Goal: Information Seeking & Learning: Check status

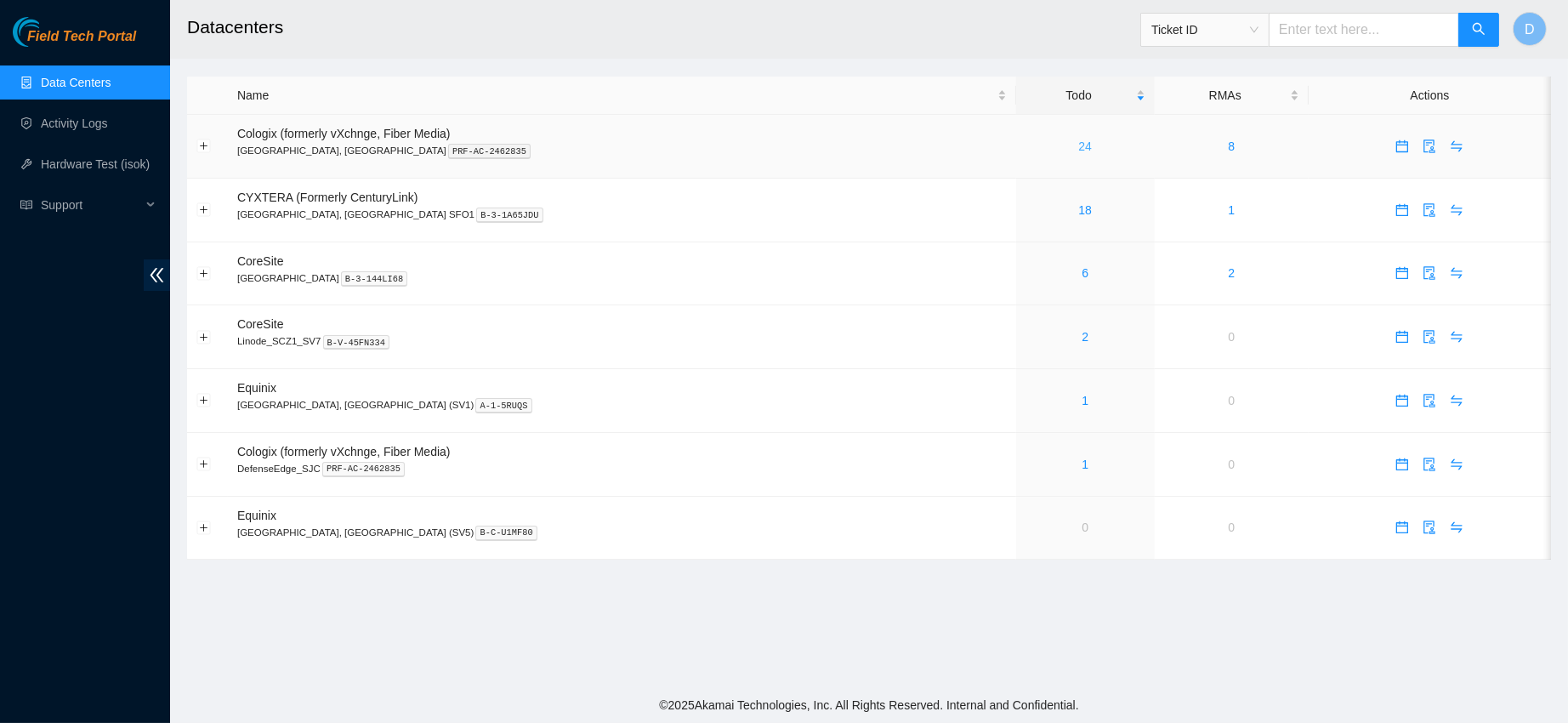
click at [1079, 147] on link "24" at bounding box center [1086, 147] width 14 height 14
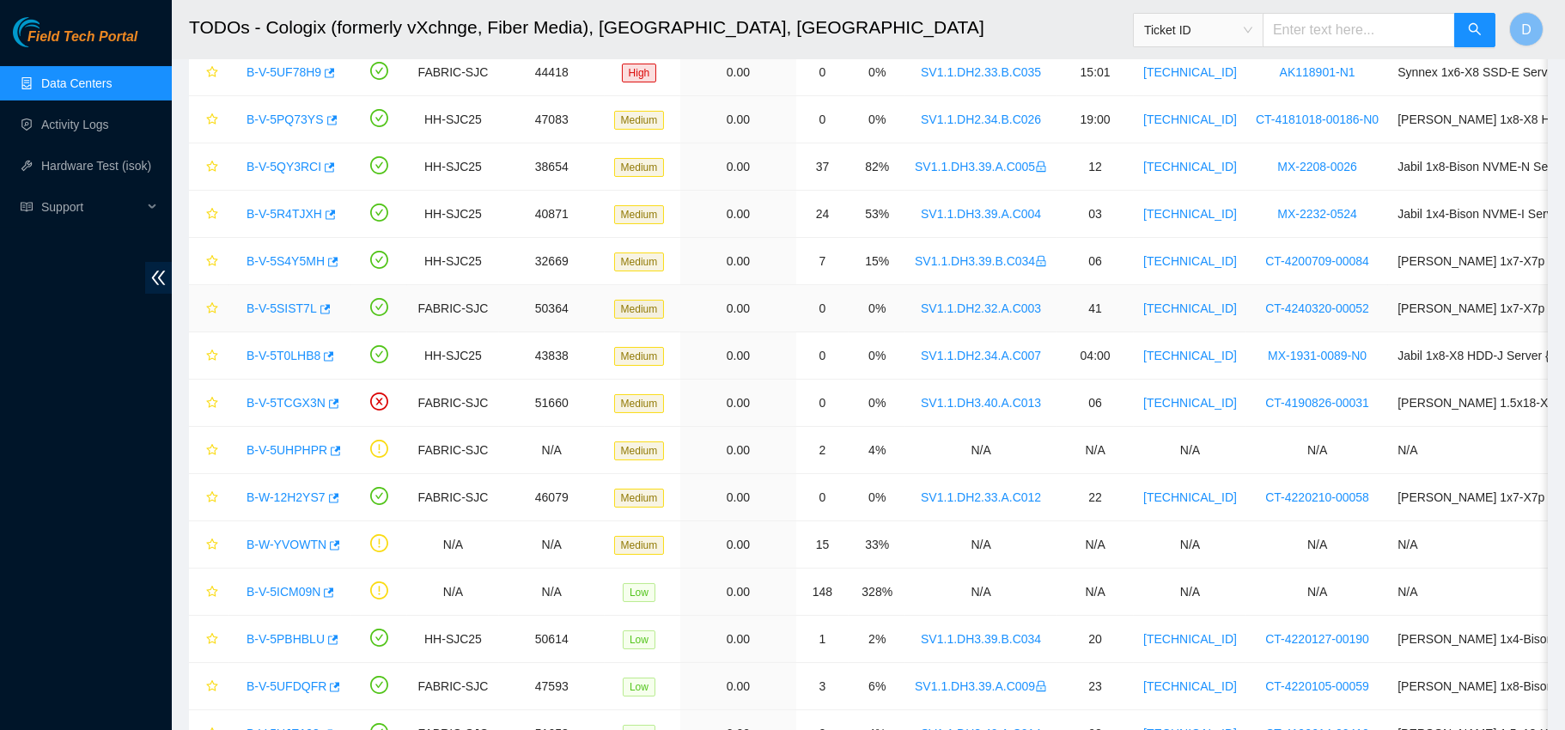
scroll to position [659, 0]
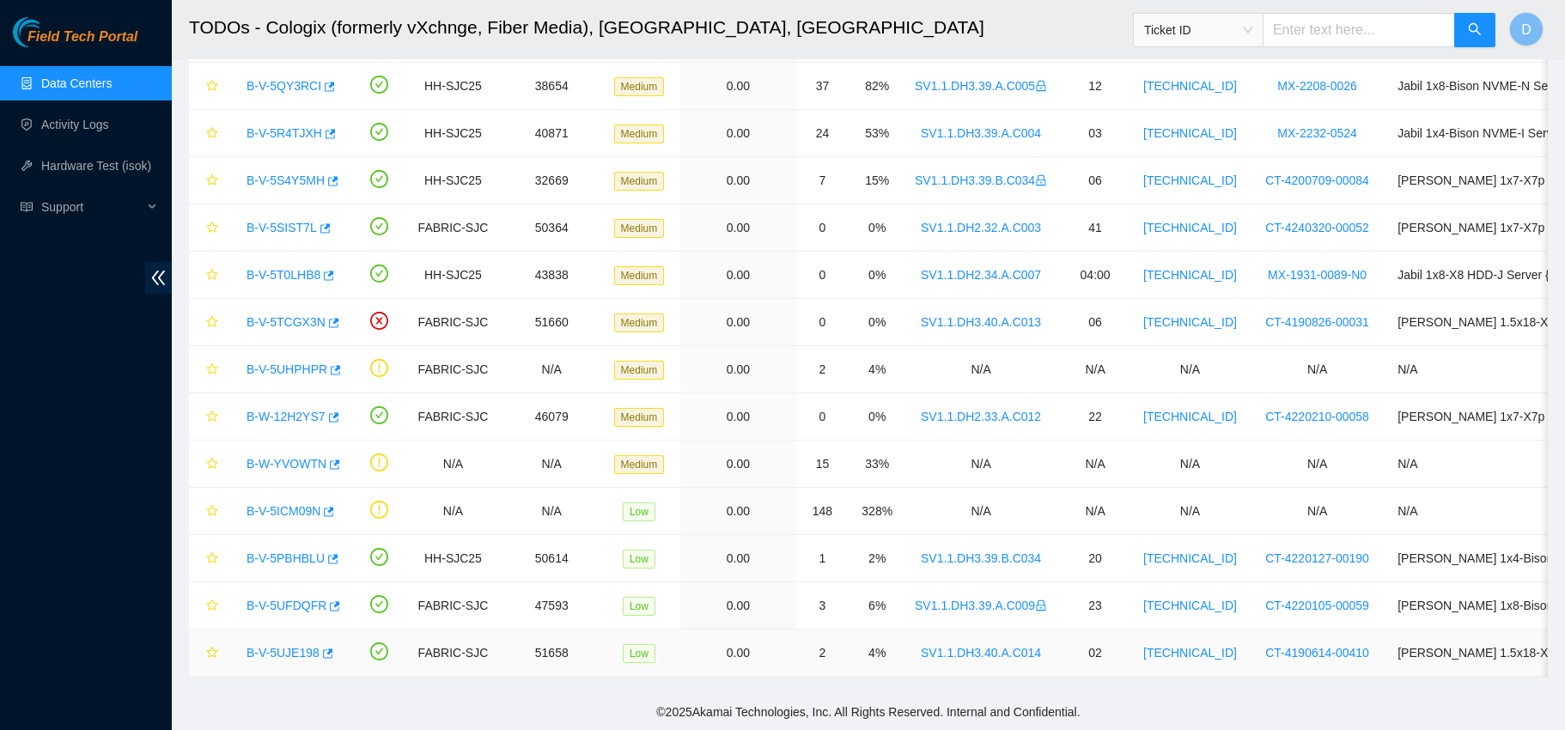
click at [276, 646] on link "B-V-5UJE198" at bounding box center [282, 653] width 73 height 14
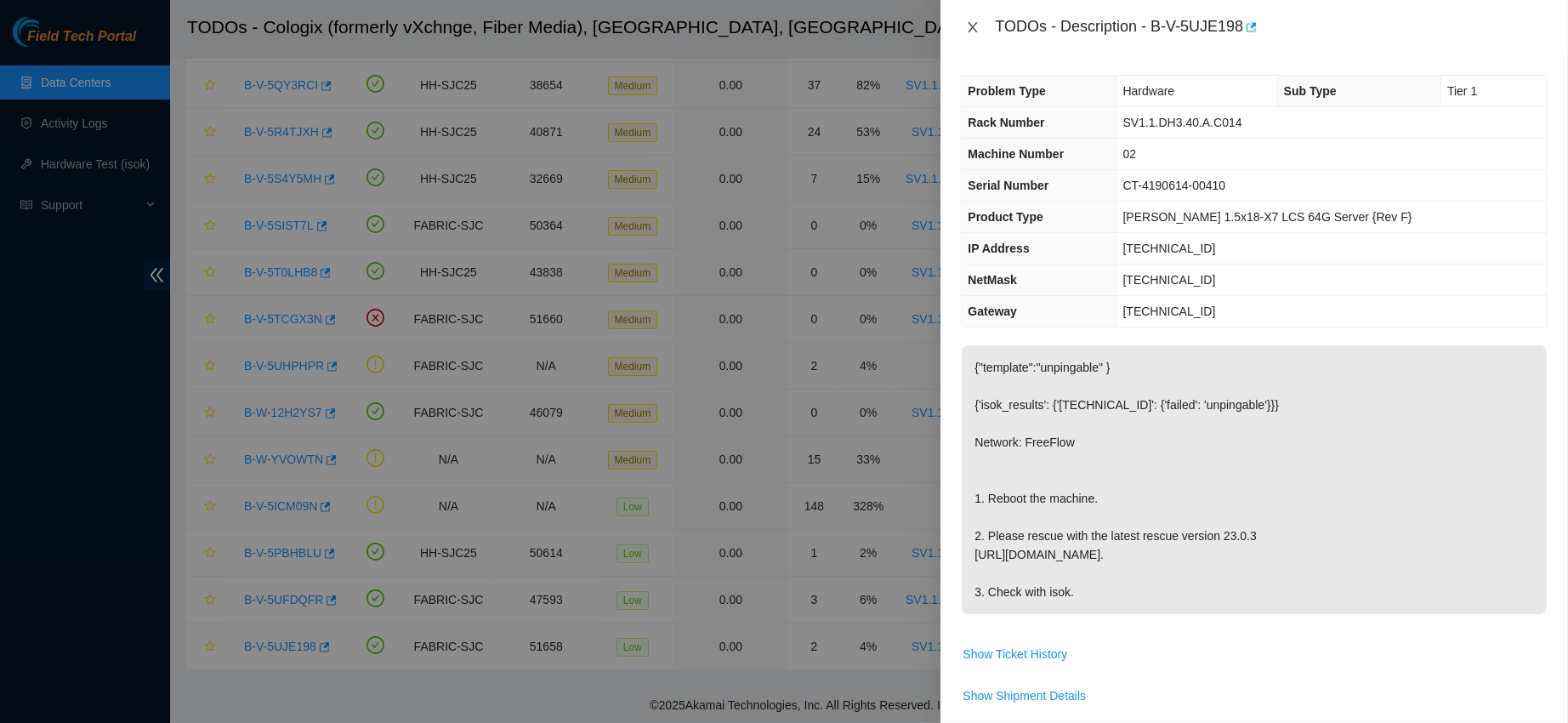
click at [979, 20] on button "Close" at bounding box center [973, 28] width 24 height 16
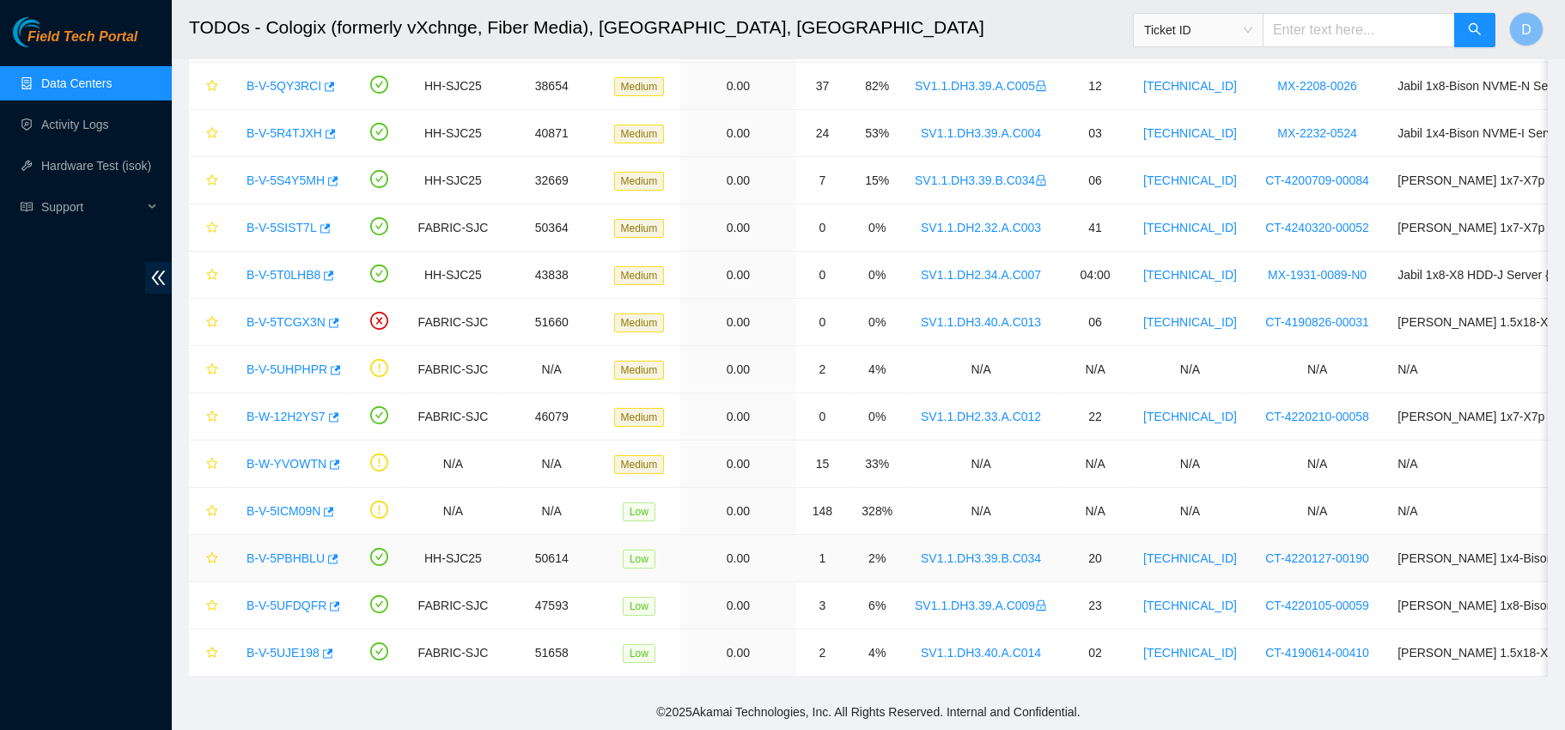
drag, startPoint x: 287, startPoint y: 532, endPoint x: 454, endPoint y: 450, distance: 186.3
click at [287, 551] on link "B-V-5PBHBLU" at bounding box center [285, 558] width 78 height 14
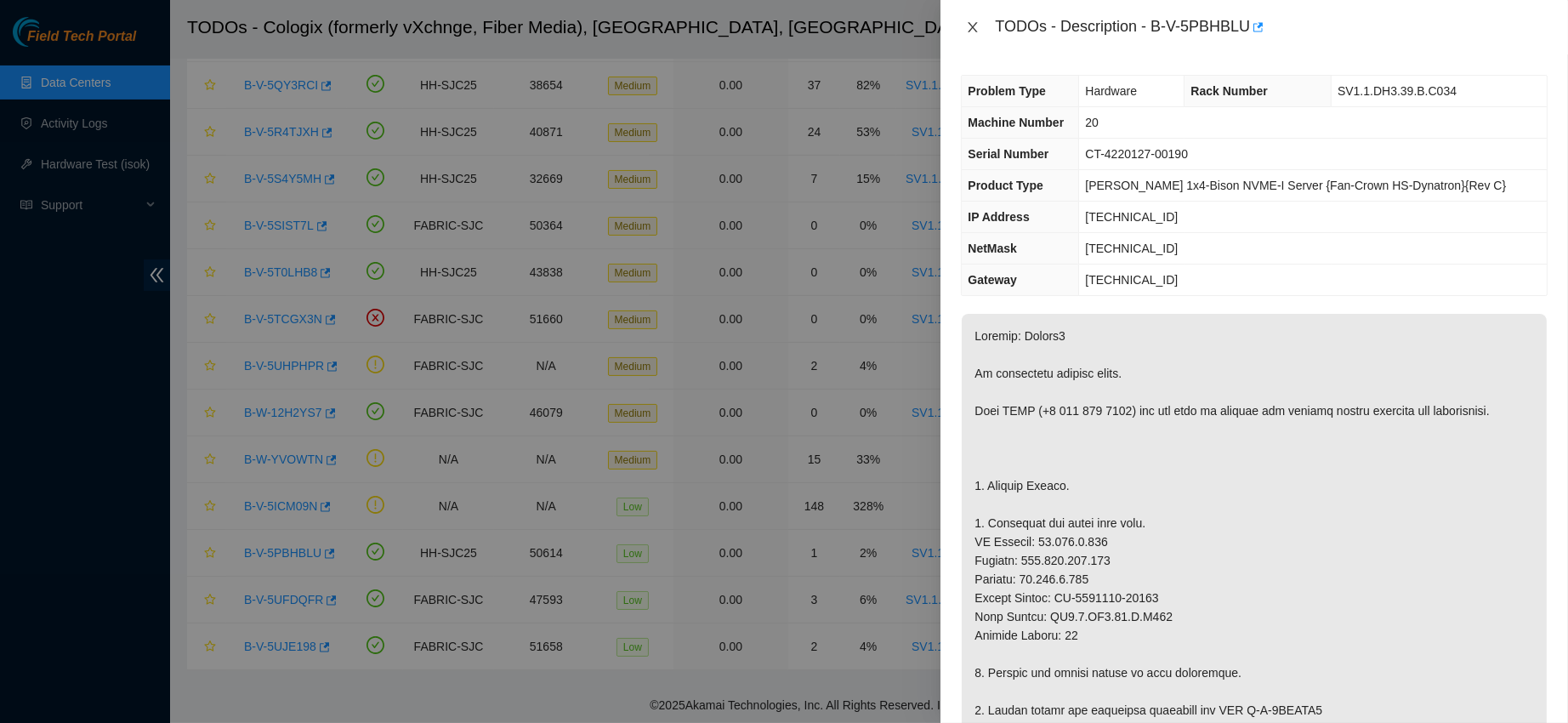
click at [970, 24] on icon "close" at bounding box center [974, 28] width 14 height 14
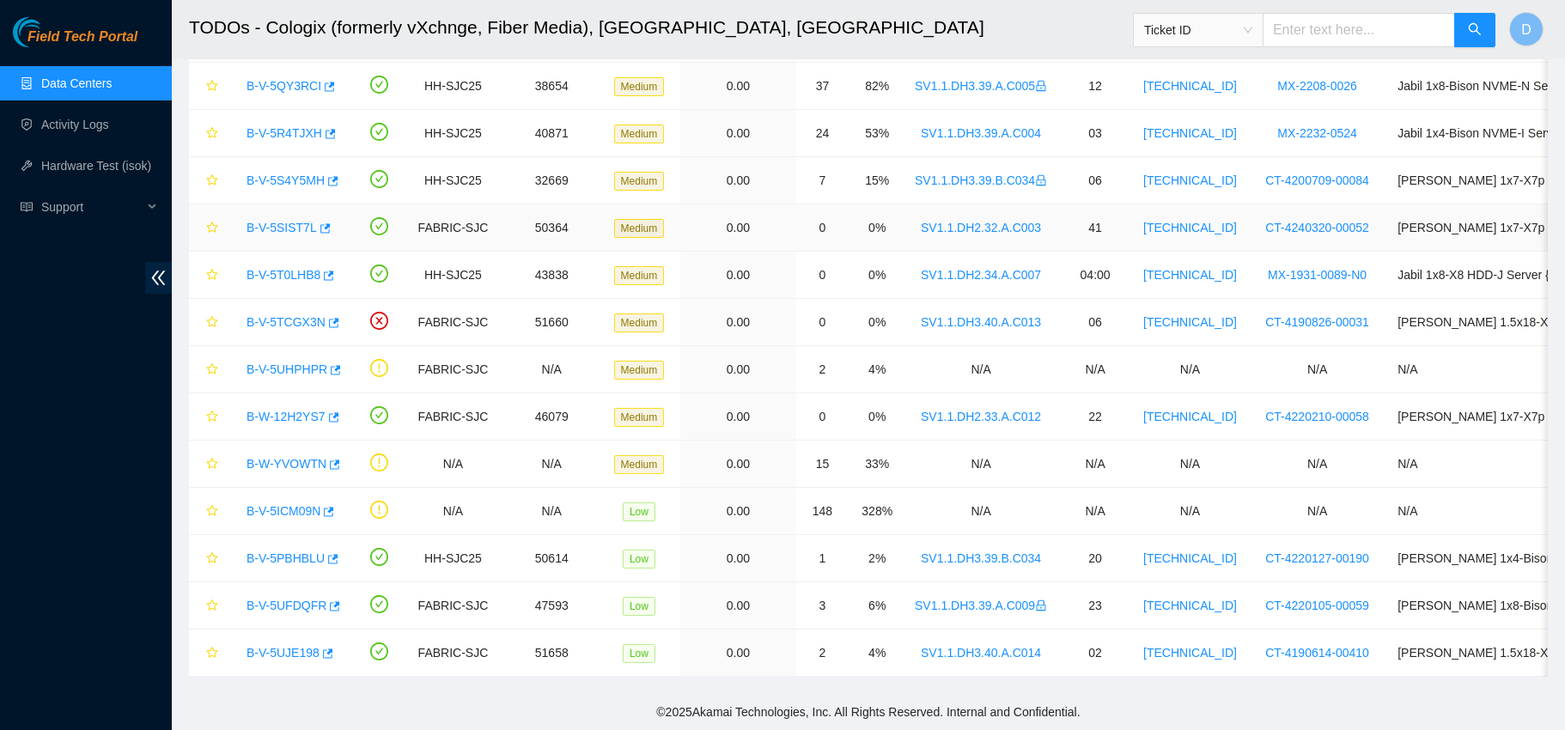
click at [282, 221] on link "B-V-5SIST7L" at bounding box center [281, 228] width 70 height 14
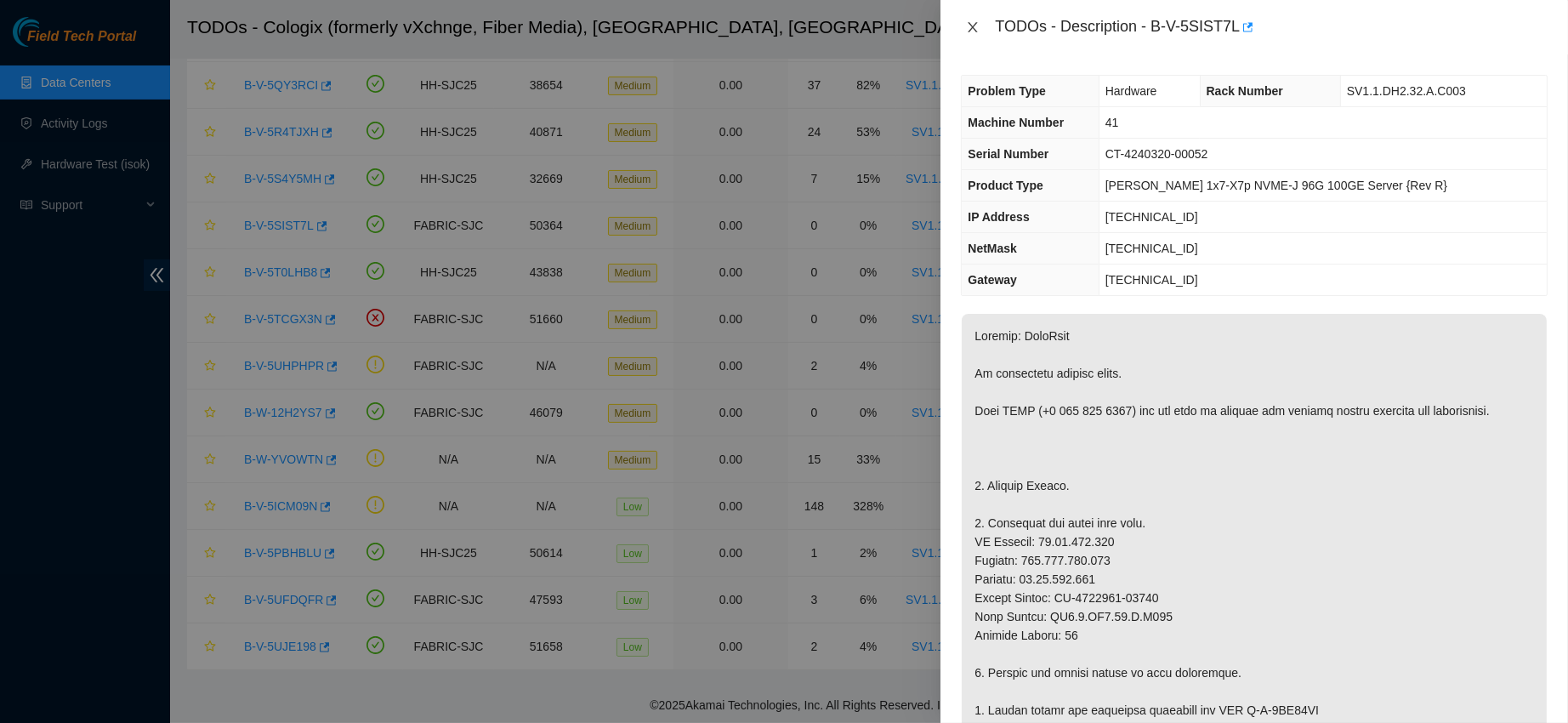
click at [967, 23] on icon "close" at bounding box center [974, 28] width 14 height 14
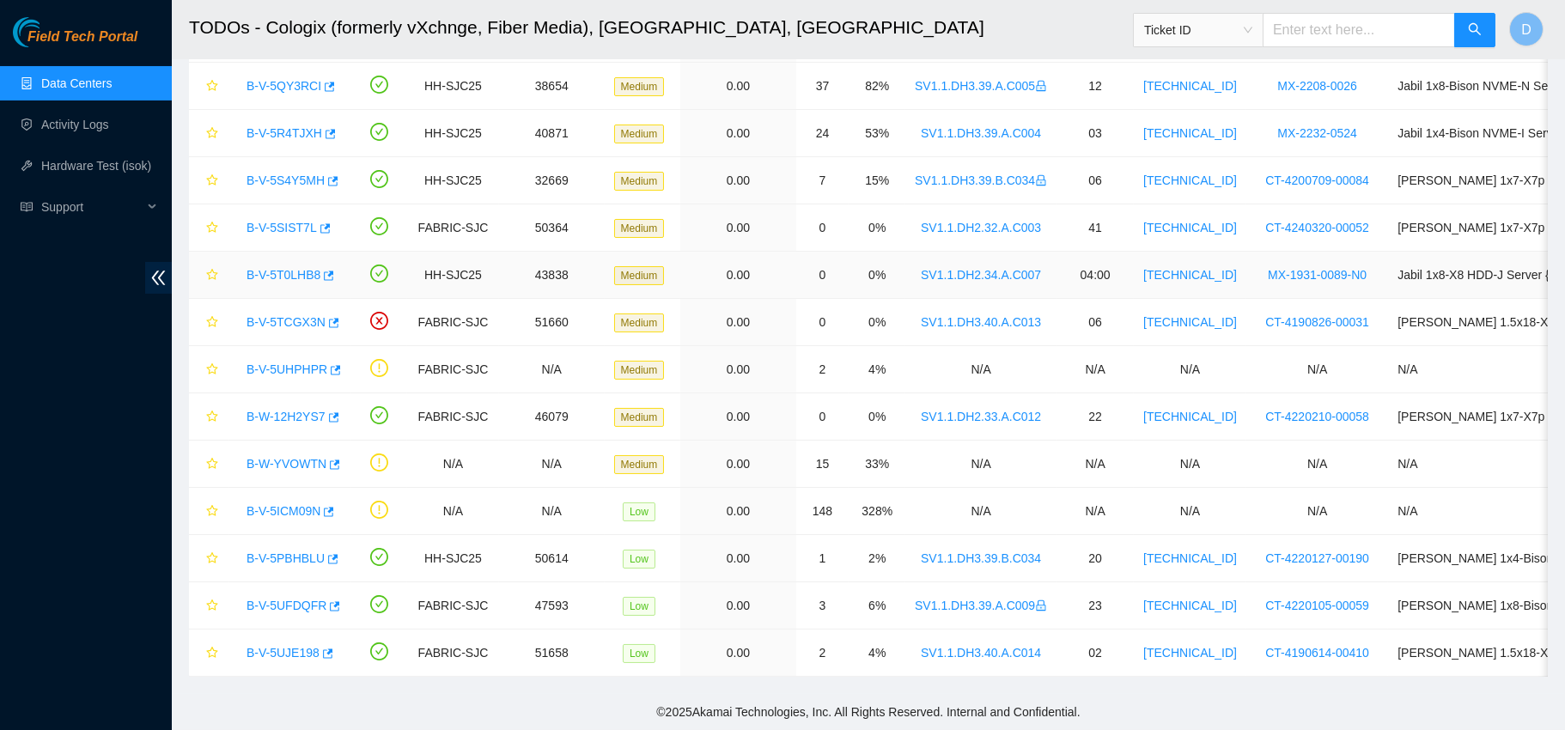
click at [267, 268] on link "B-V-5T0LHB8" at bounding box center [283, 275] width 74 height 14
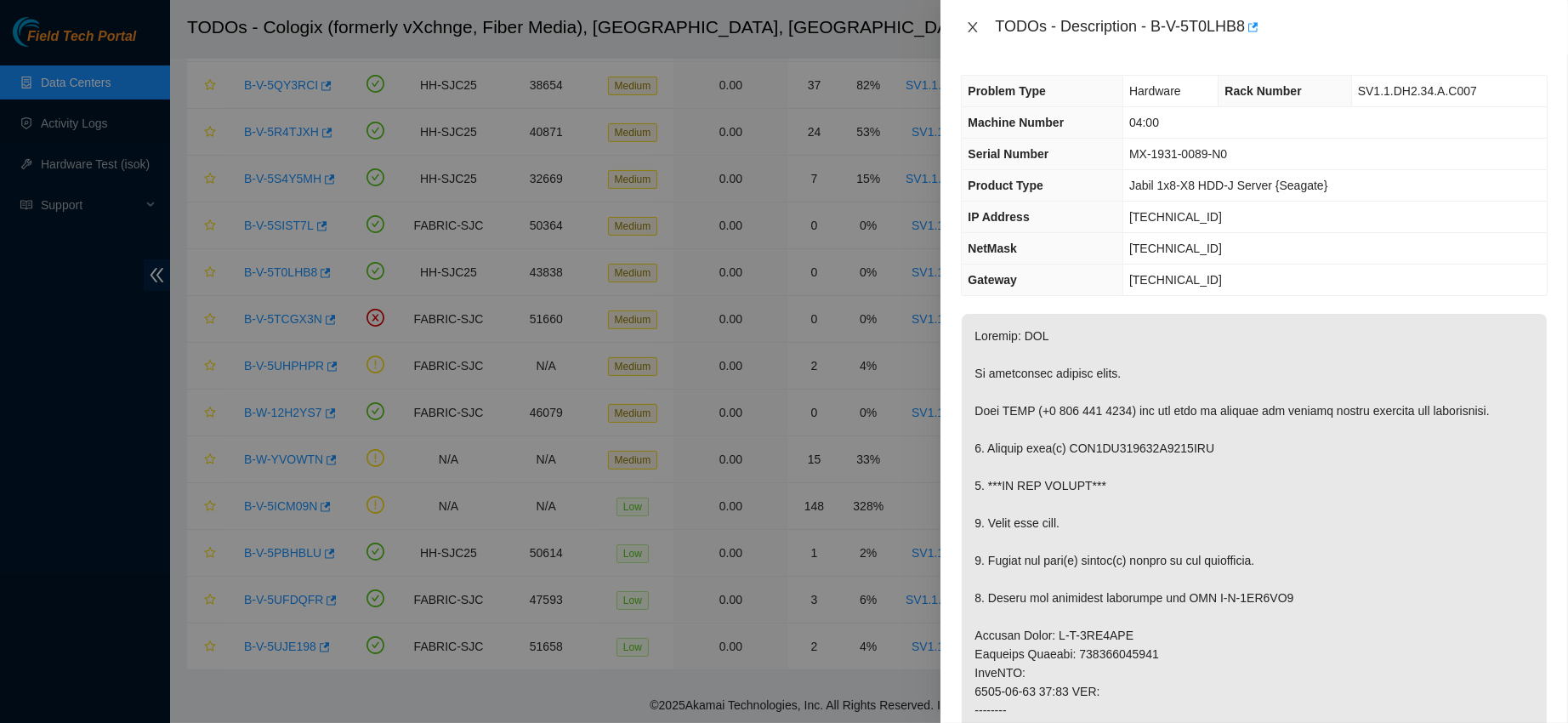
click at [972, 25] on icon "close" at bounding box center [973, 27] width 9 height 10
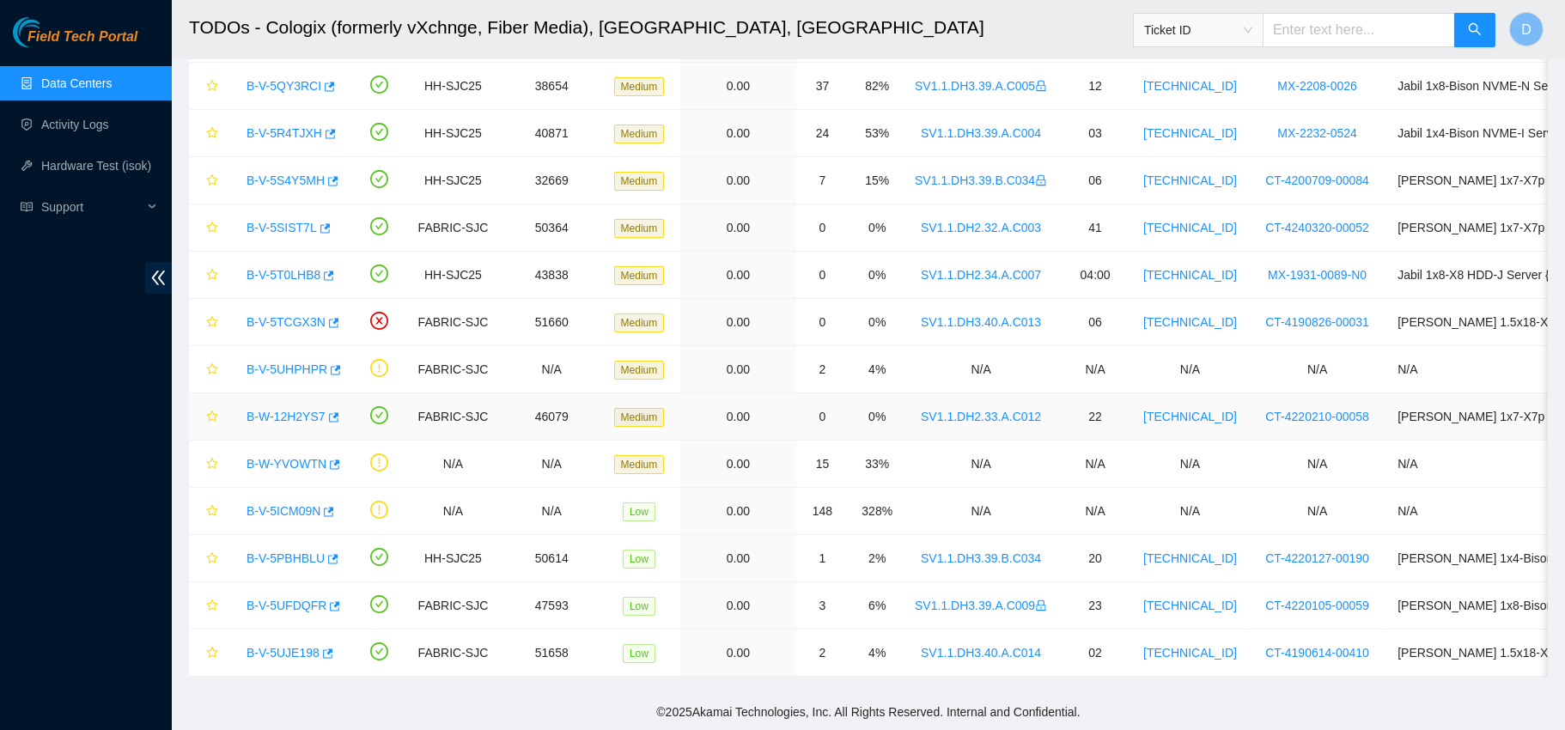
click at [292, 410] on link "B-W-12H2YS7" at bounding box center [285, 417] width 79 height 14
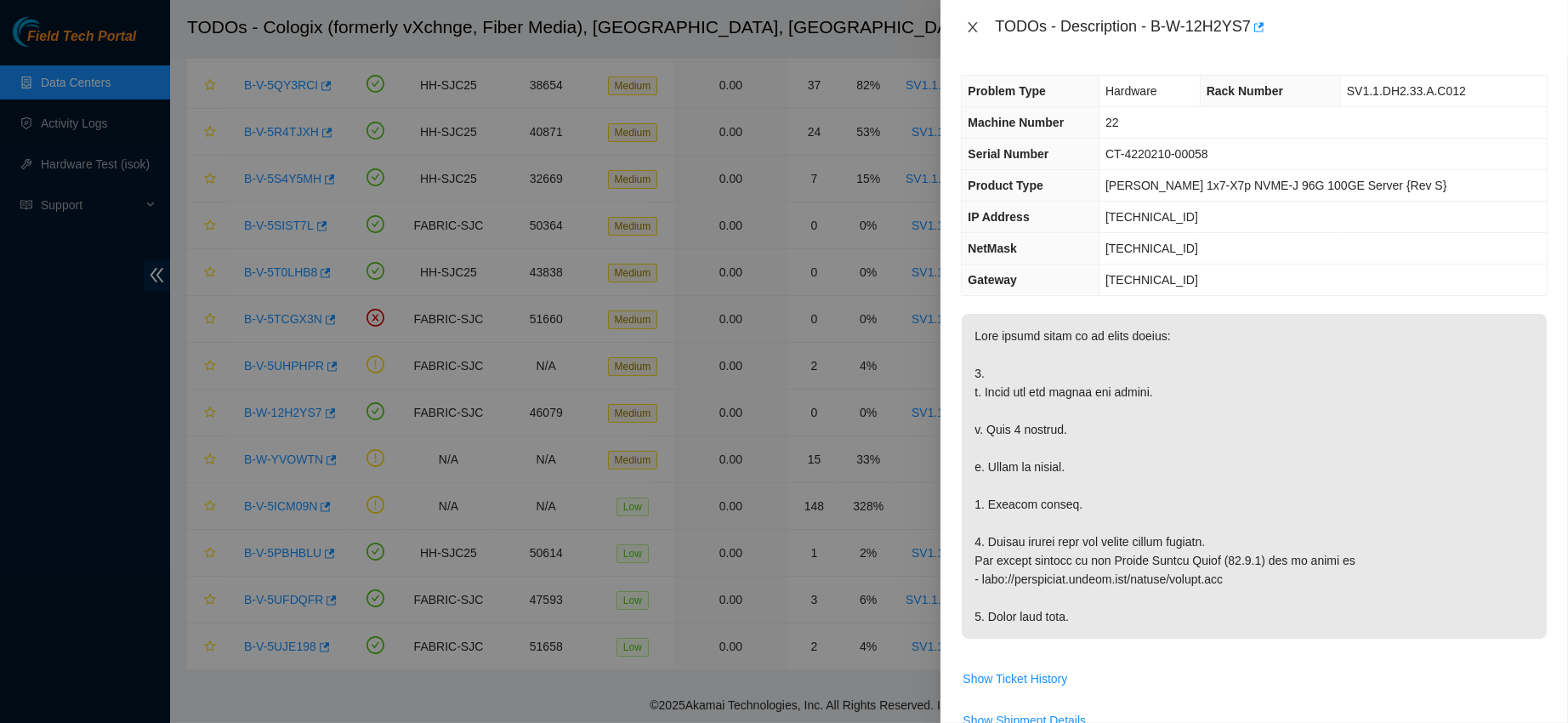
click at [977, 27] on icon "close" at bounding box center [974, 28] width 14 height 14
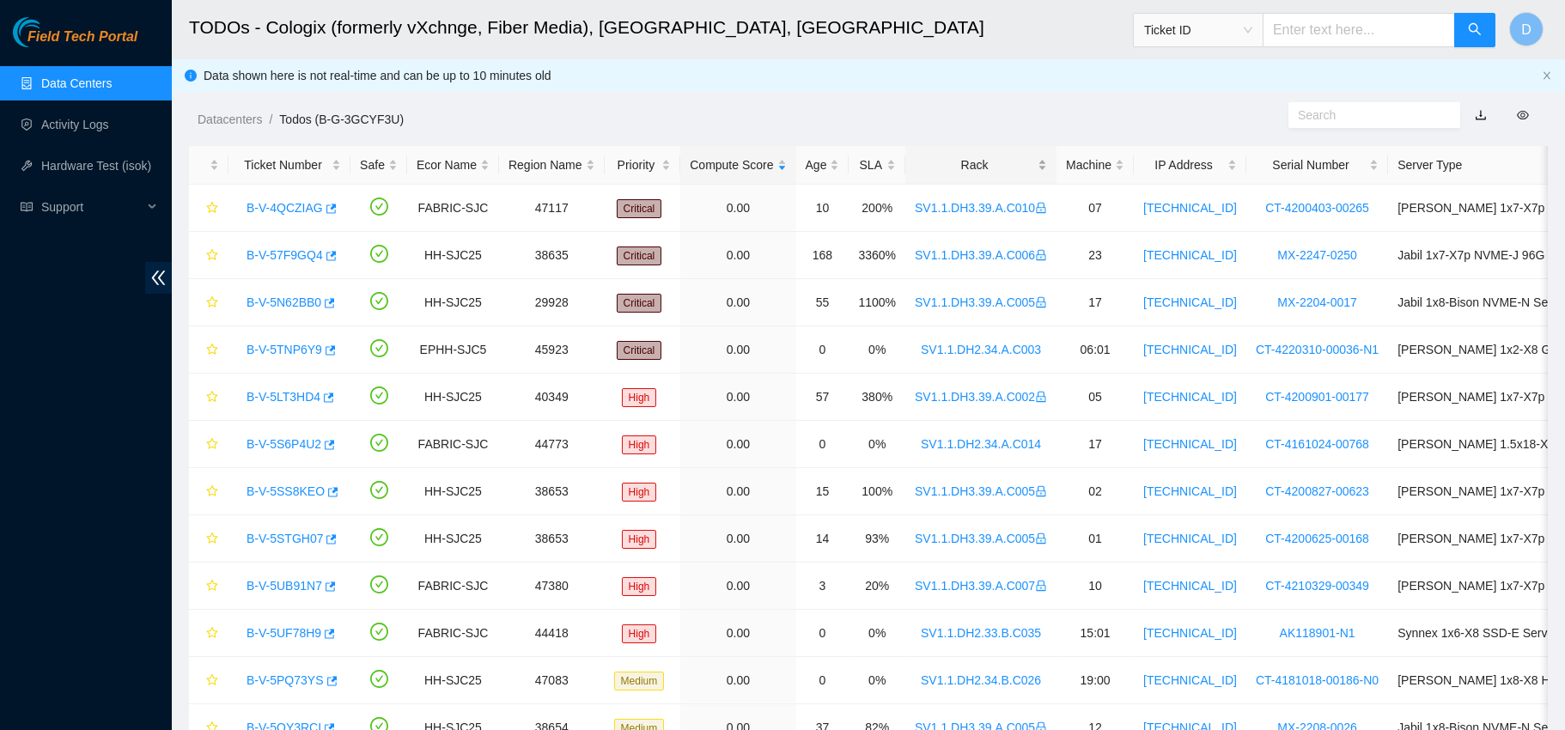
click at [969, 167] on div "Rack" at bounding box center [981, 164] width 132 height 19
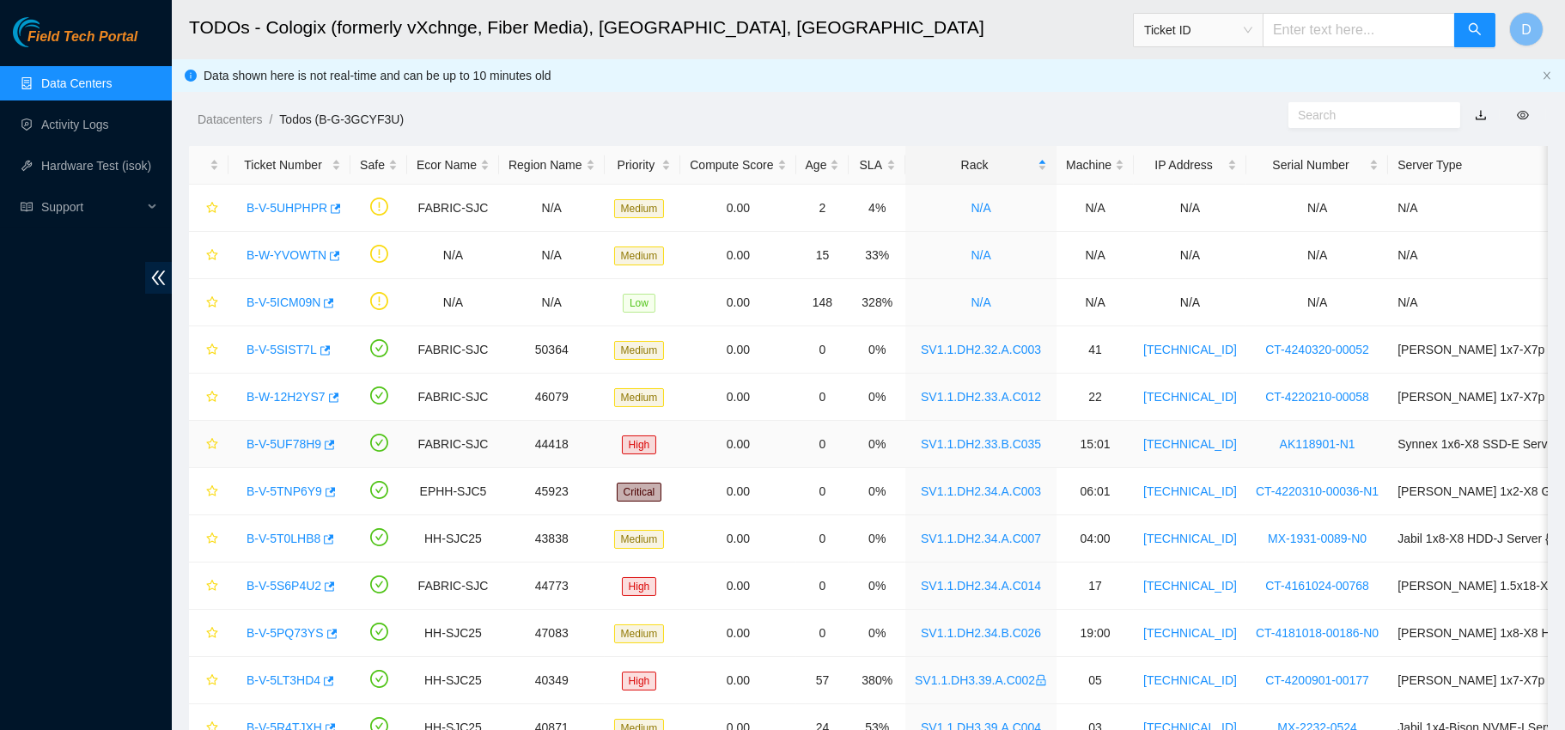
click at [285, 448] on link "B-V-5UF78H9" at bounding box center [283, 444] width 75 height 14
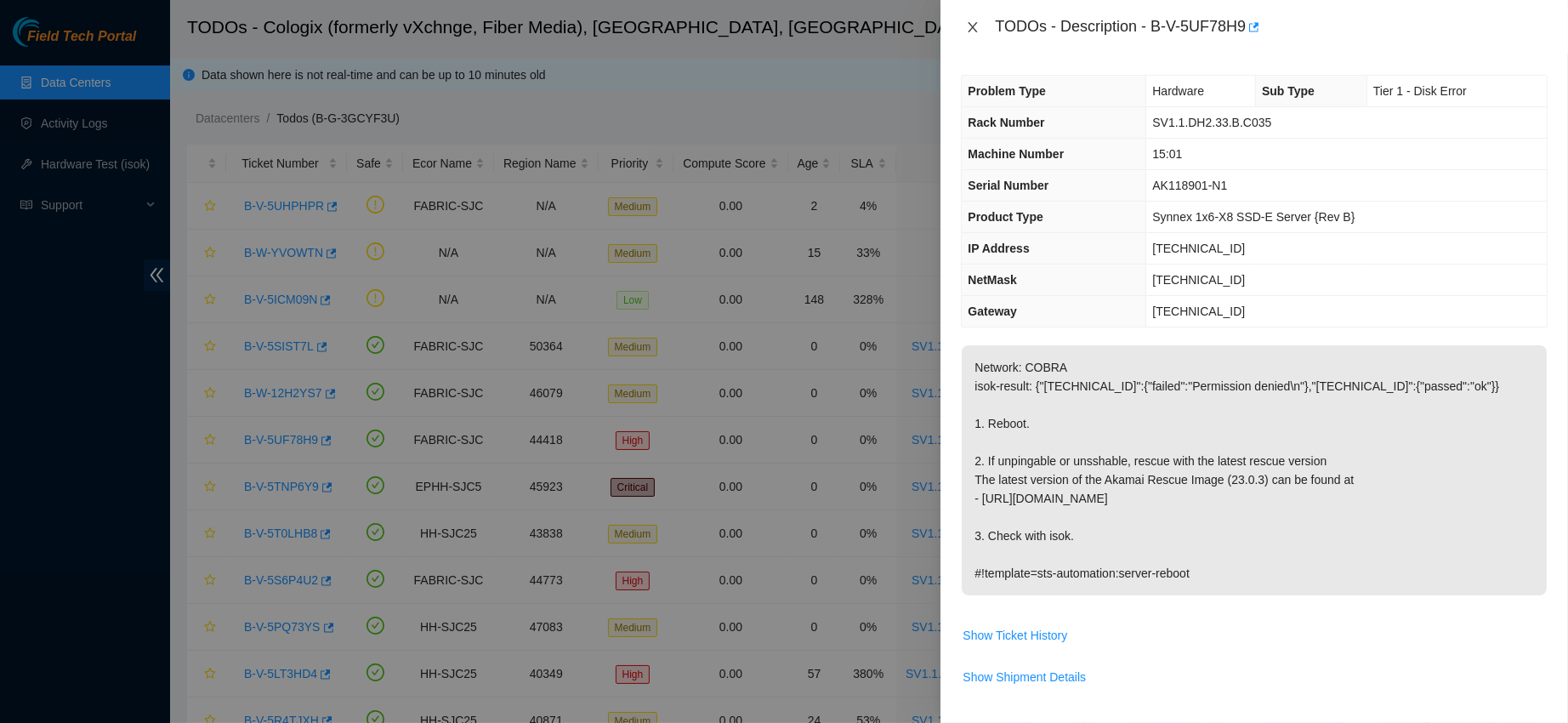
click at [971, 21] on icon "close" at bounding box center [974, 28] width 14 height 14
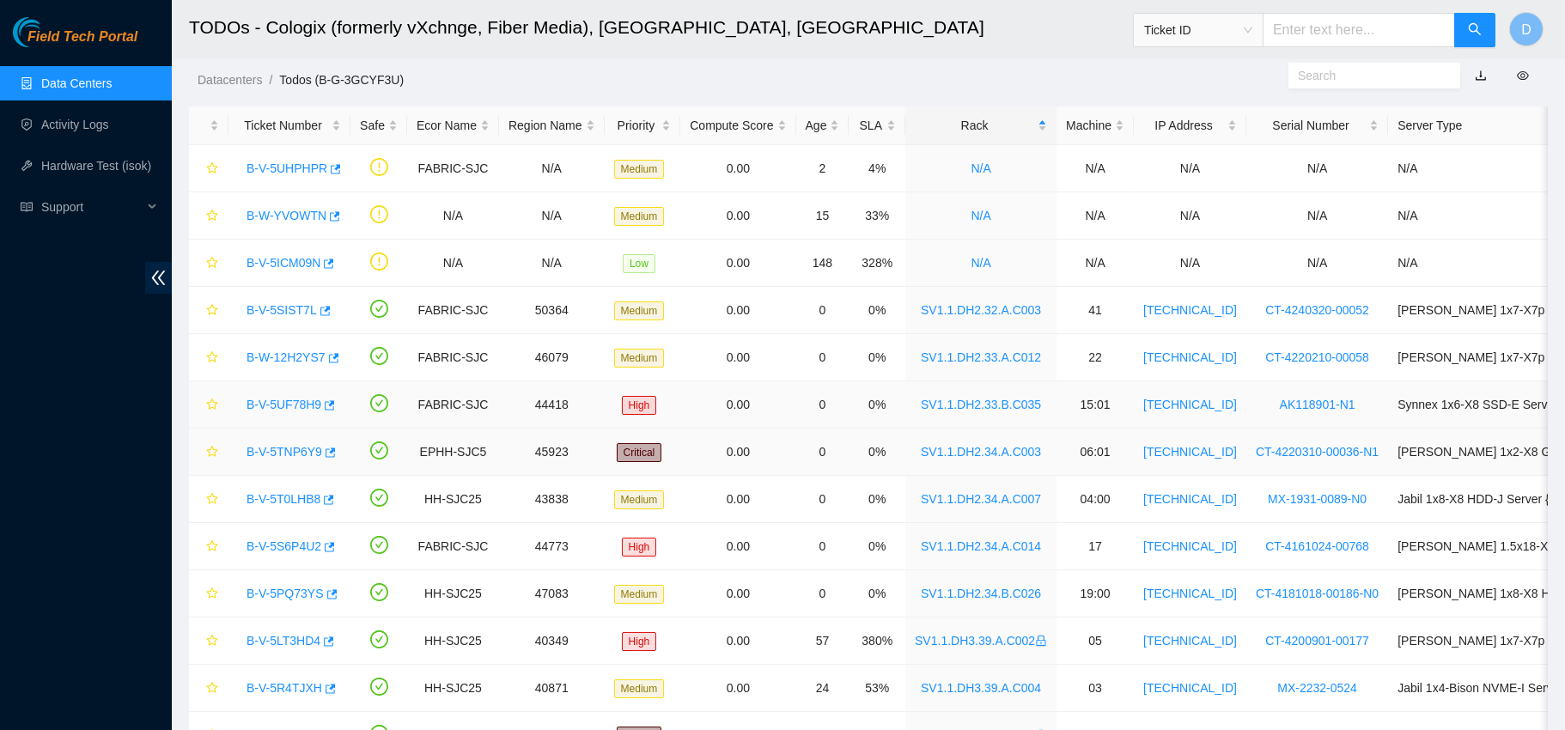
scroll to position [40, 0]
click at [290, 452] on link "B-V-5TNP6Y9" at bounding box center [284, 451] width 76 height 14
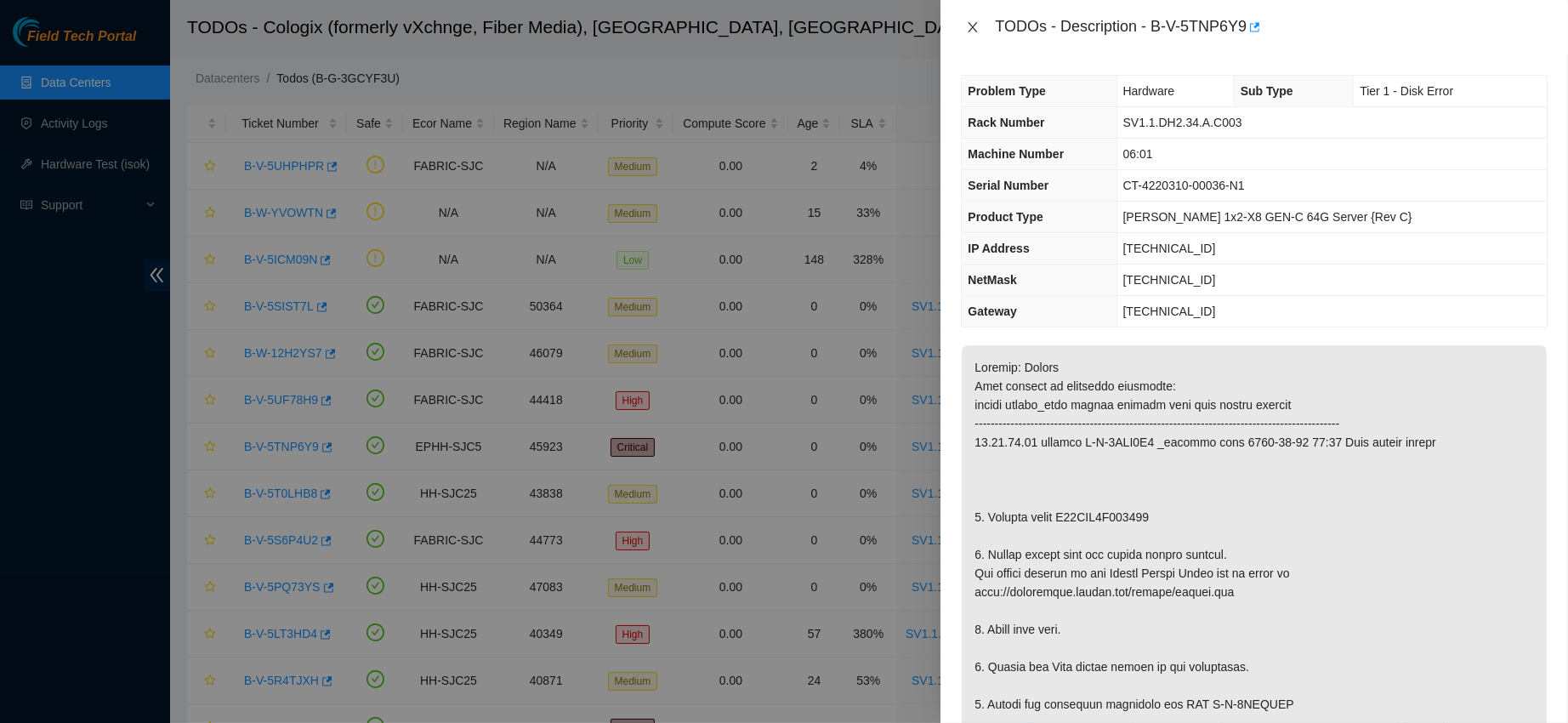
click at [971, 26] on icon "close" at bounding box center [974, 28] width 14 height 14
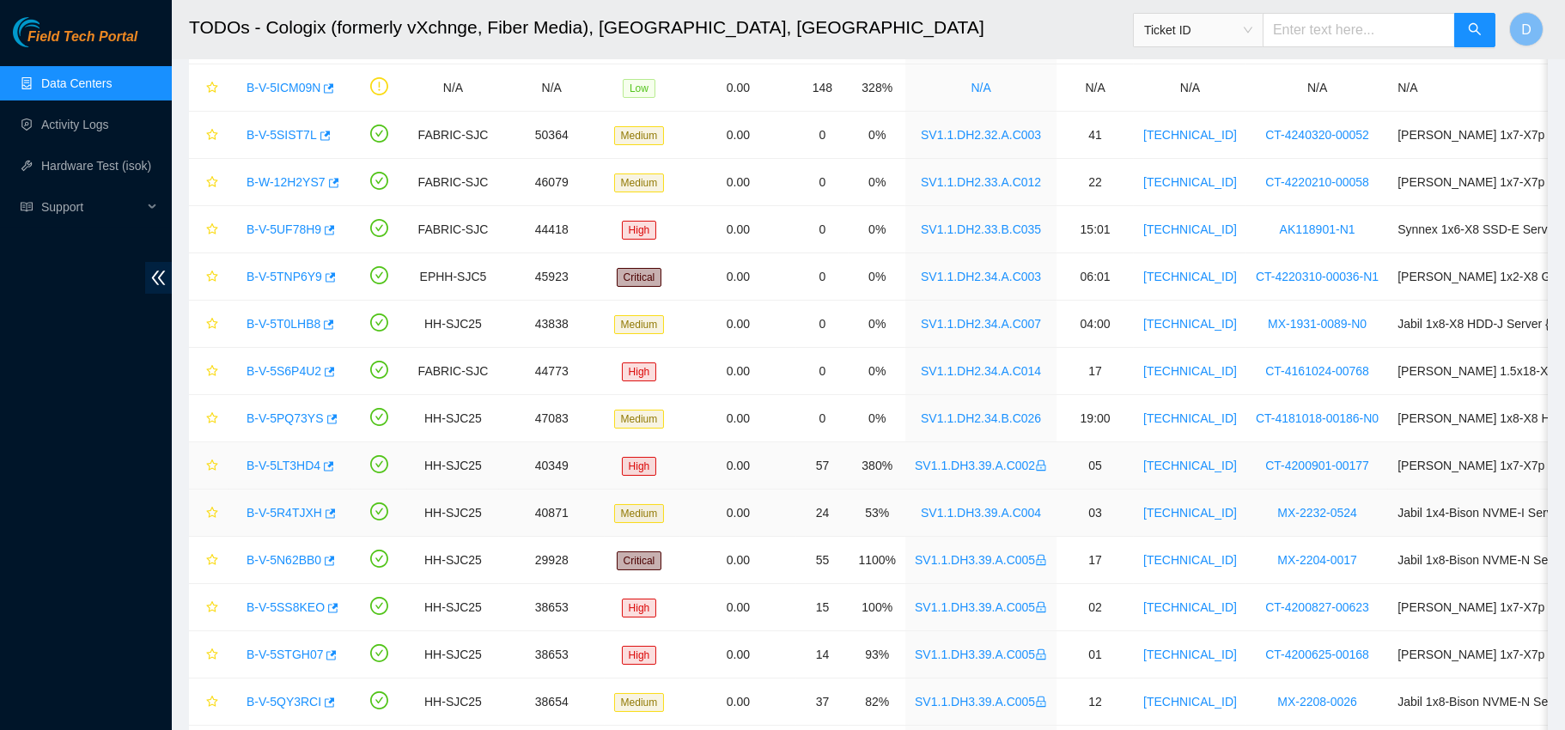
scroll to position [213, 0]
drag, startPoint x: 289, startPoint y: 416, endPoint x: 458, endPoint y: 349, distance: 181.9
click at [288, 416] on link "B-V-5PQ73YS" at bounding box center [284, 420] width 77 height 14
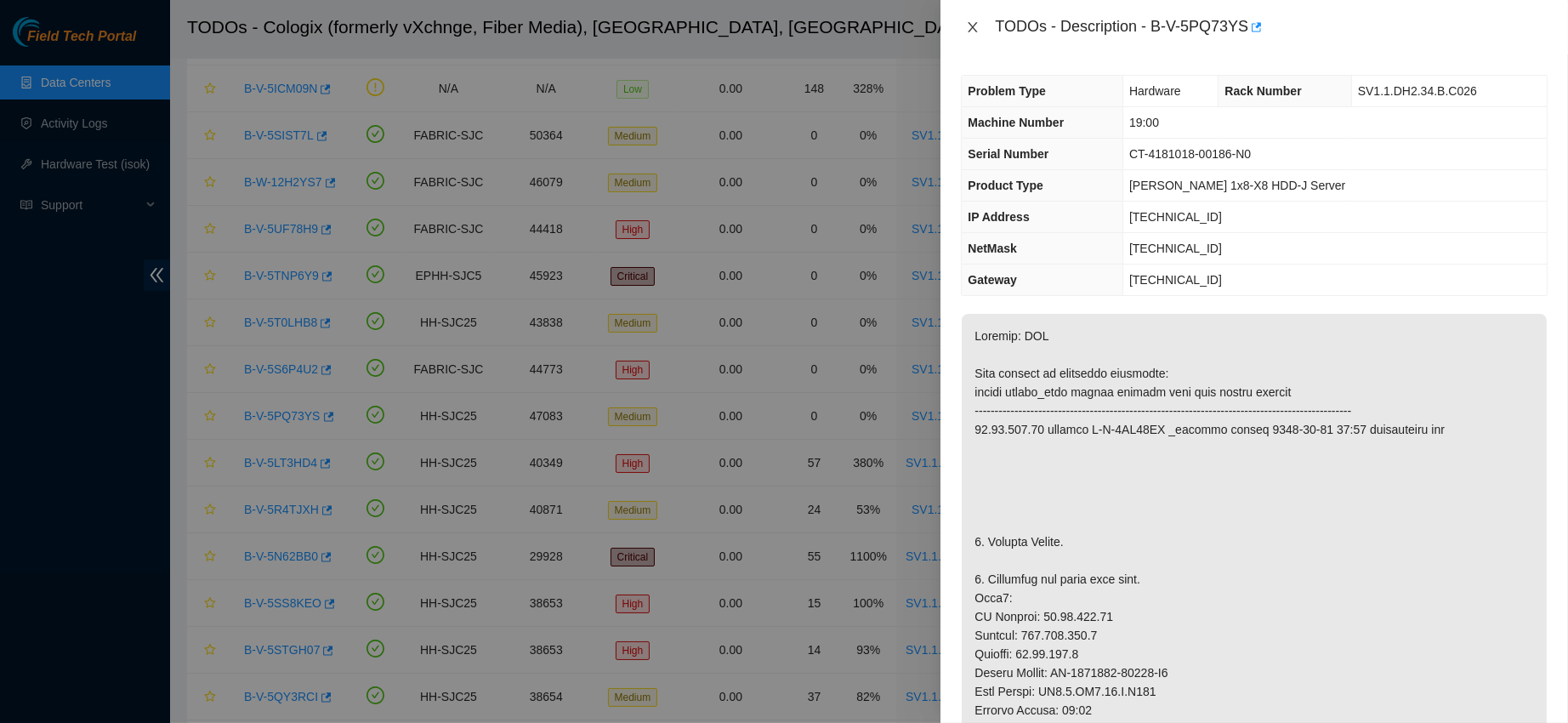
click at [973, 26] on icon "close" at bounding box center [973, 27] width 9 height 10
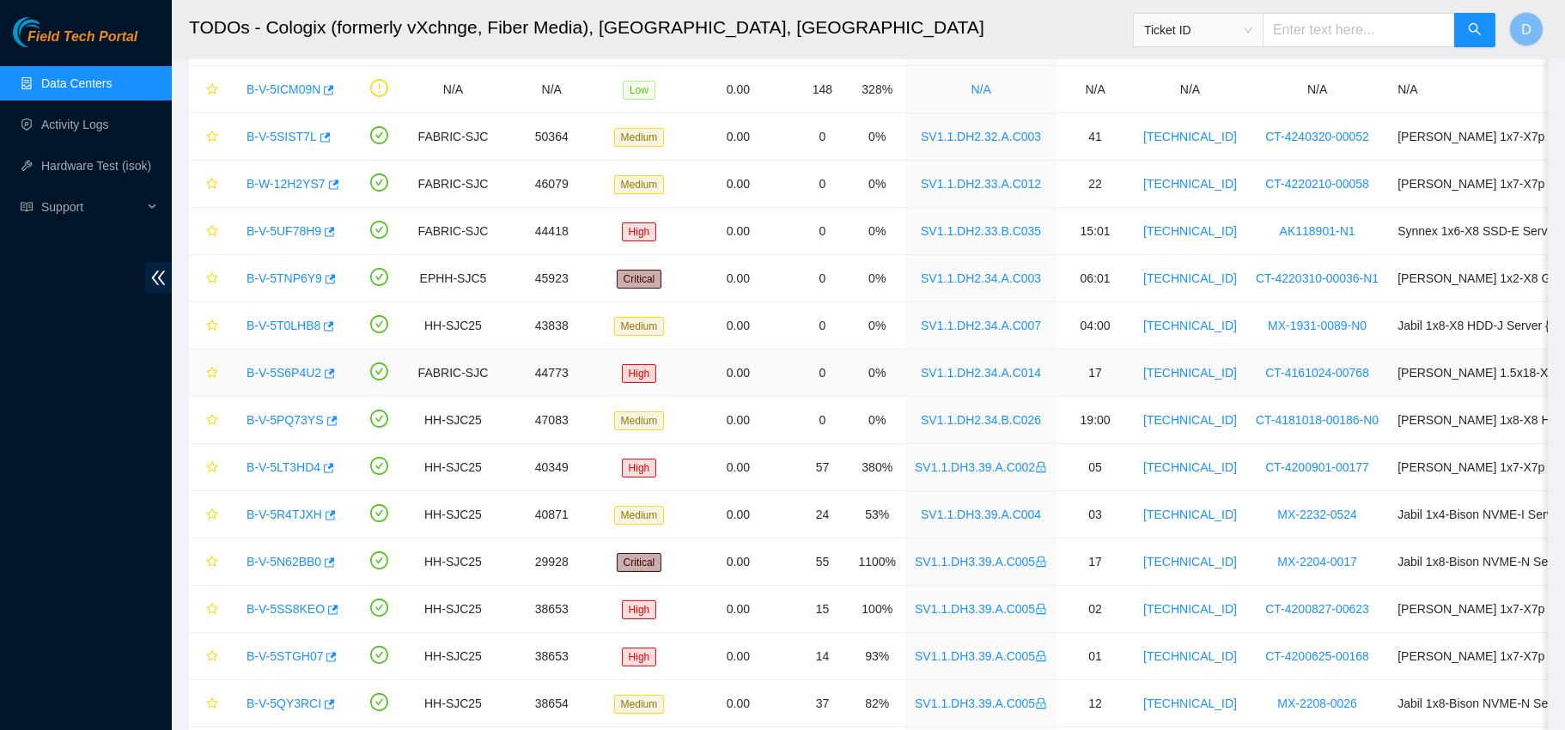
click at [283, 371] on link "B-V-5S6P4U2" at bounding box center [283, 373] width 75 height 14
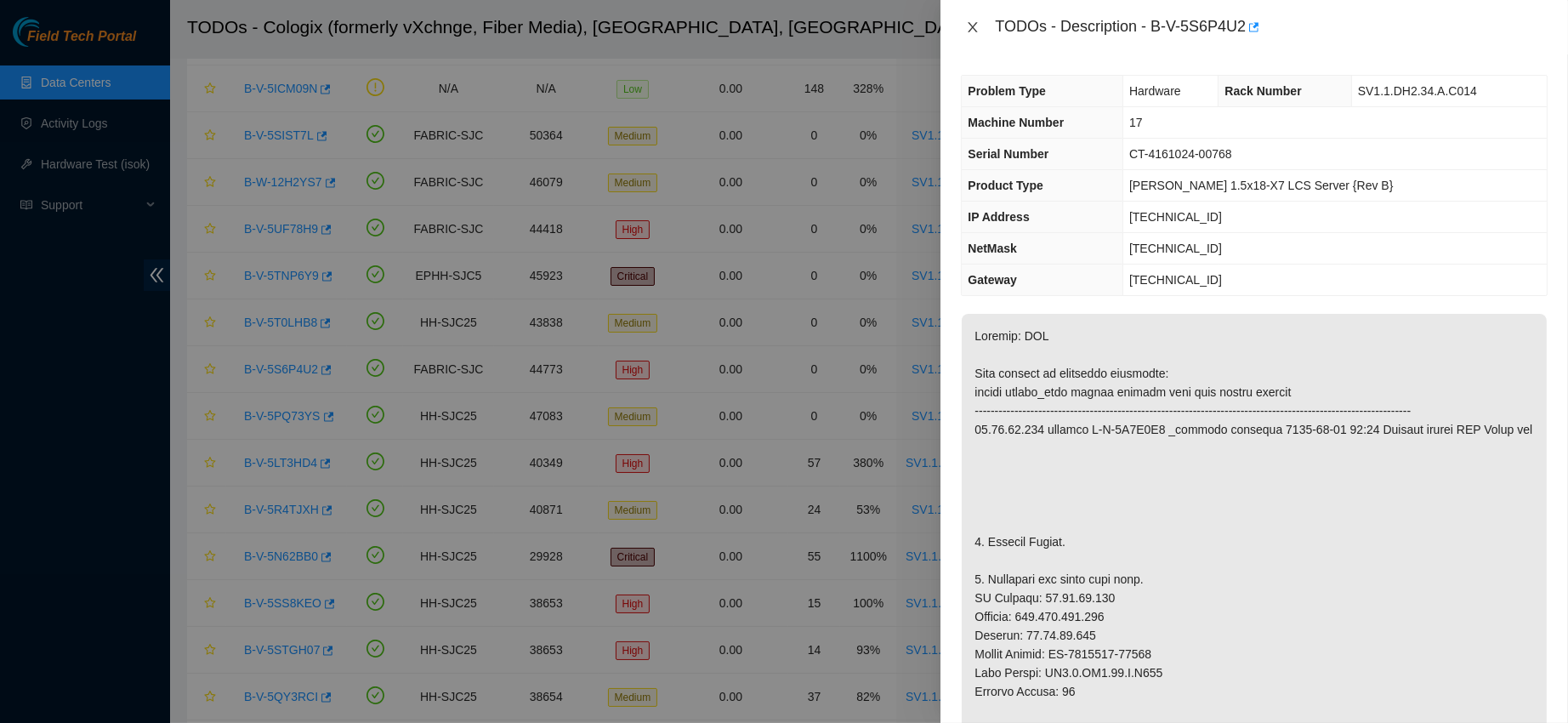
click at [961, 27] on button "Close" at bounding box center [973, 28] width 24 height 16
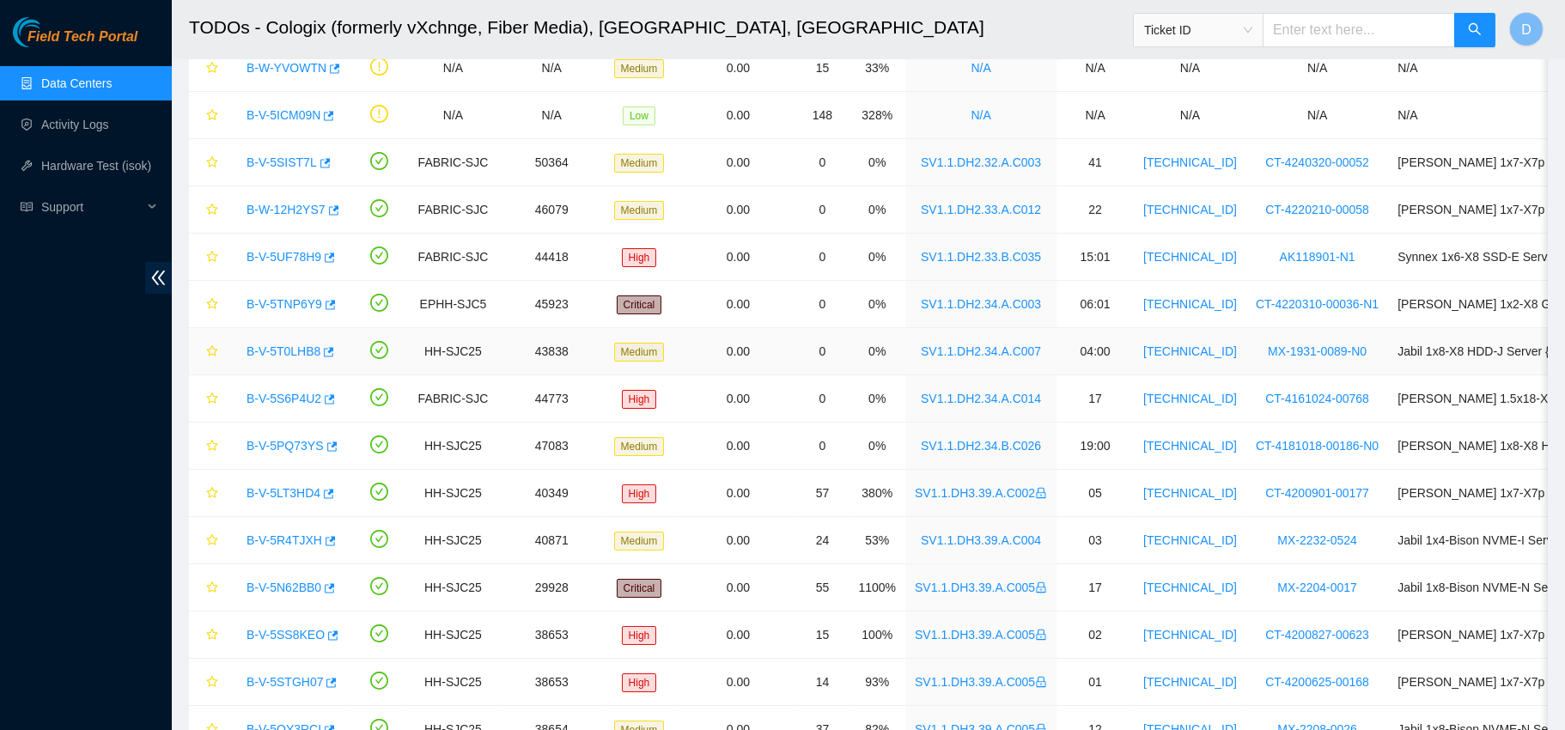
scroll to position [180, 0]
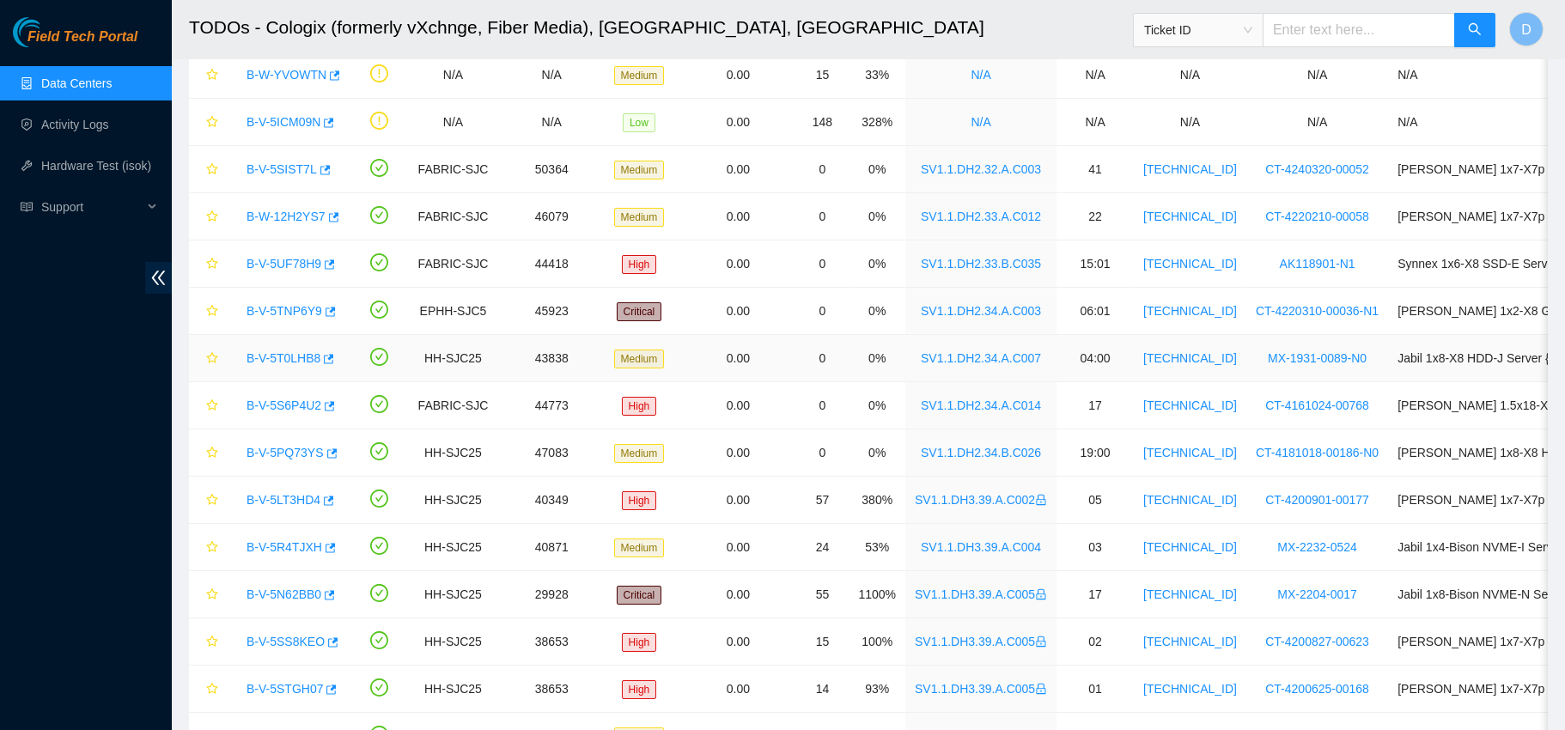
click at [282, 351] on link "B-V-5T0LHB8" at bounding box center [283, 358] width 74 height 14
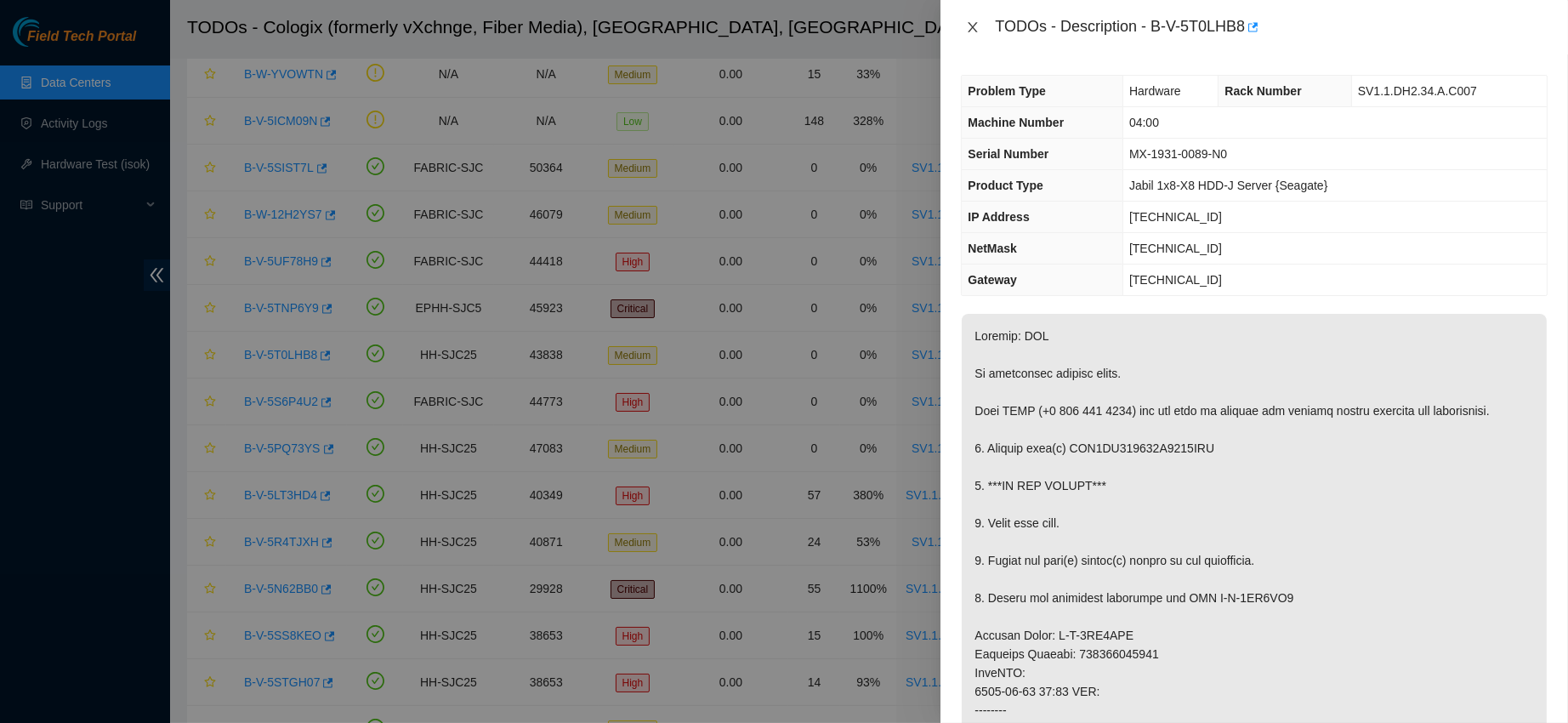
click at [974, 31] on icon "close" at bounding box center [974, 28] width 14 height 14
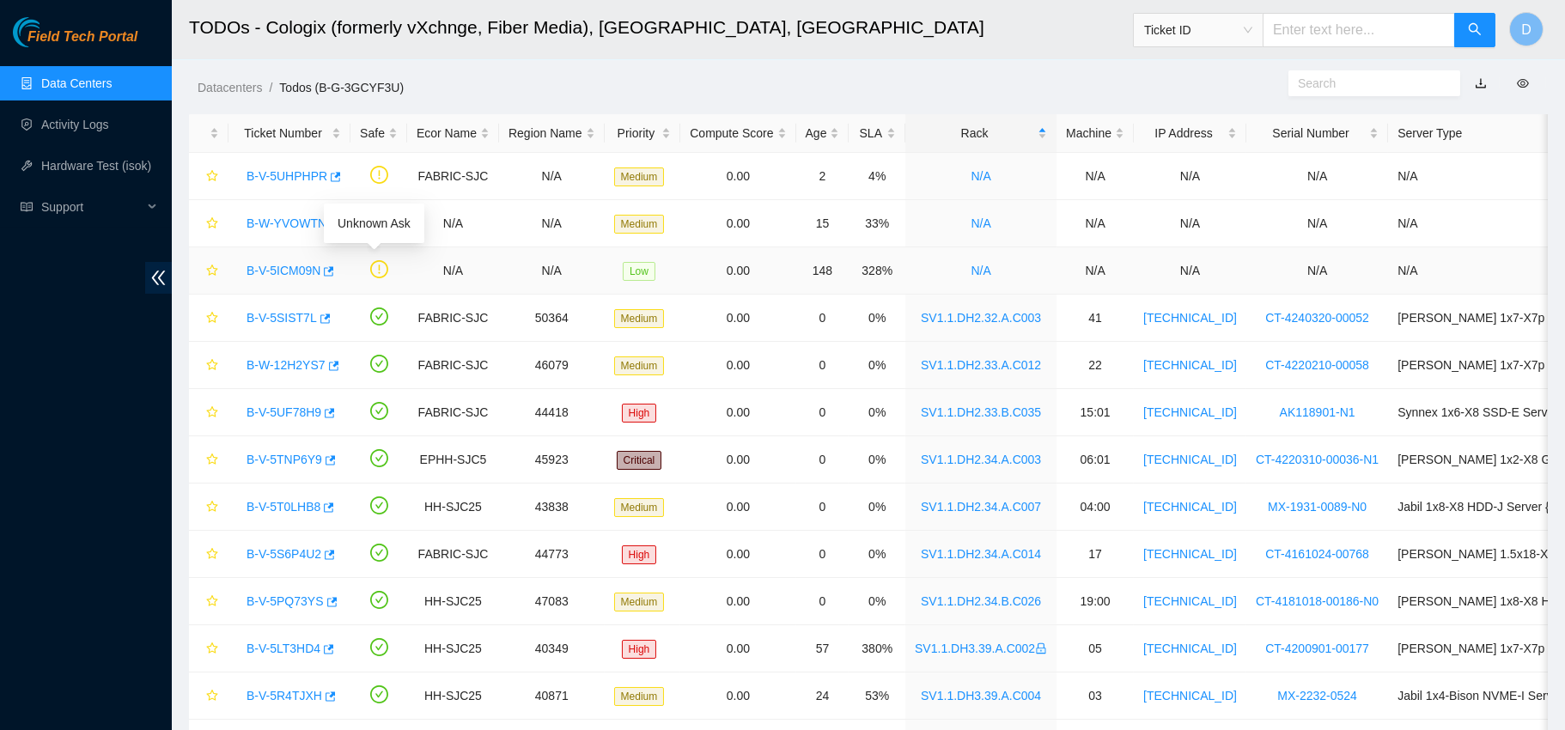
scroll to position [21, 0]
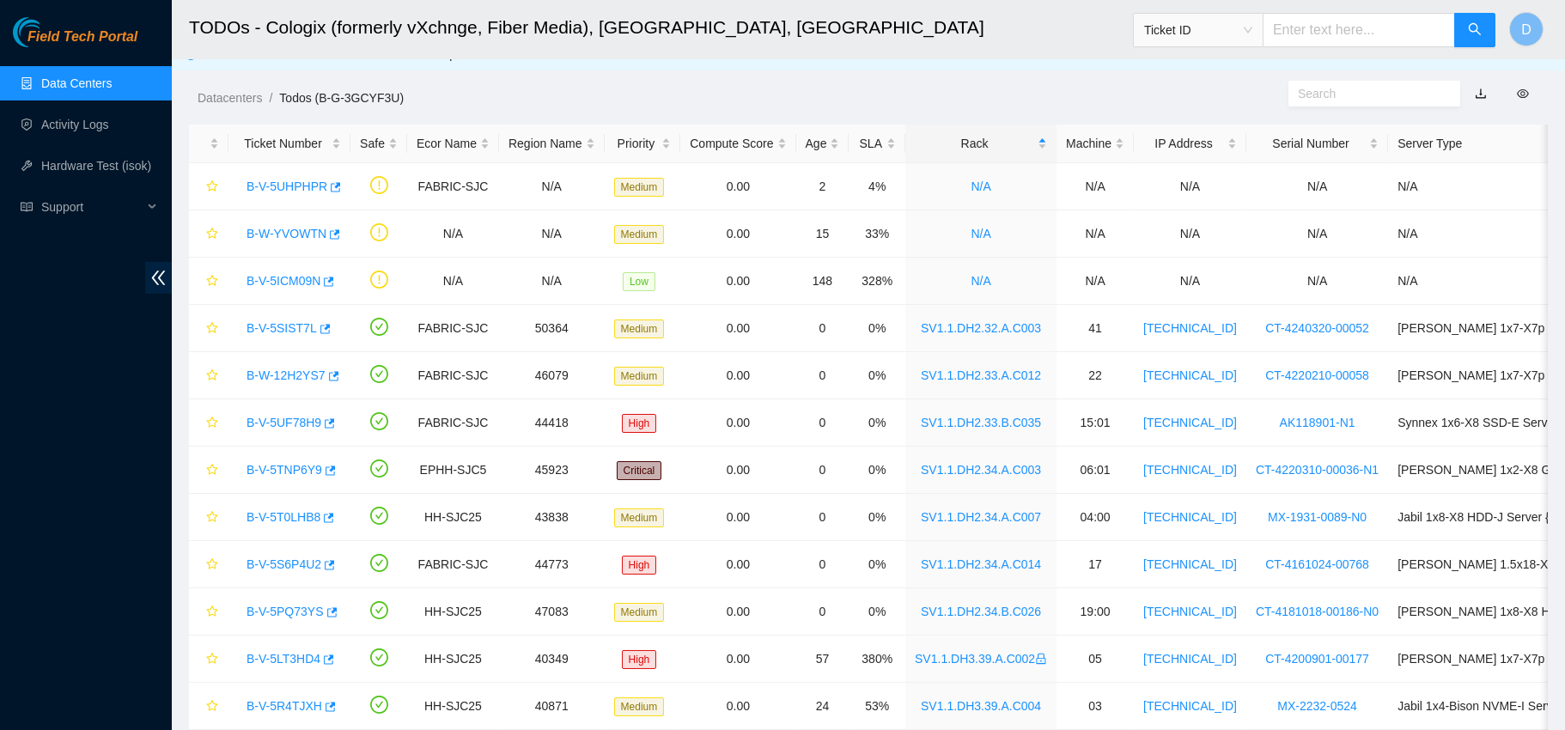
click at [81, 87] on link "Data Centers" at bounding box center [76, 83] width 70 height 14
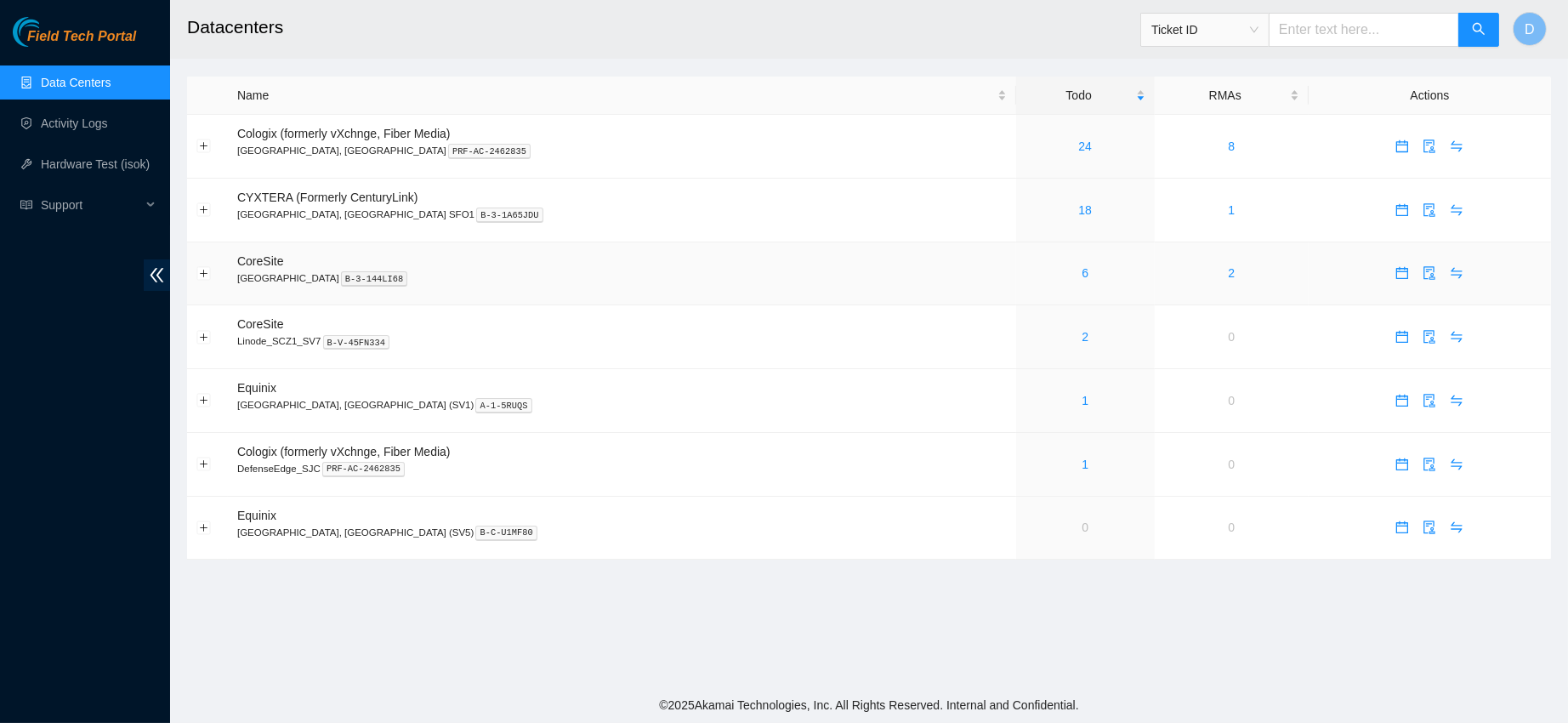
click at [1026, 271] on div "6" at bounding box center [1086, 272] width 120 height 19
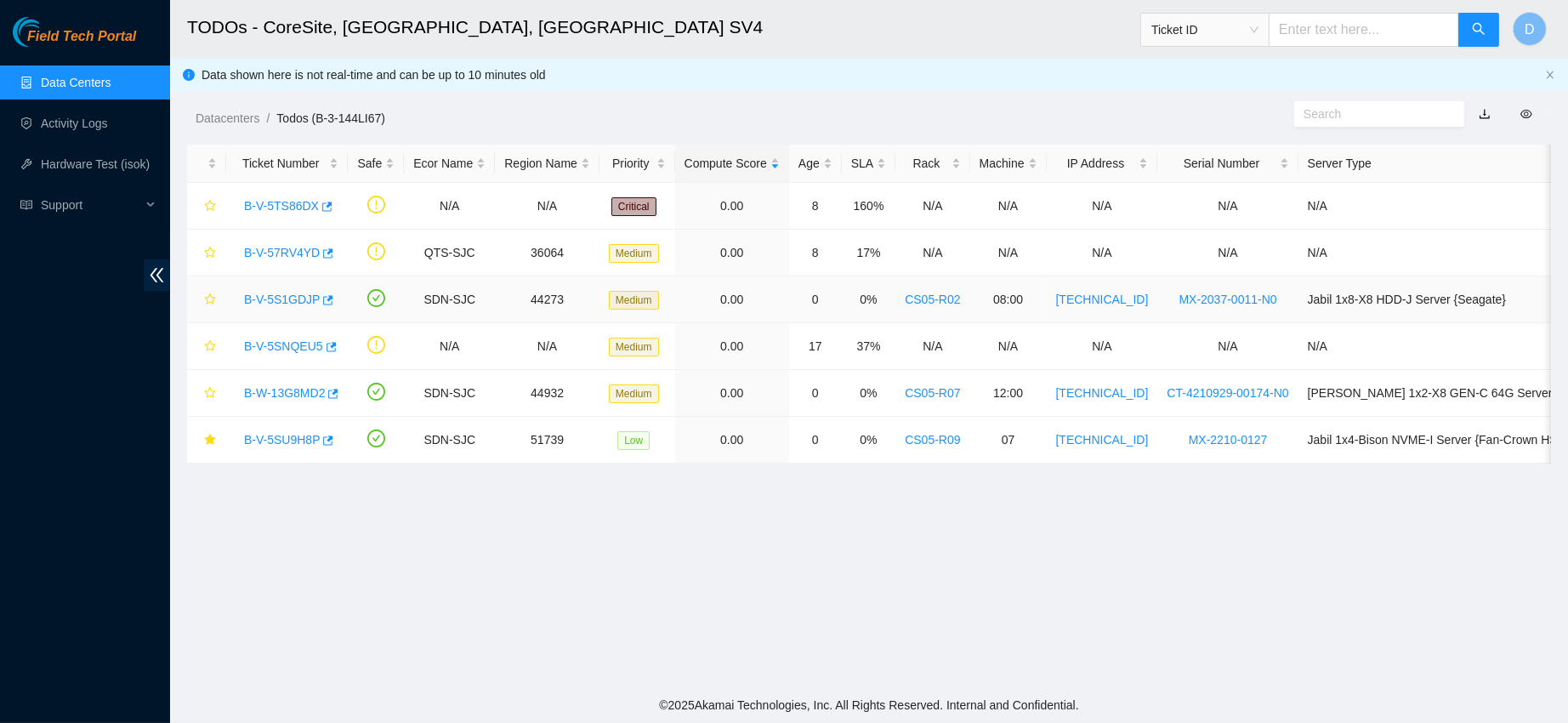
click at [269, 300] on link "B-V-5S1GDJP" at bounding box center [281, 299] width 75 height 14
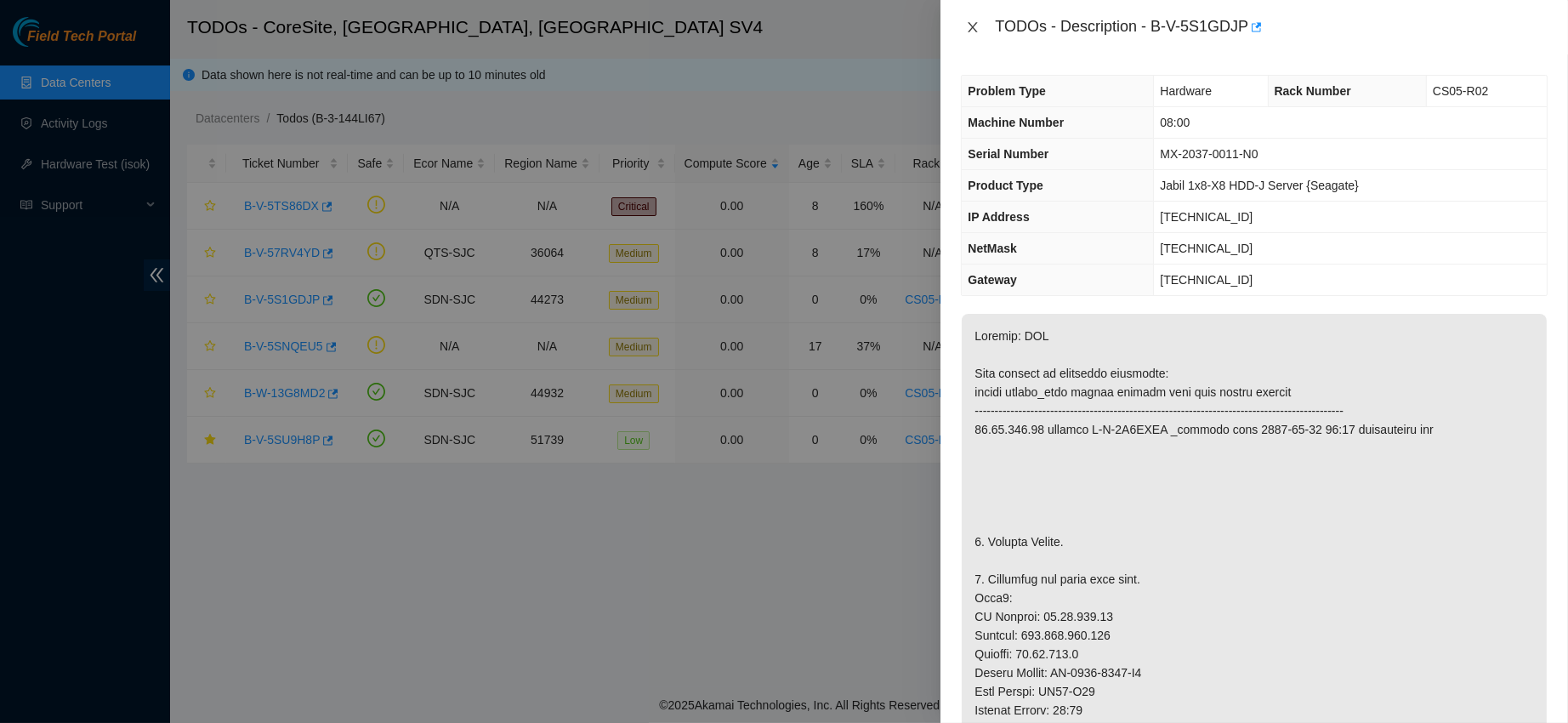
click at [981, 21] on button "Close" at bounding box center [973, 28] width 24 height 16
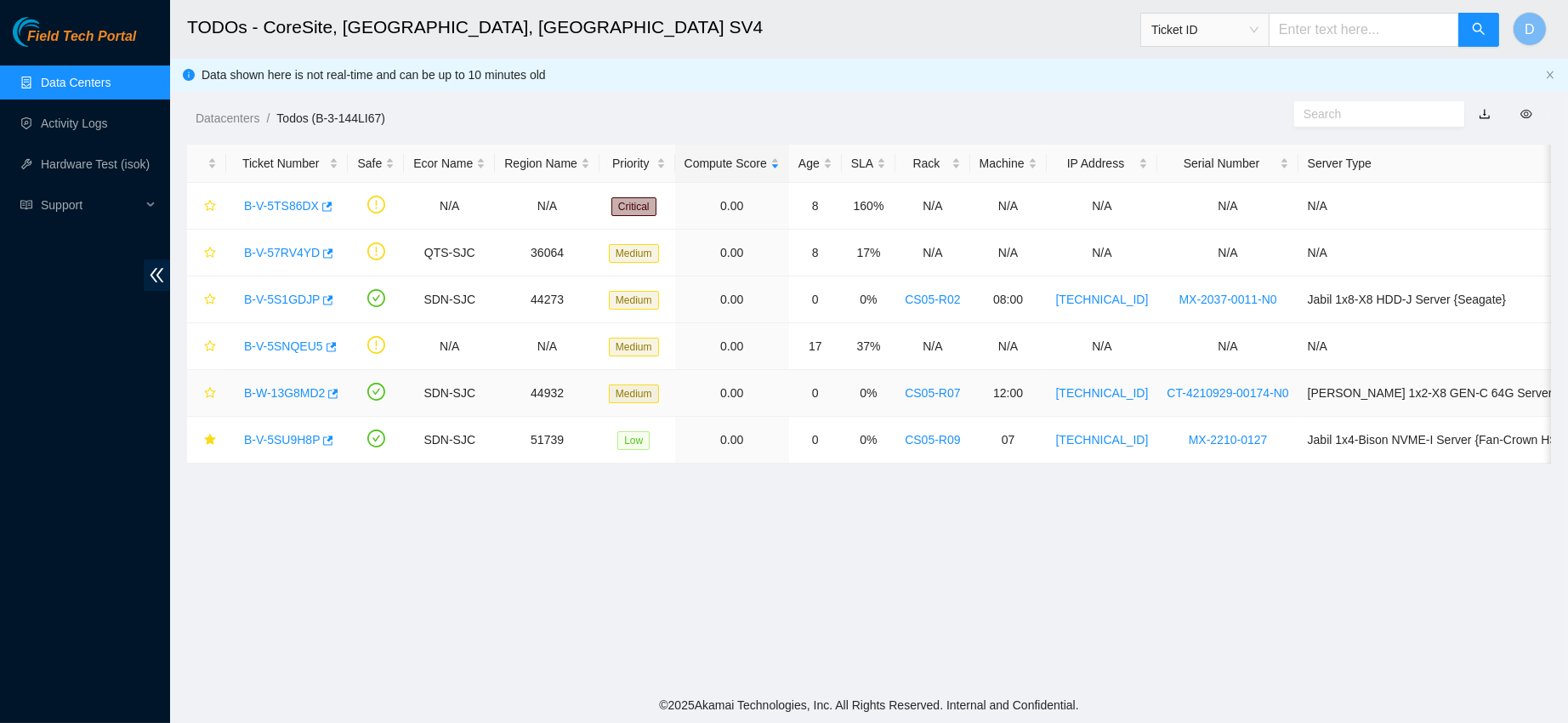
click at [267, 388] on link "B-W-13G8MD2" at bounding box center [284, 393] width 81 height 14
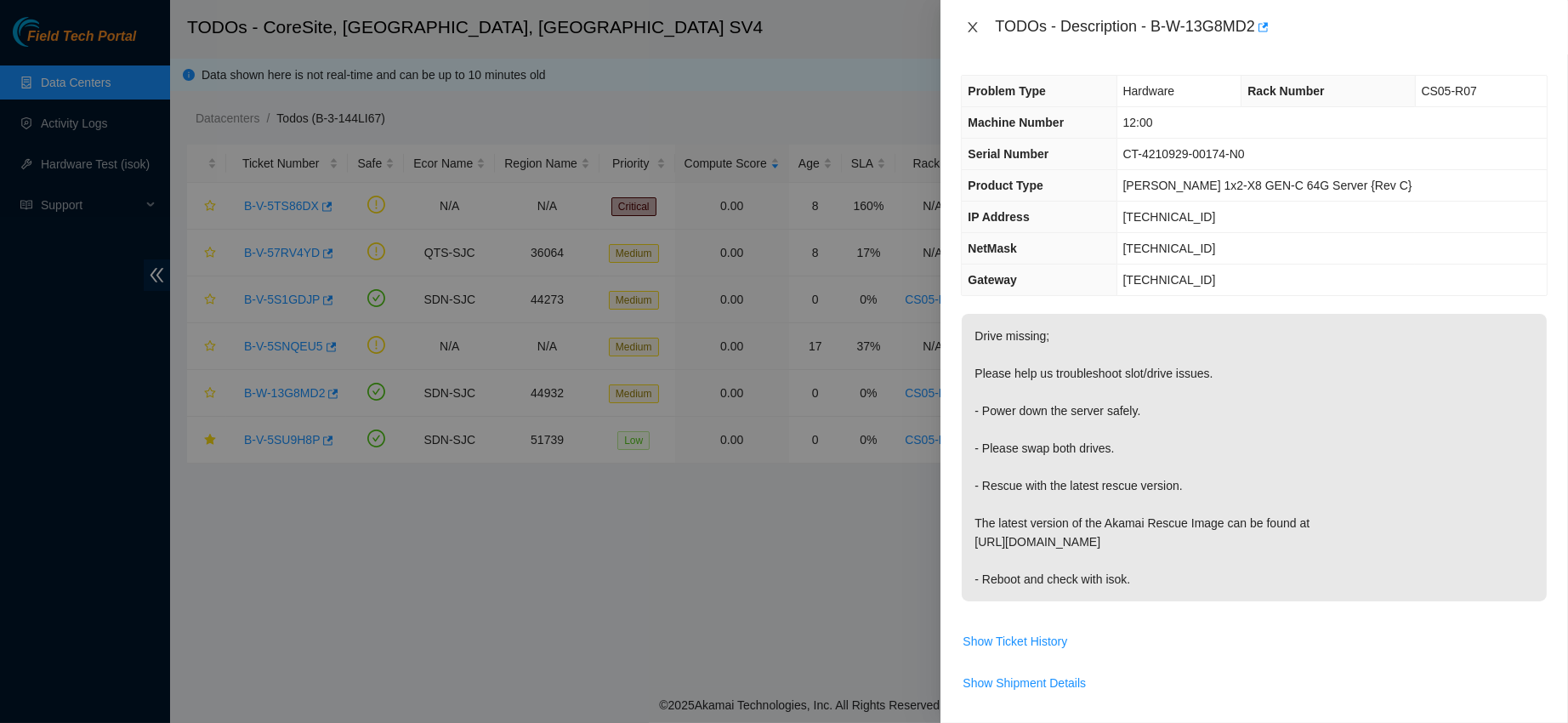
click at [980, 23] on button "Close" at bounding box center [973, 28] width 24 height 16
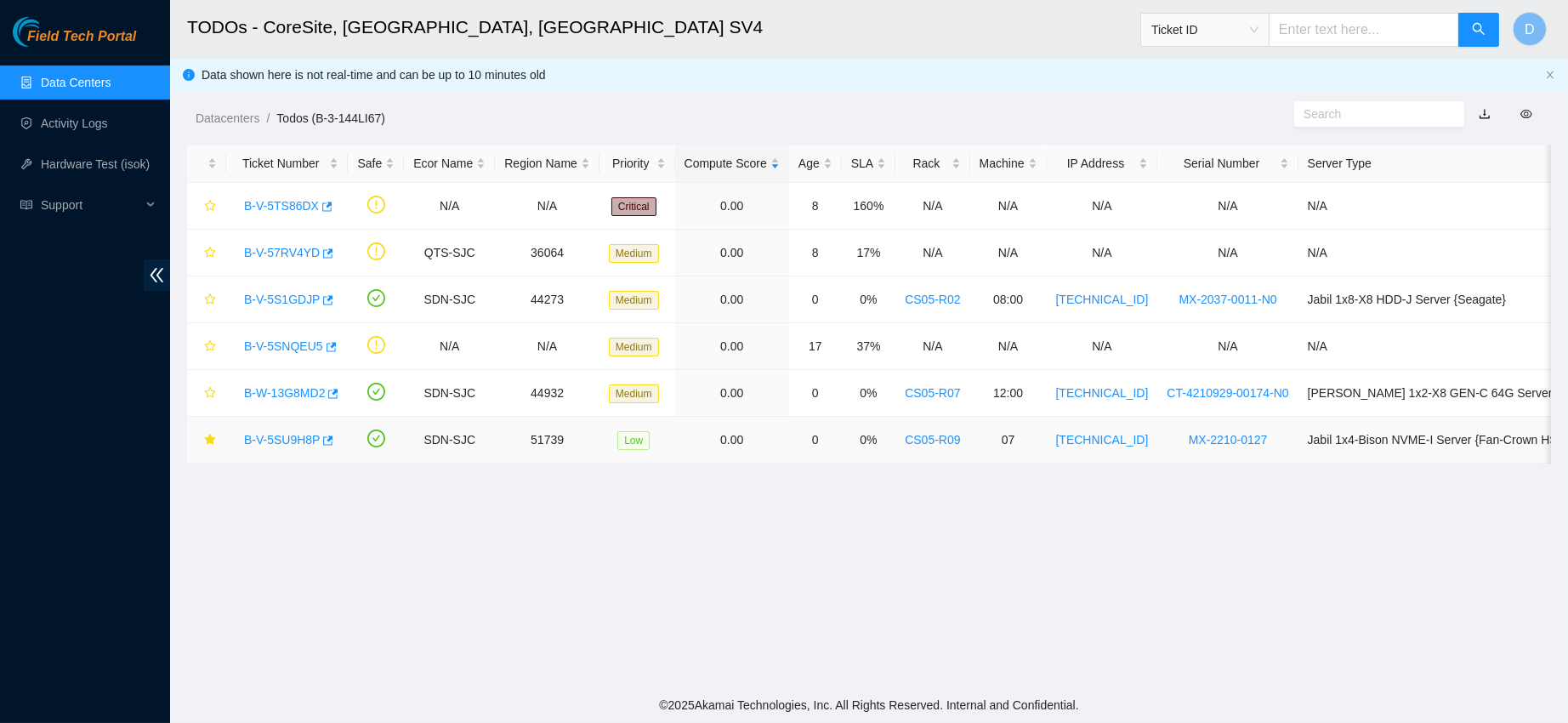
click at [272, 434] on link "B-V-5SU9H8P" at bounding box center [281, 440] width 75 height 14
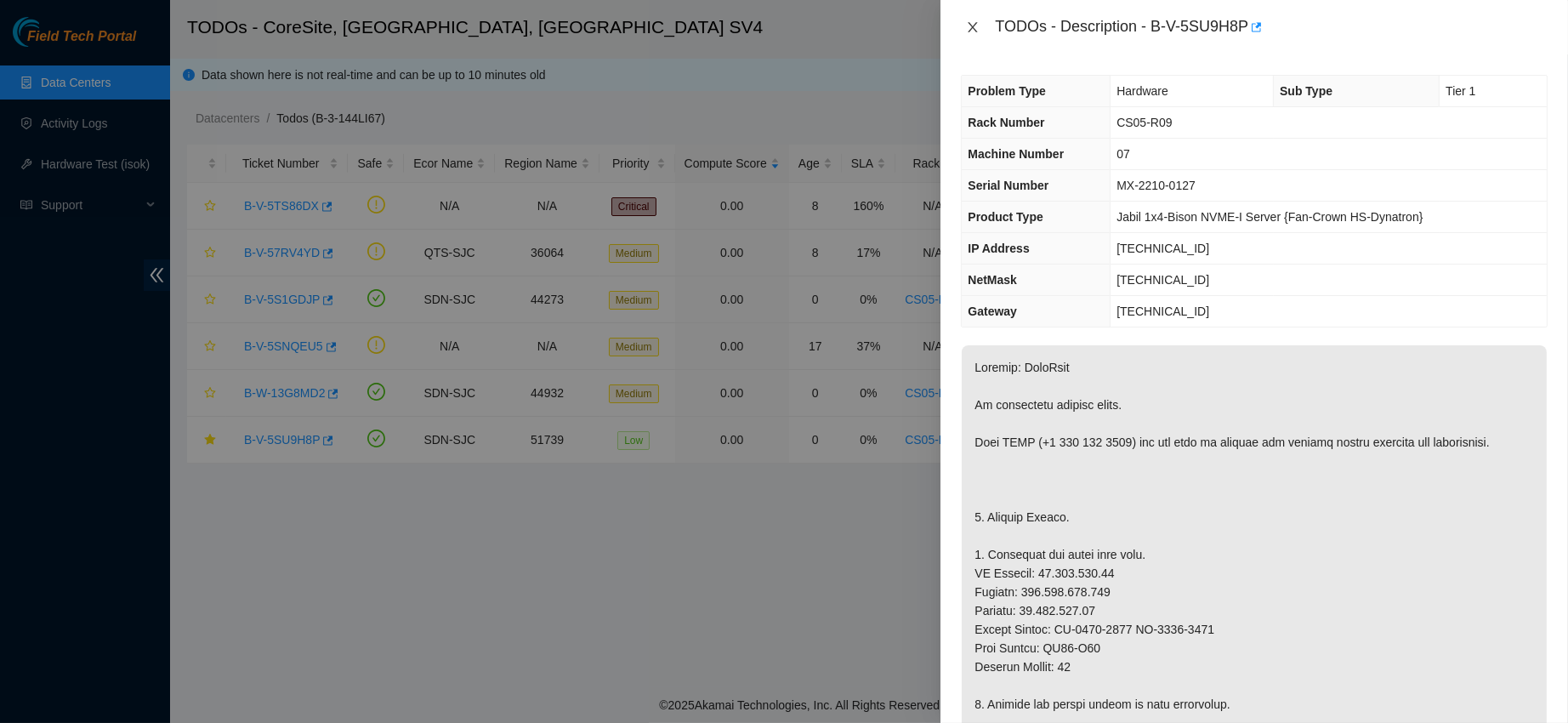
click at [973, 22] on icon "close" at bounding box center [974, 28] width 14 height 14
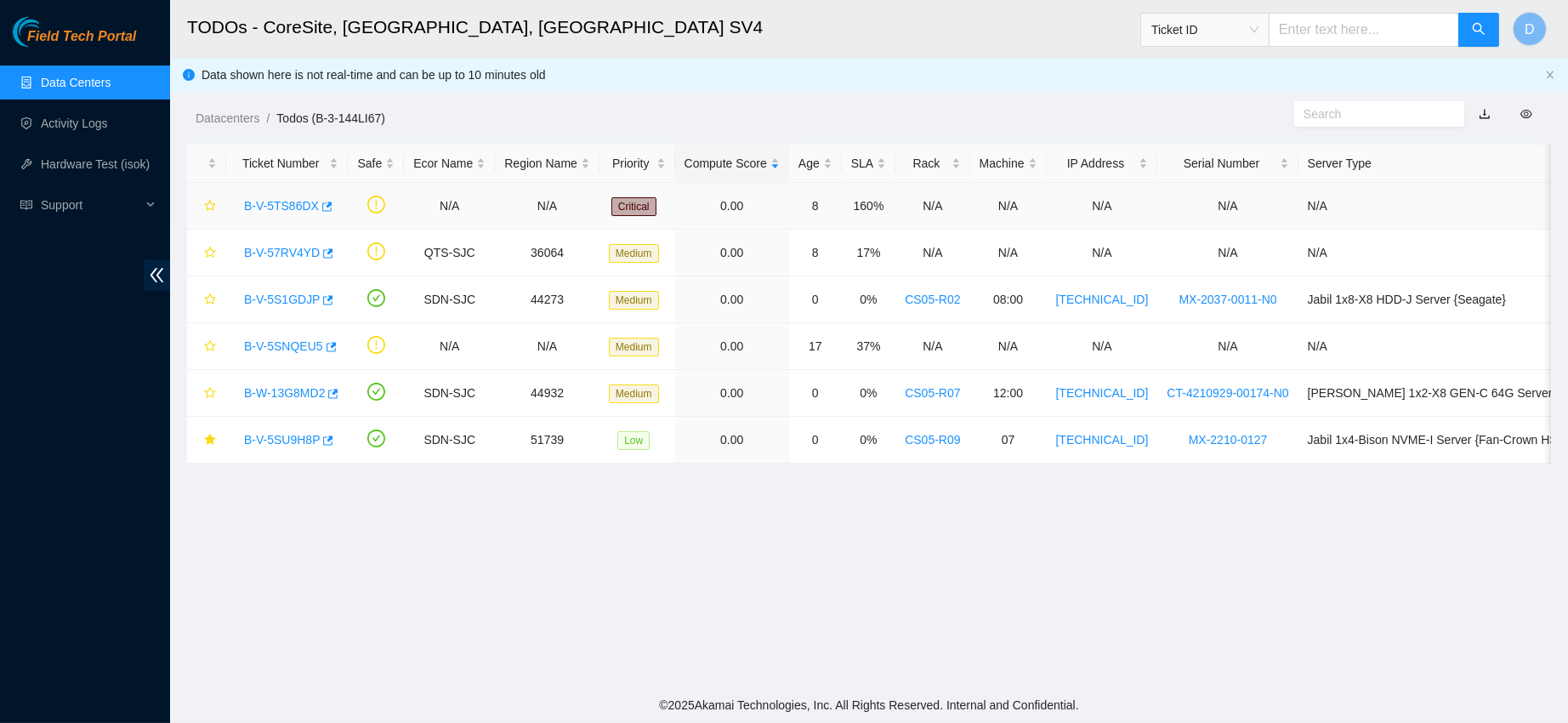
click at [274, 195] on div "B-V-5TS86DX" at bounding box center [287, 205] width 103 height 27
click at [280, 208] on link "B-V-5TS86DX" at bounding box center [281, 206] width 75 height 14
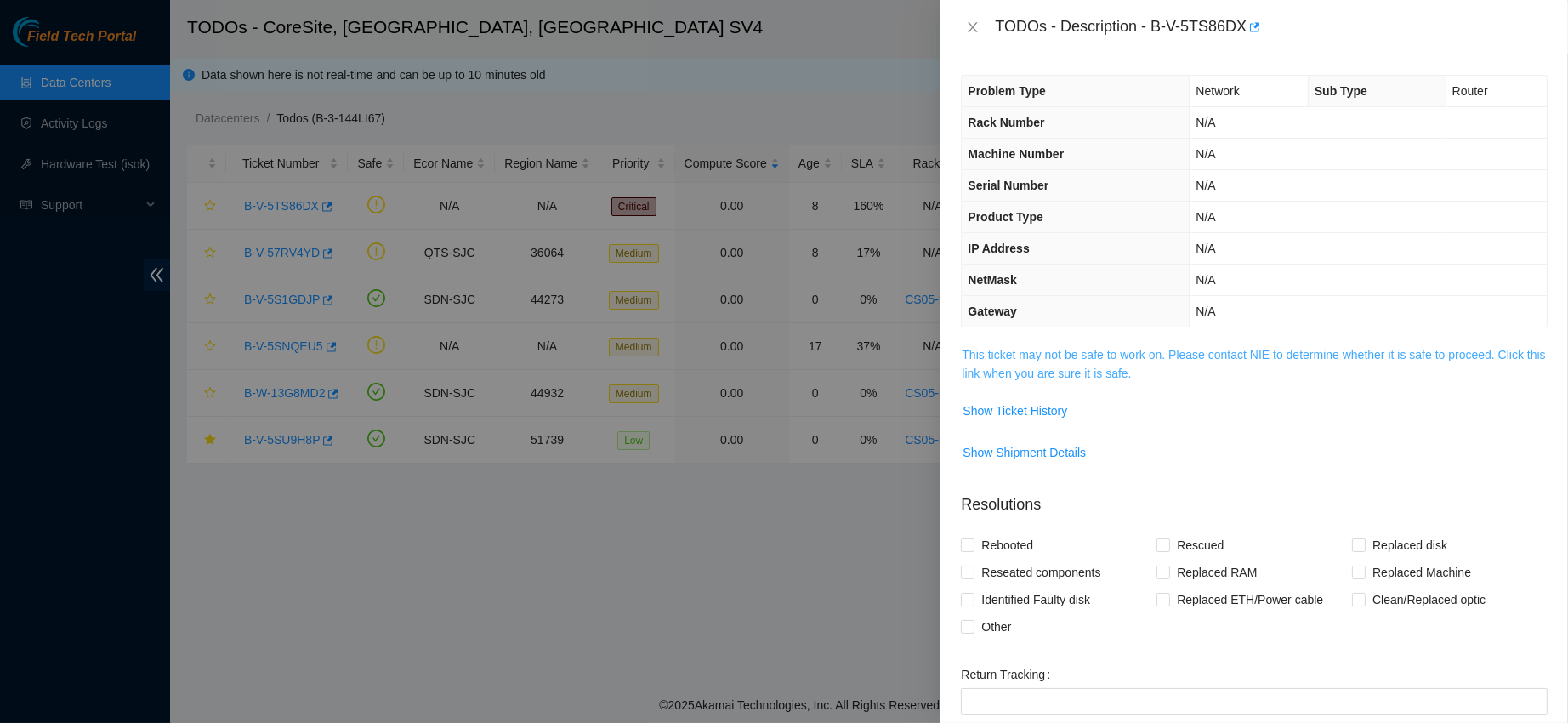
click at [1061, 353] on link "This ticket may not be safe to work on. Please contact NIE to determine whether…" at bounding box center [1253, 363] width 583 height 33
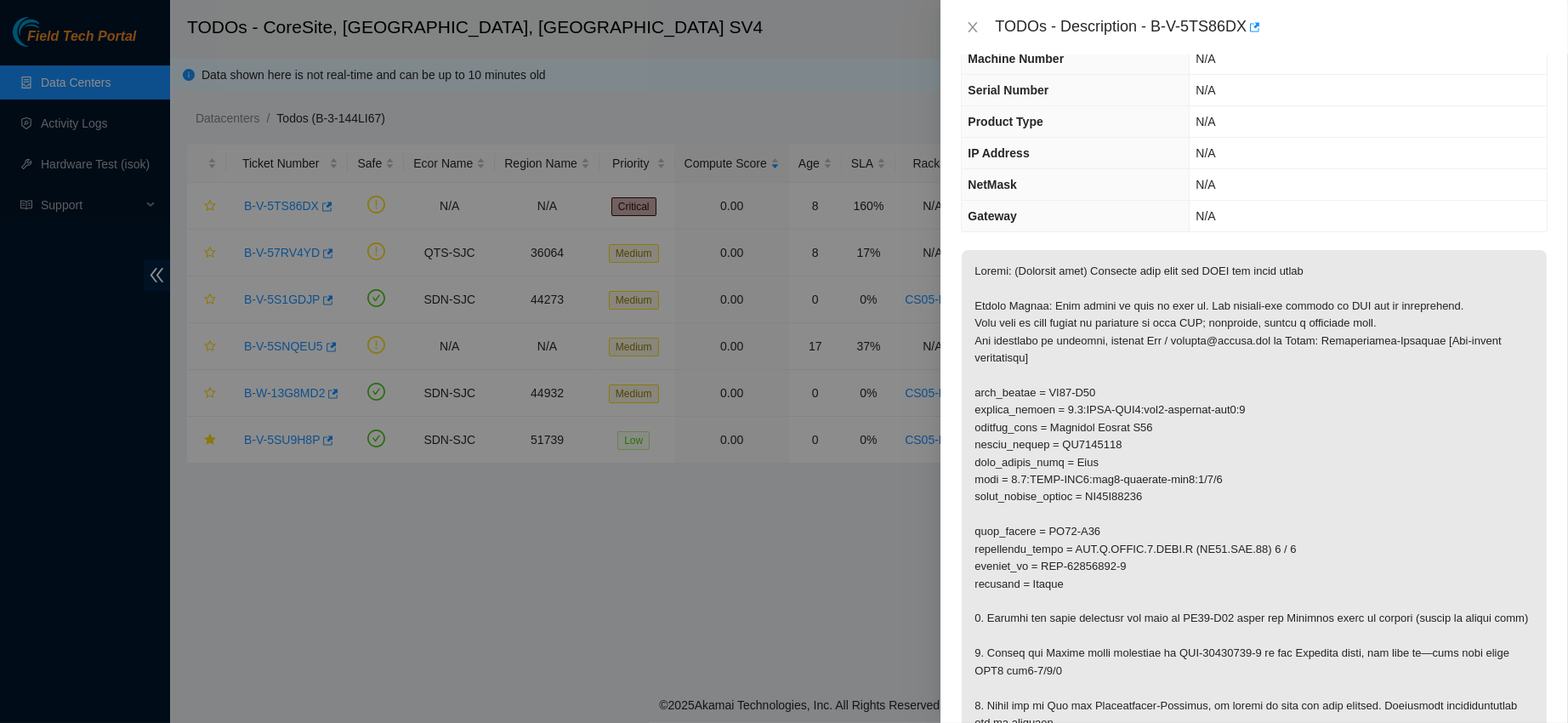
scroll to position [145, 0]
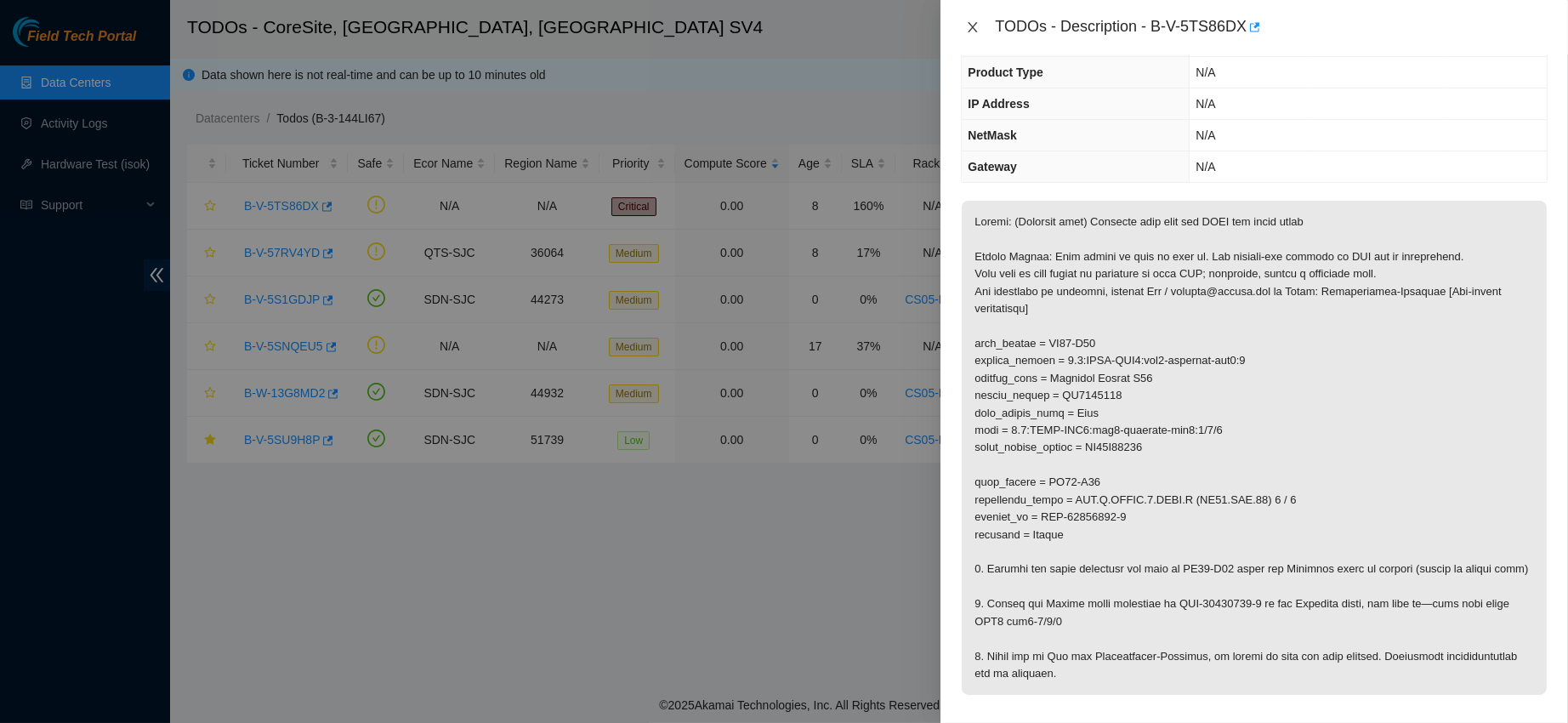
click at [973, 32] on icon "close" at bounding box center [974, 28] width 14 height 14
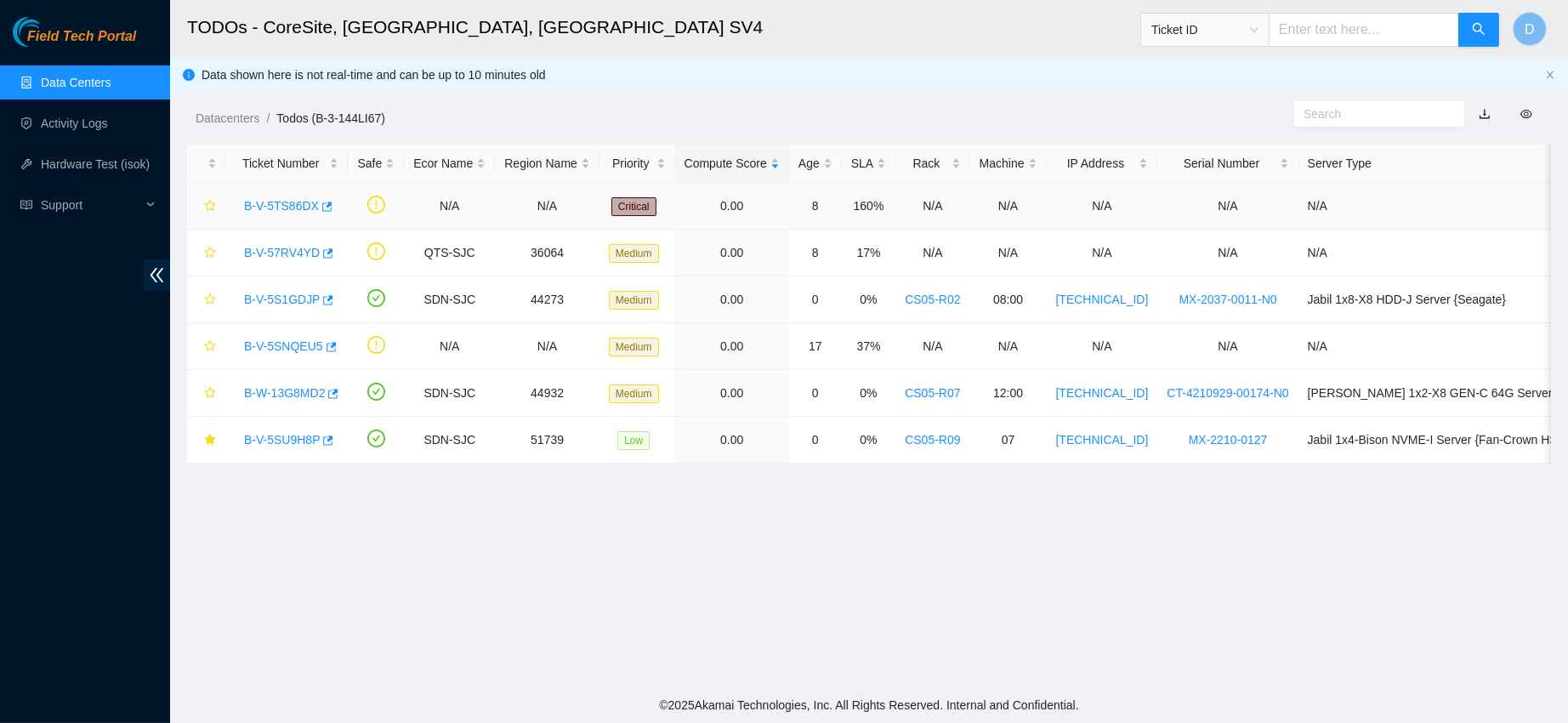
scroll to position [202, 0]
click at [285, 202] on link "B-V-5TS86DX" at bounding box center [281, 206] width 75 height 14
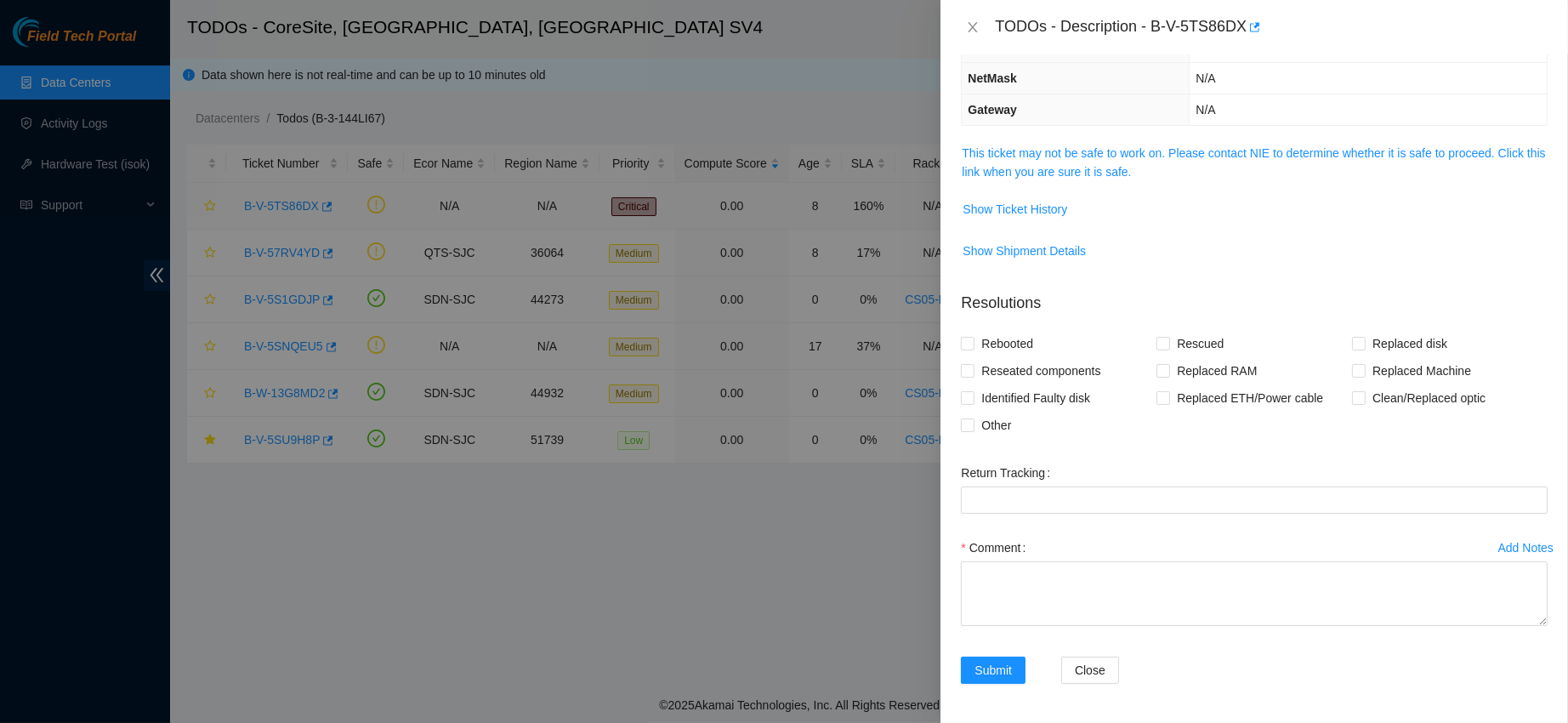
scroll to position [145, 0]
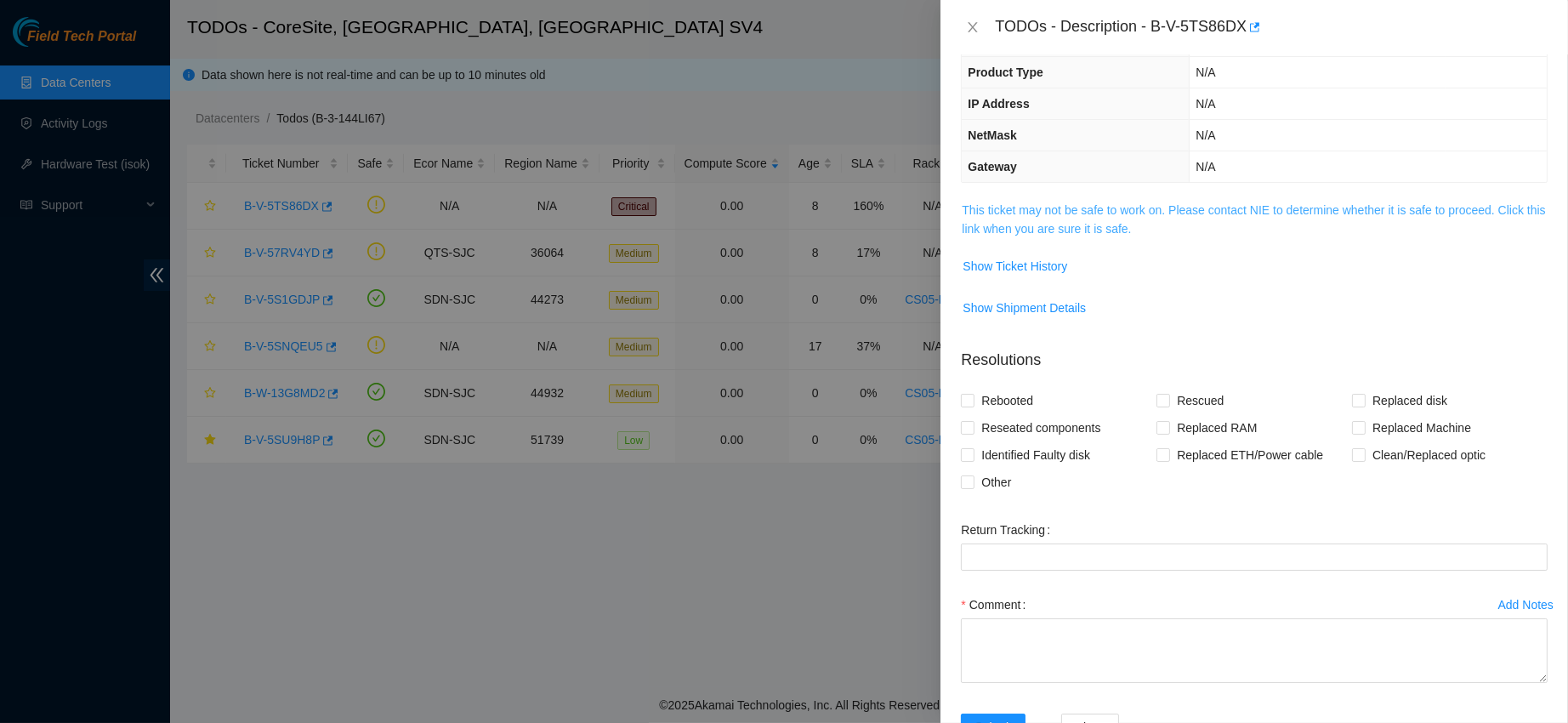
click at [1008, 224] on link "This ticket may not be safe to work on. Please contact NIE to determine whether…" at bounding box center [1253, 219] width 583 height 33
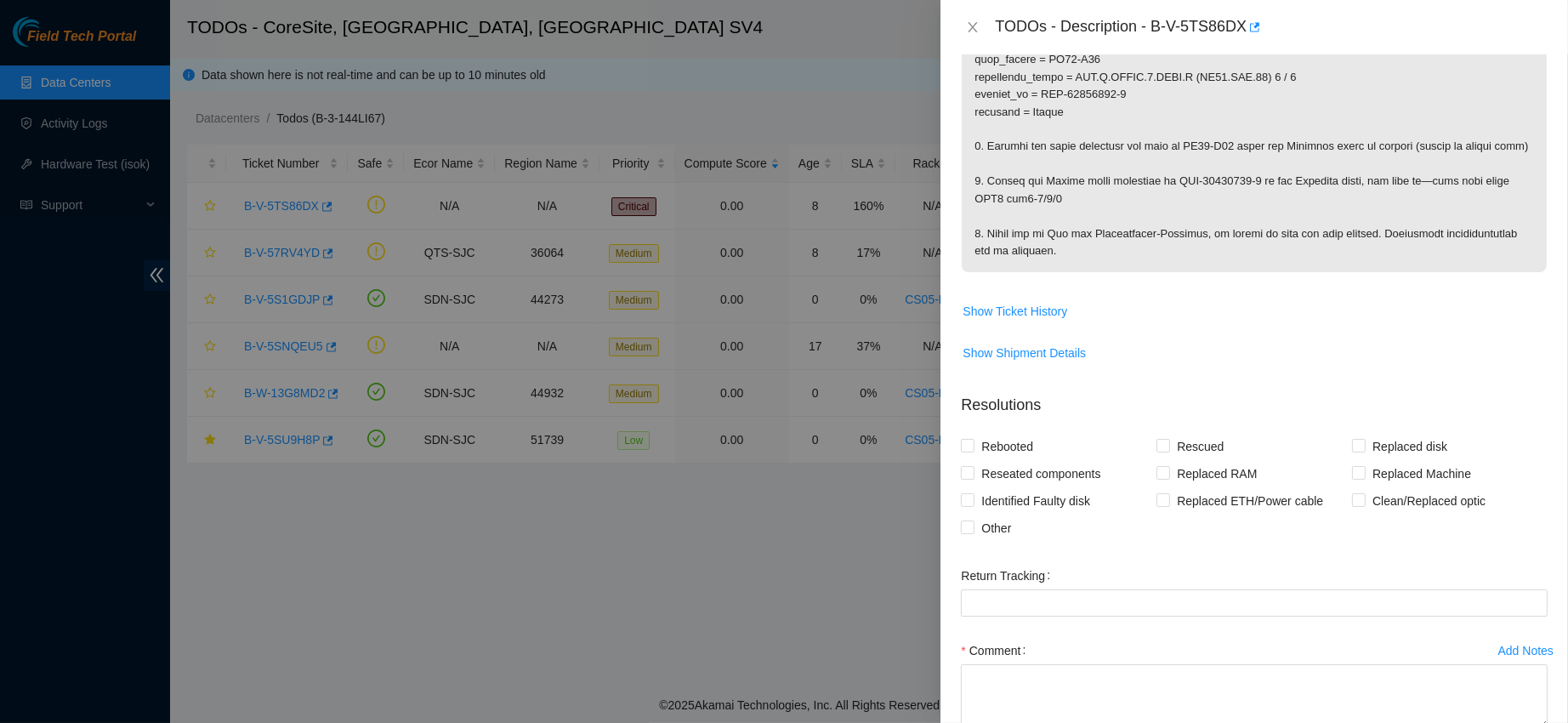
scroll to position [647, 0]
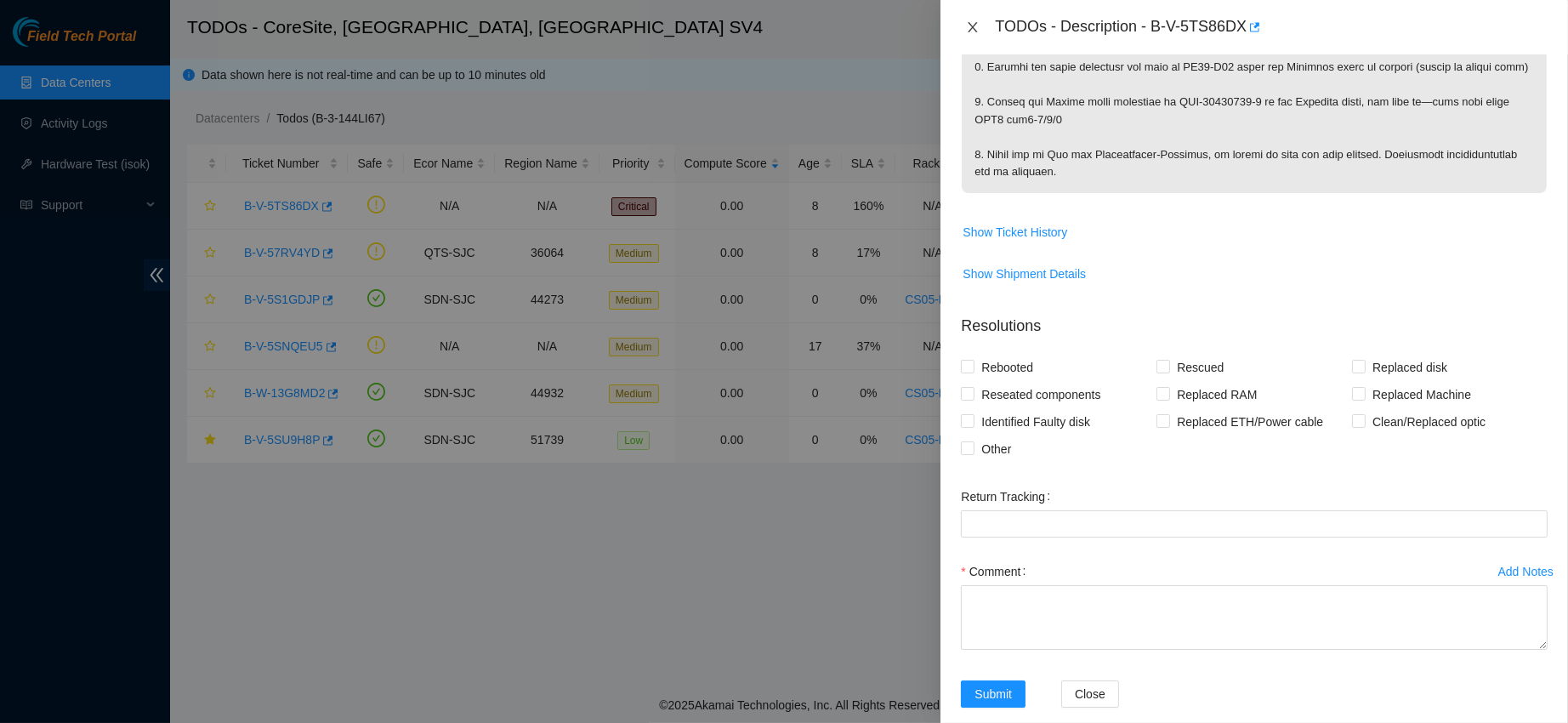
click at [976, 20] on button "Close" at bounding box center [973, 28] width 24 height 16
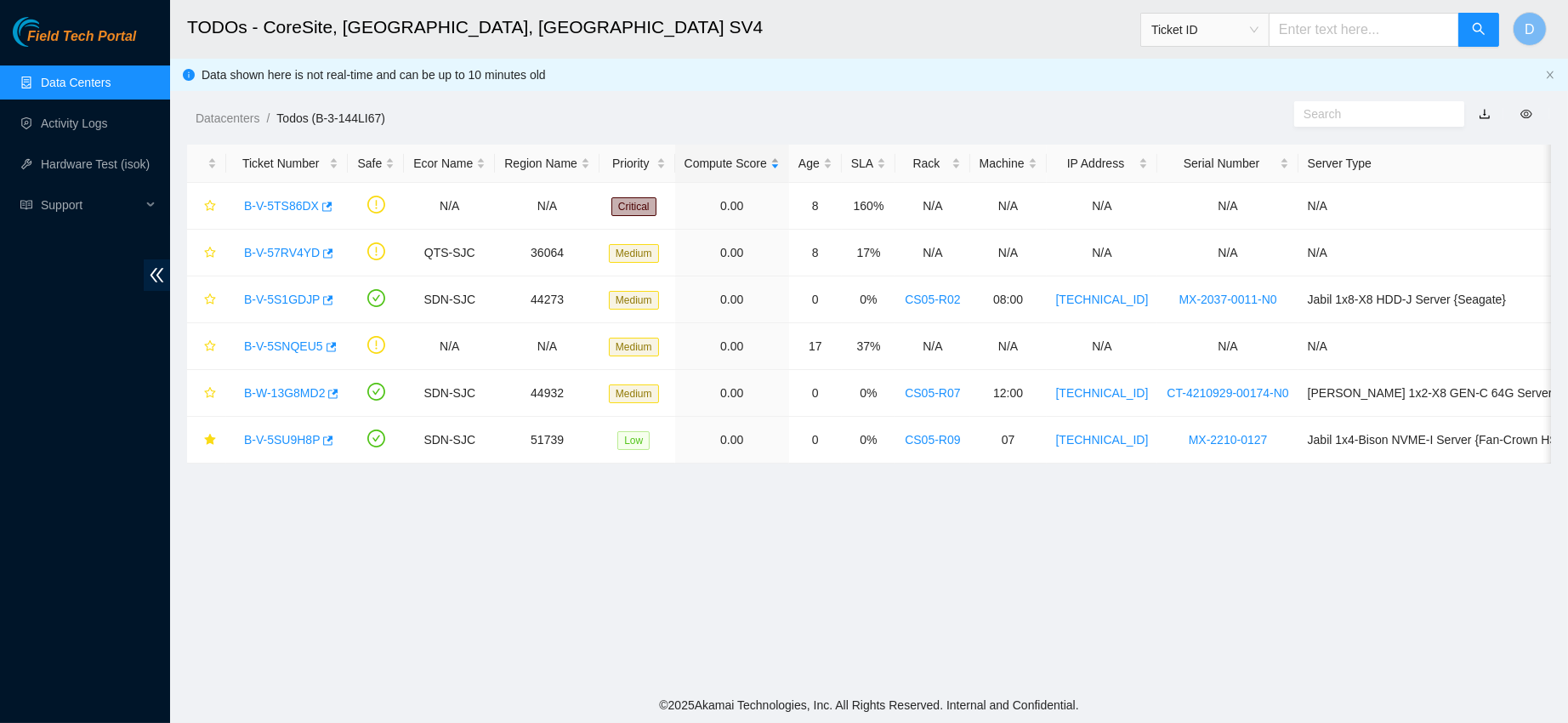
scroll to position [259, 0]
click at [294, 386] on link "B-W-13G8MD2" at bounding box center [284, 393] width 81 height 14
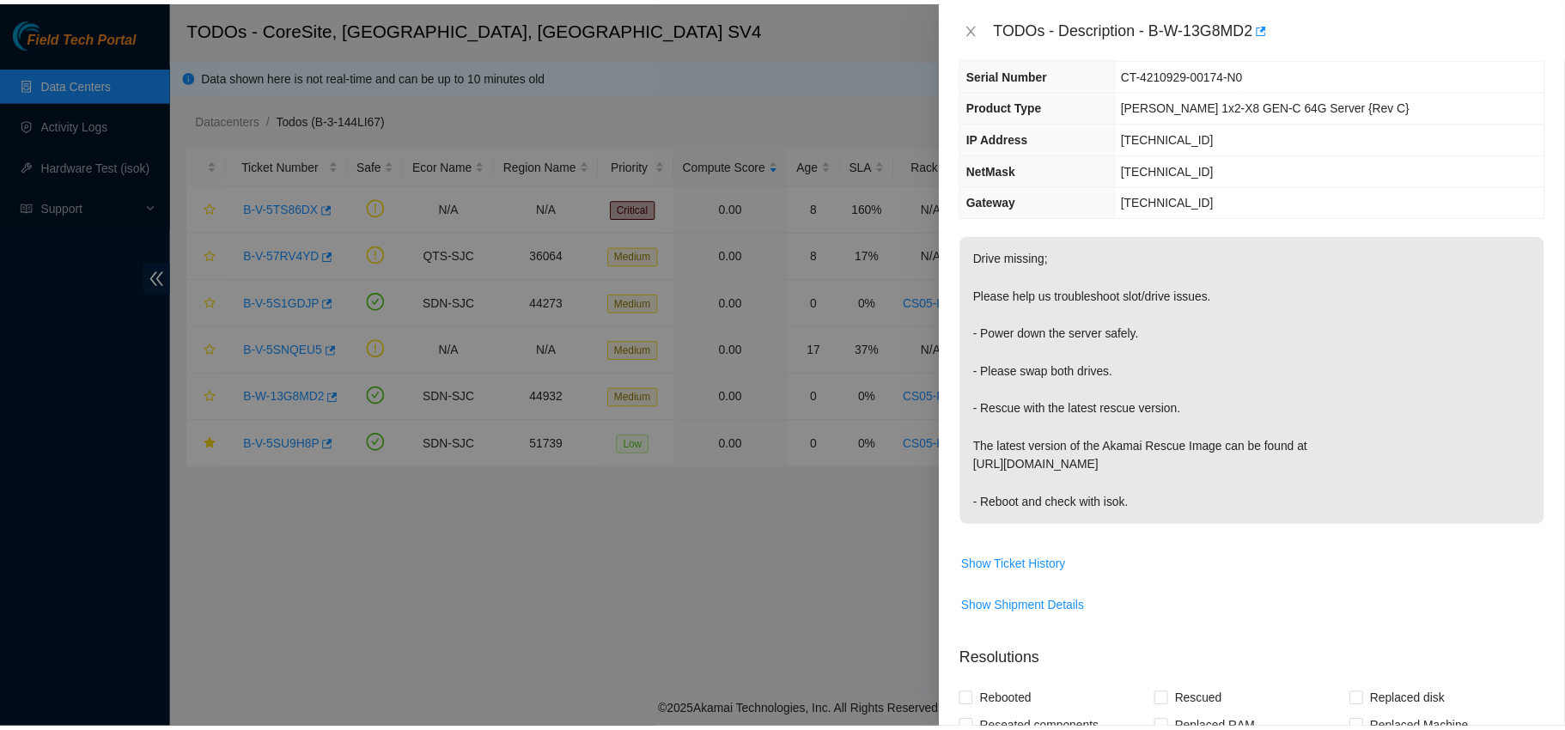
scroll to position [0, 0]
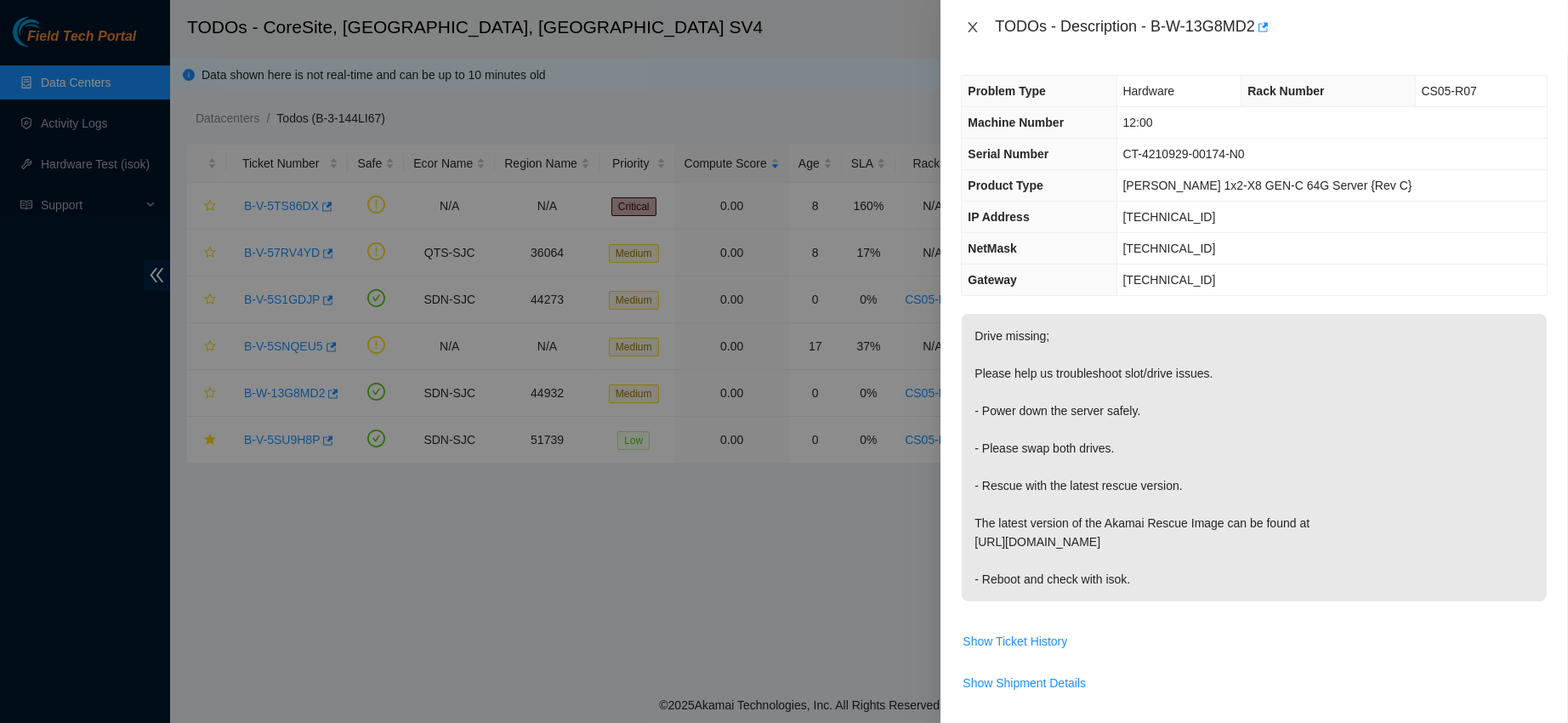
click at [973, 21] on icon "close" at bounding box center [974, 28] width 14 height 14
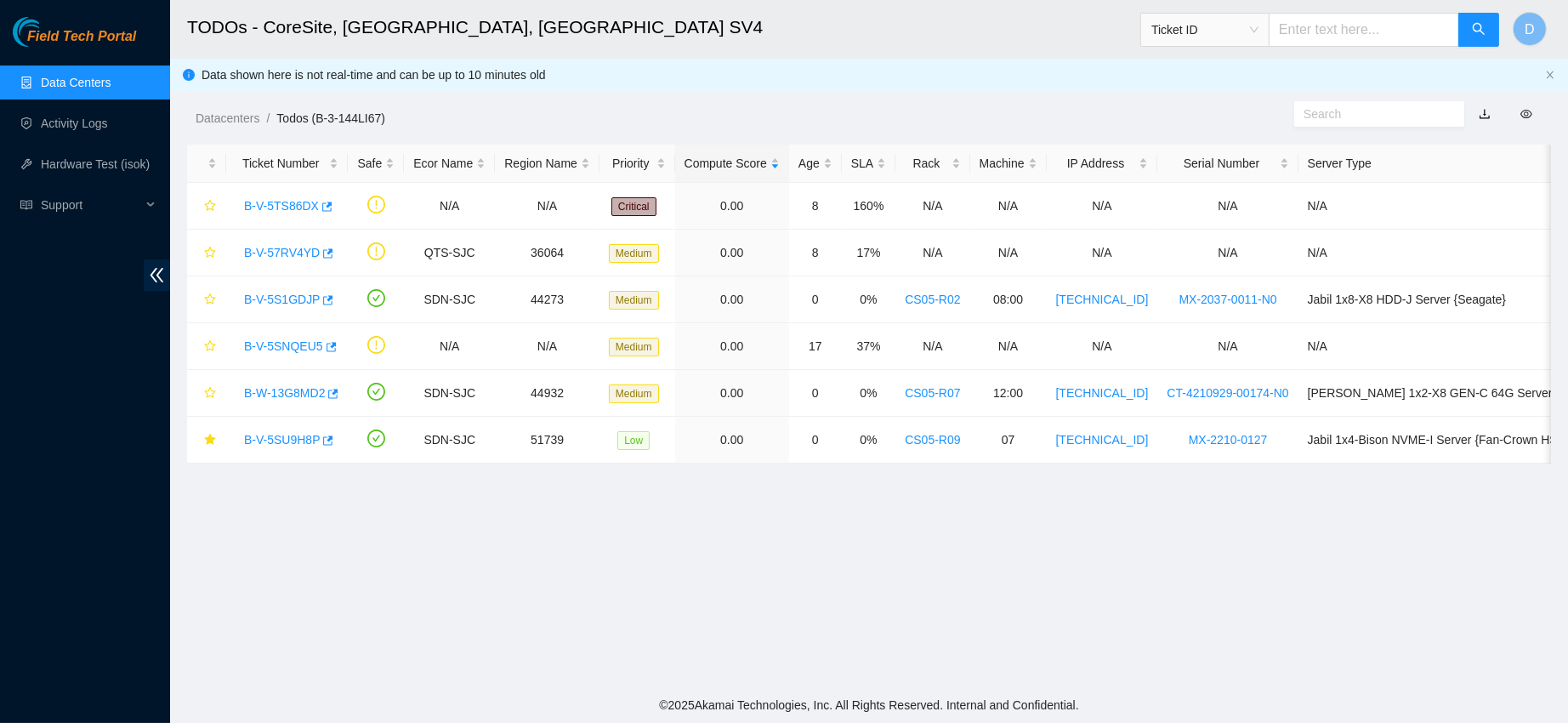
click at [111, 82] on link "Data Centers" at bounding box center [75, 82] width 69 height 14
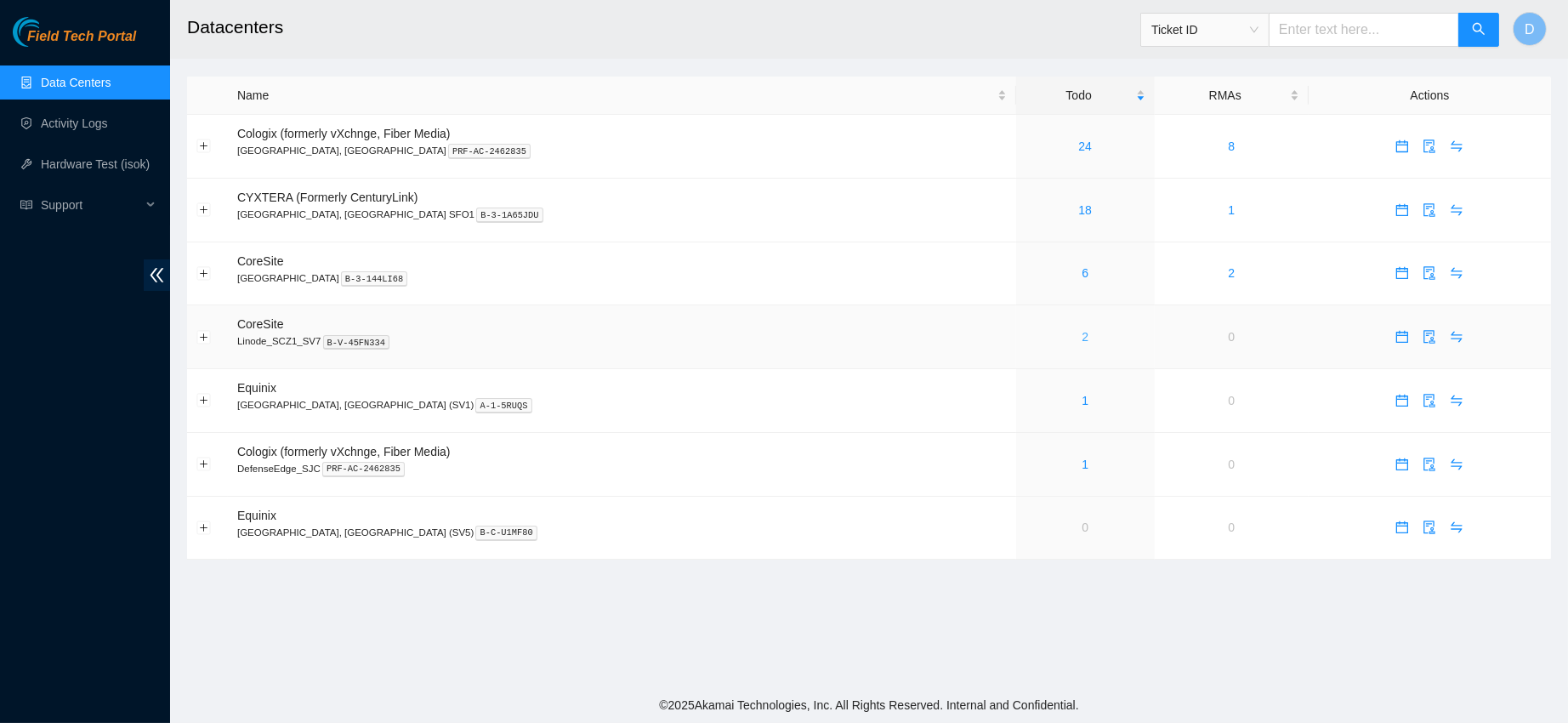
click at [1082, 337] on link "2" at bounding box center [1085, 337] width 7 height 14
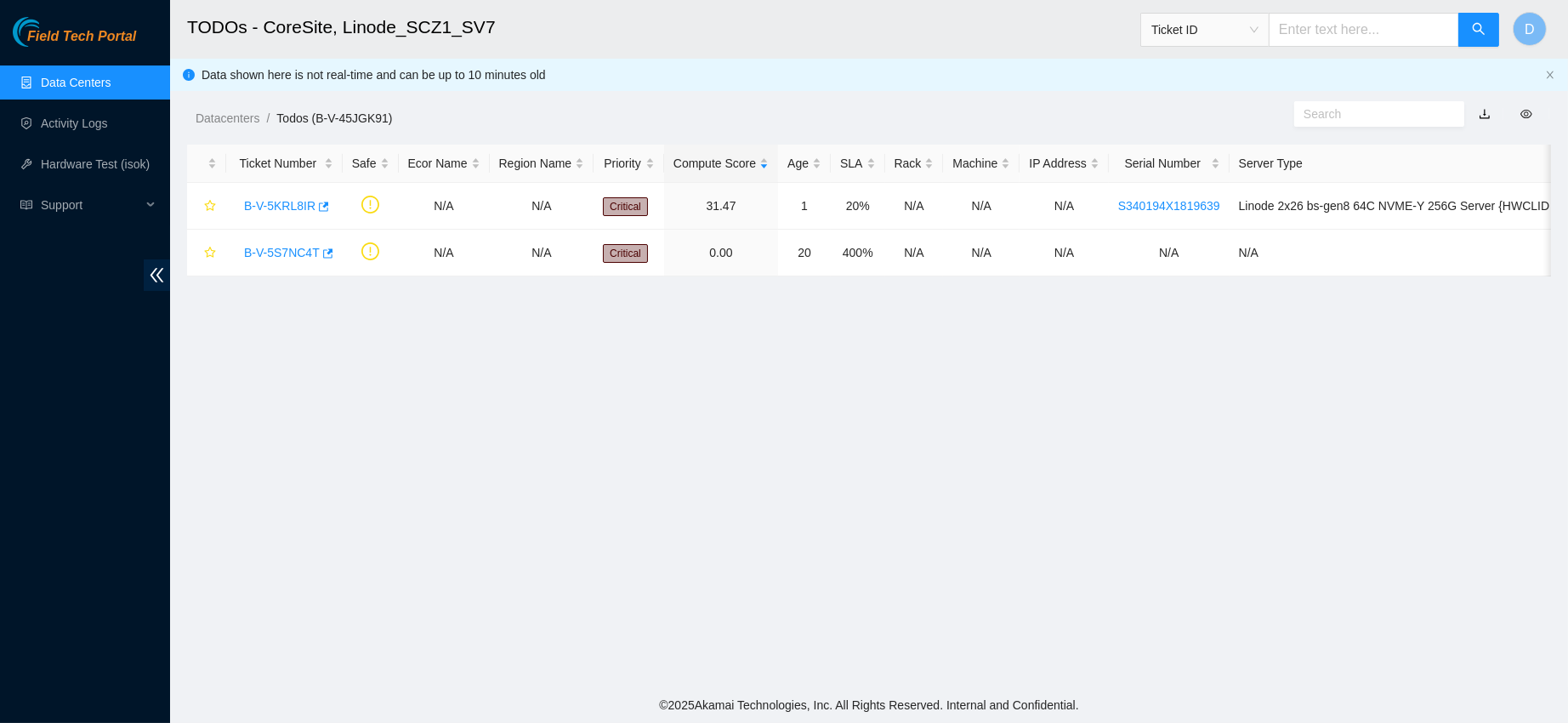
click at [102, 78] on link "Data Centers" at bounding box center [75, 82] width 69 height 14
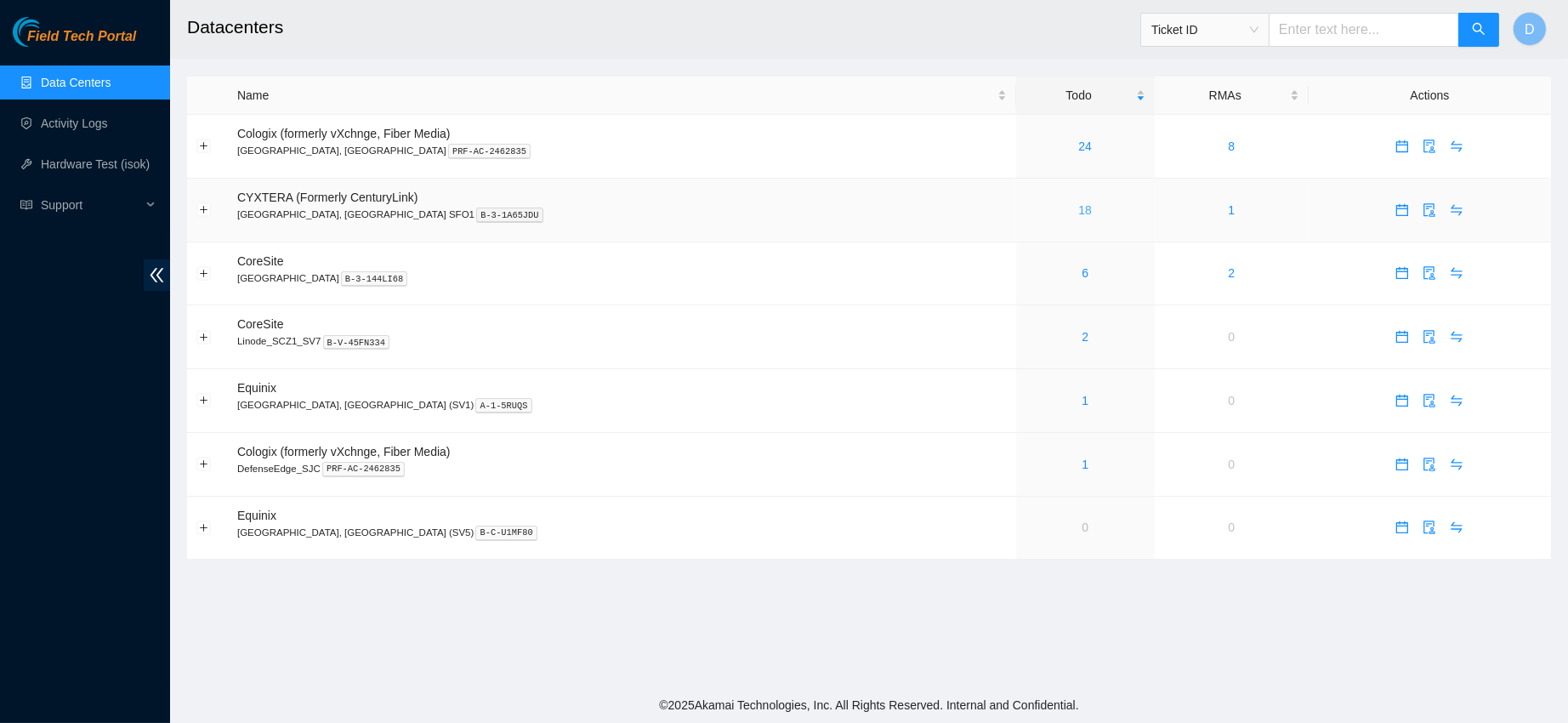
click at [1079, 207] on link "18" at bounding box center [1086, 210] width 14 height 14
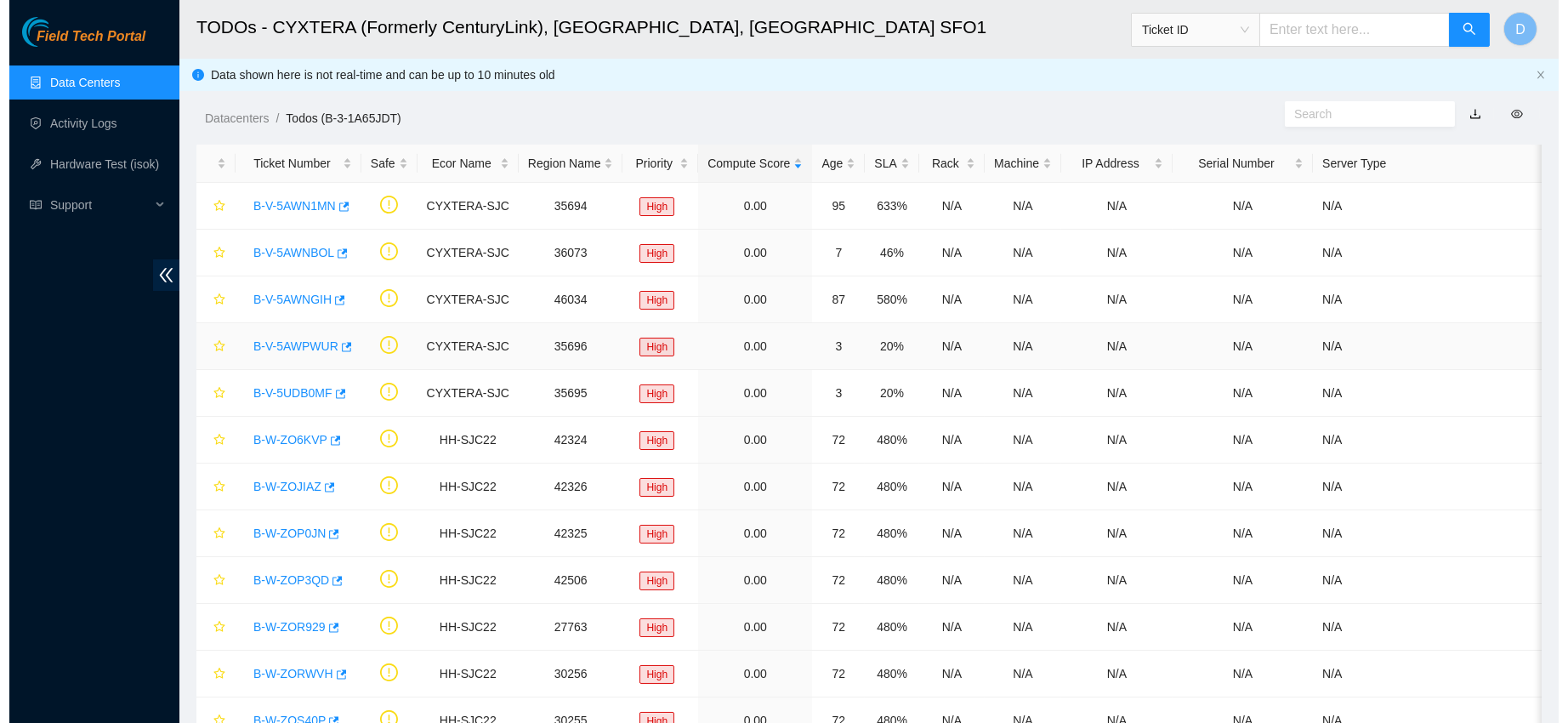
scroll to position [372, 0]
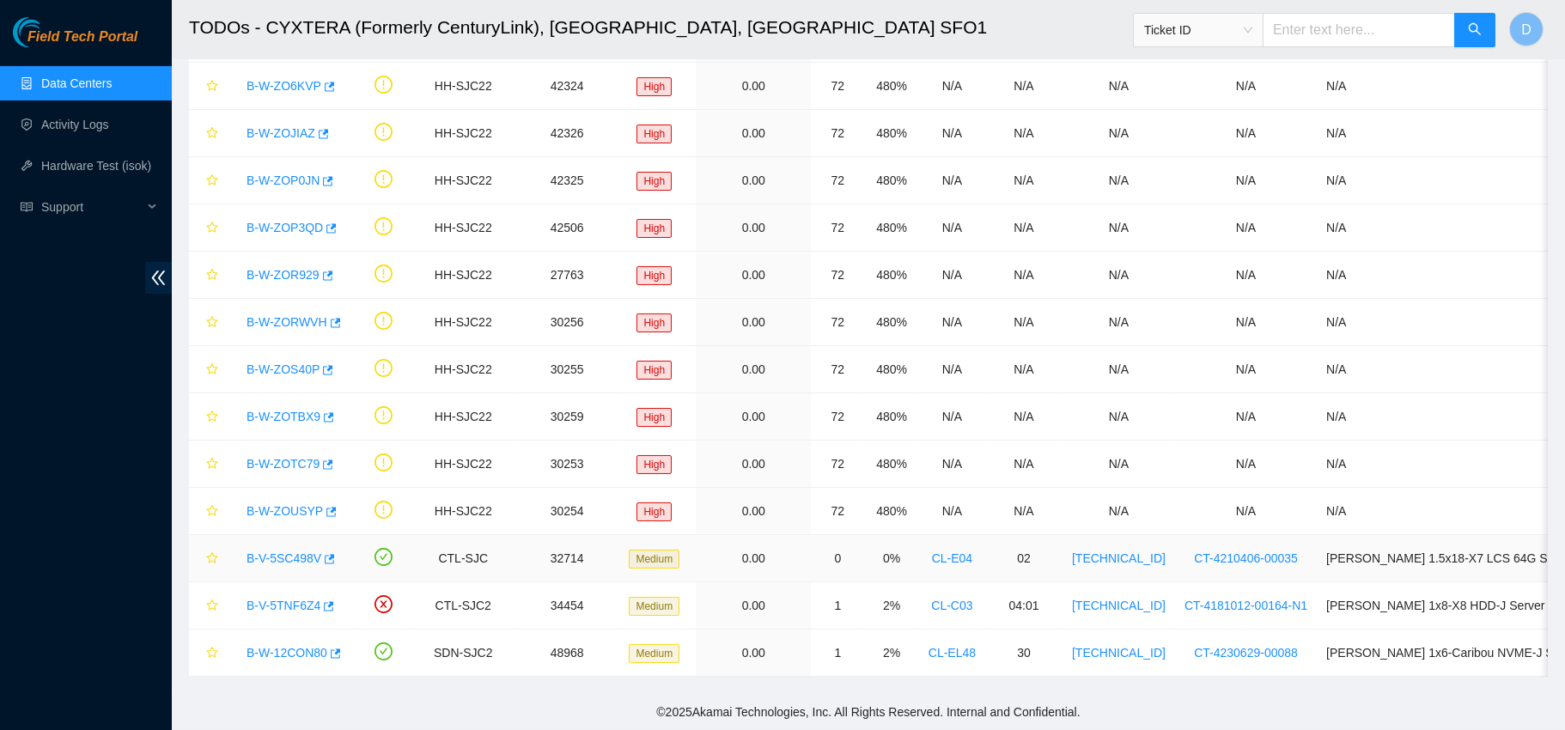
click at [288, 551] on link "B-V-5SC498V" at bounding box center [283, 558] width 75 height 14
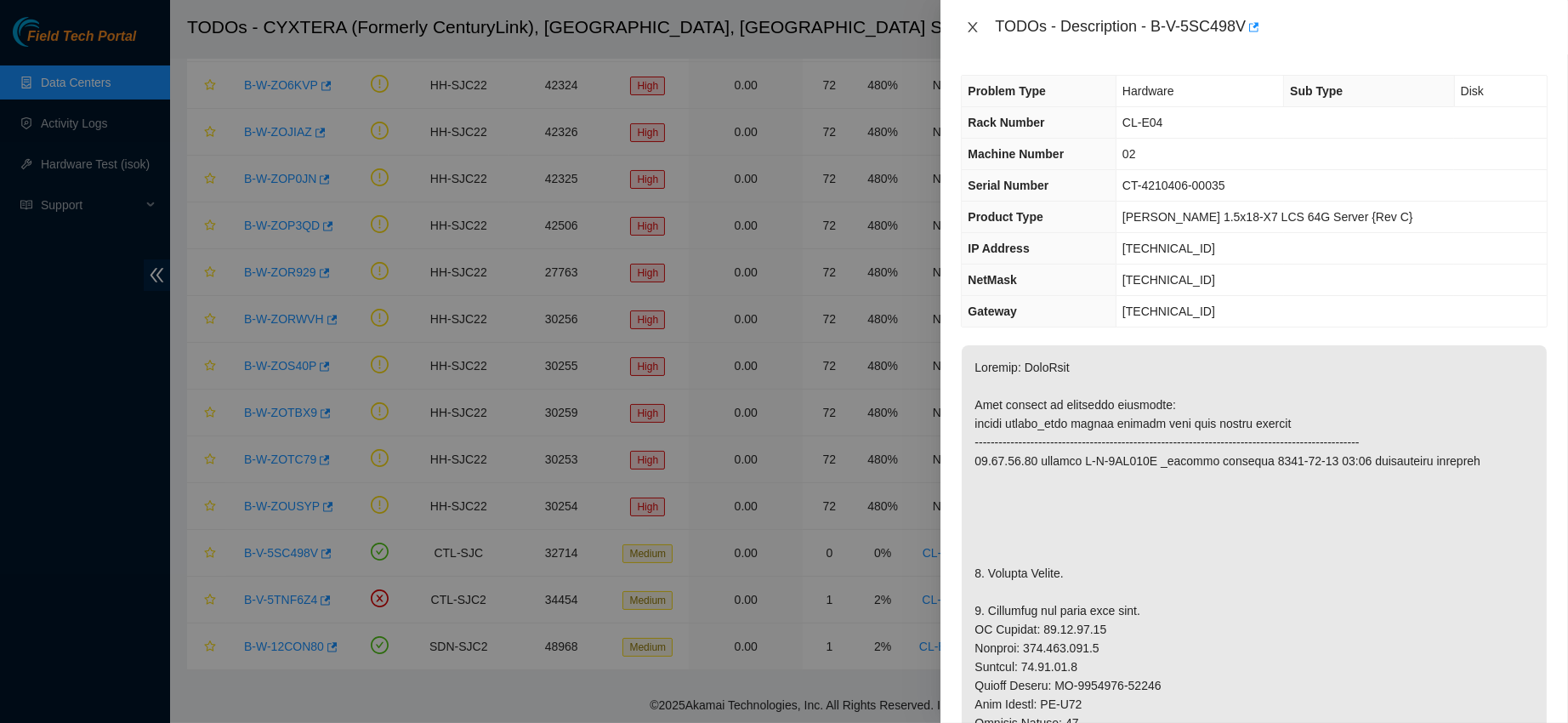
click at [969, 27] on icon "close" at bounding box center [974, 28] width 14 height 14
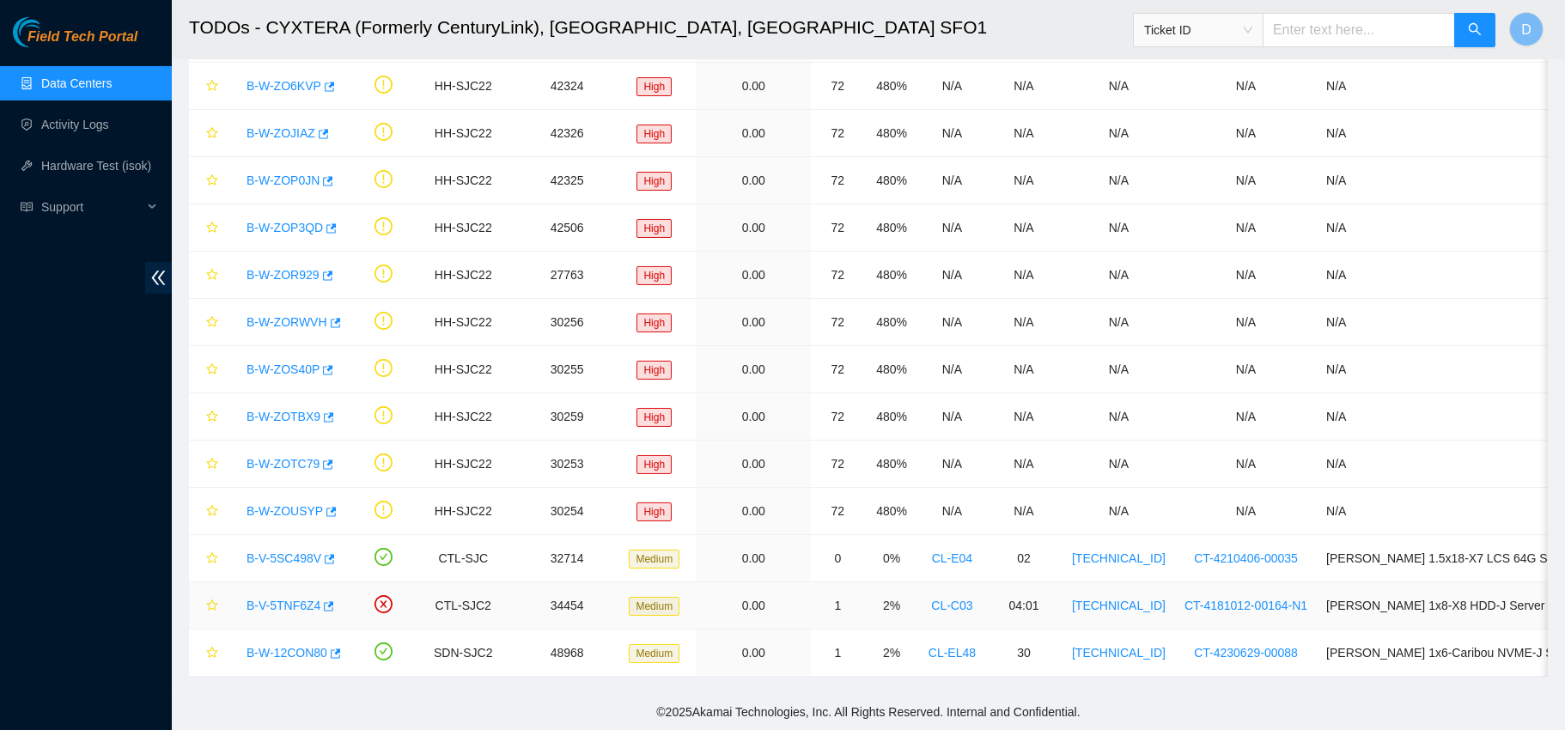
click at [283, 599] on link "B-V-5TNF6Z4" at bounding box center [283, 606] width 74 height 14
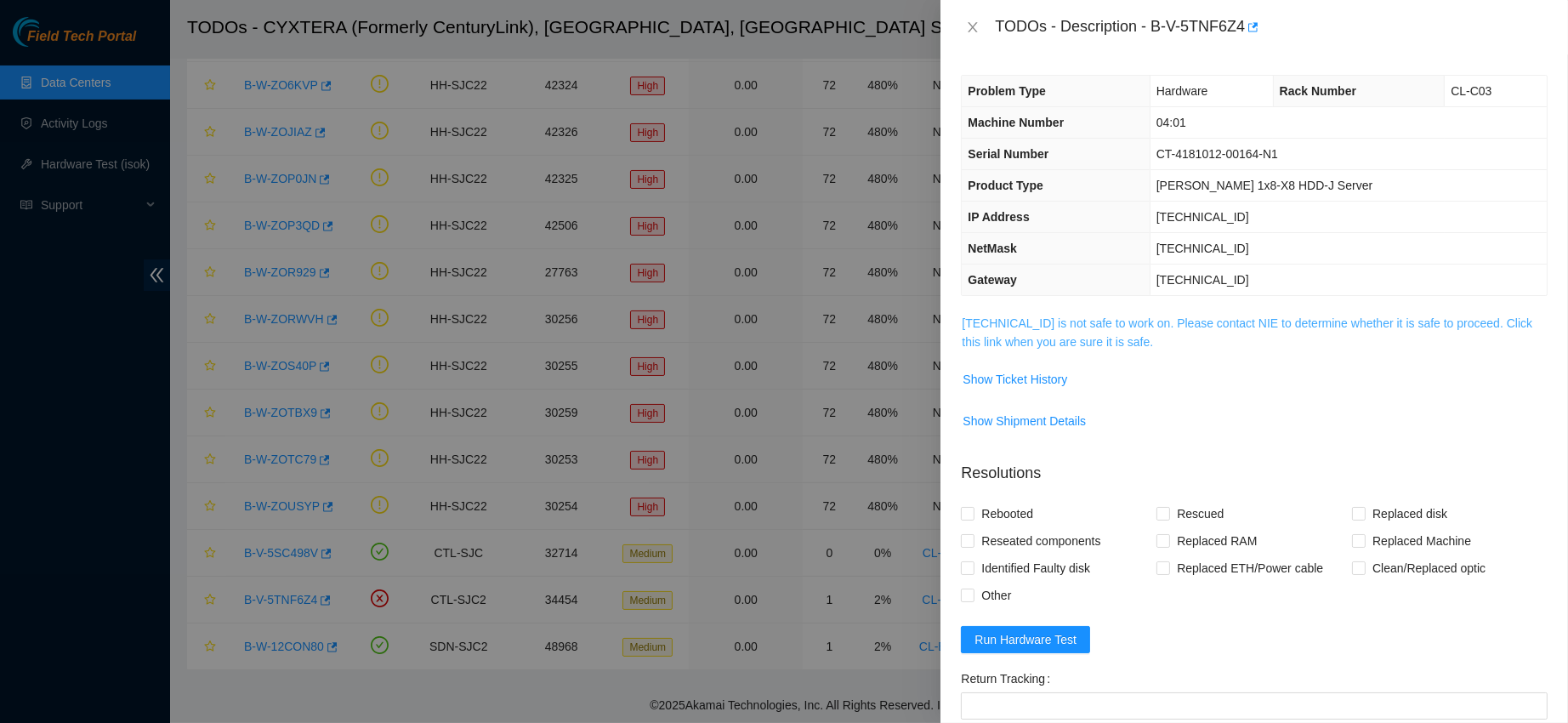
click at [1068, 339] on link "184.28.225.71 is not safe to work on. Please contact NIE to determine whether i…" at bounding box center [1247, 332] width 571 height 33
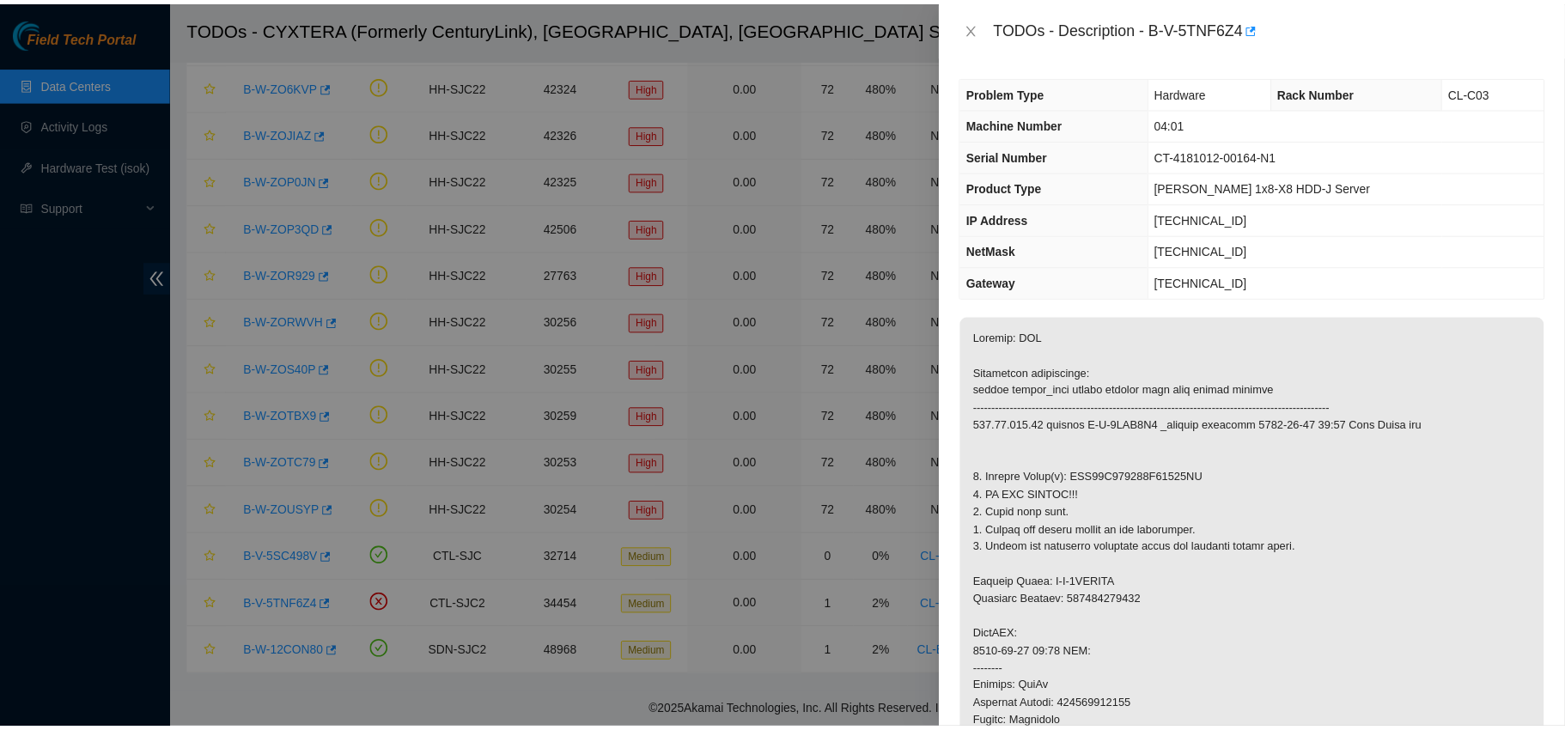
scroll to position [81, 0]
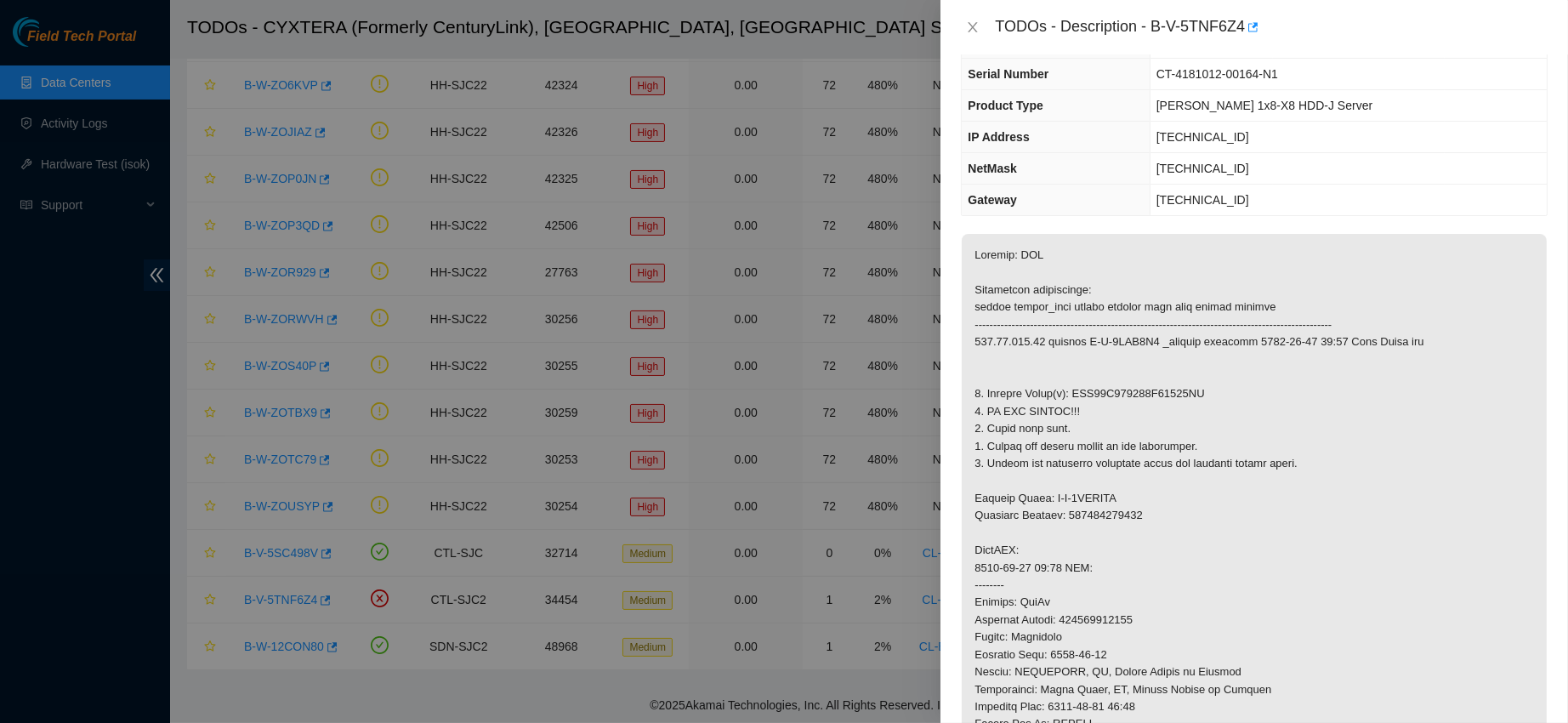
click at [977, 15] on div "TODOs - Description - B-V-5TNF6Z4" at bounding box center [1254, 27] width 587 height 27
click at [976, 24] on icon "close" at bounding box center [973, 27] width 9 height 10
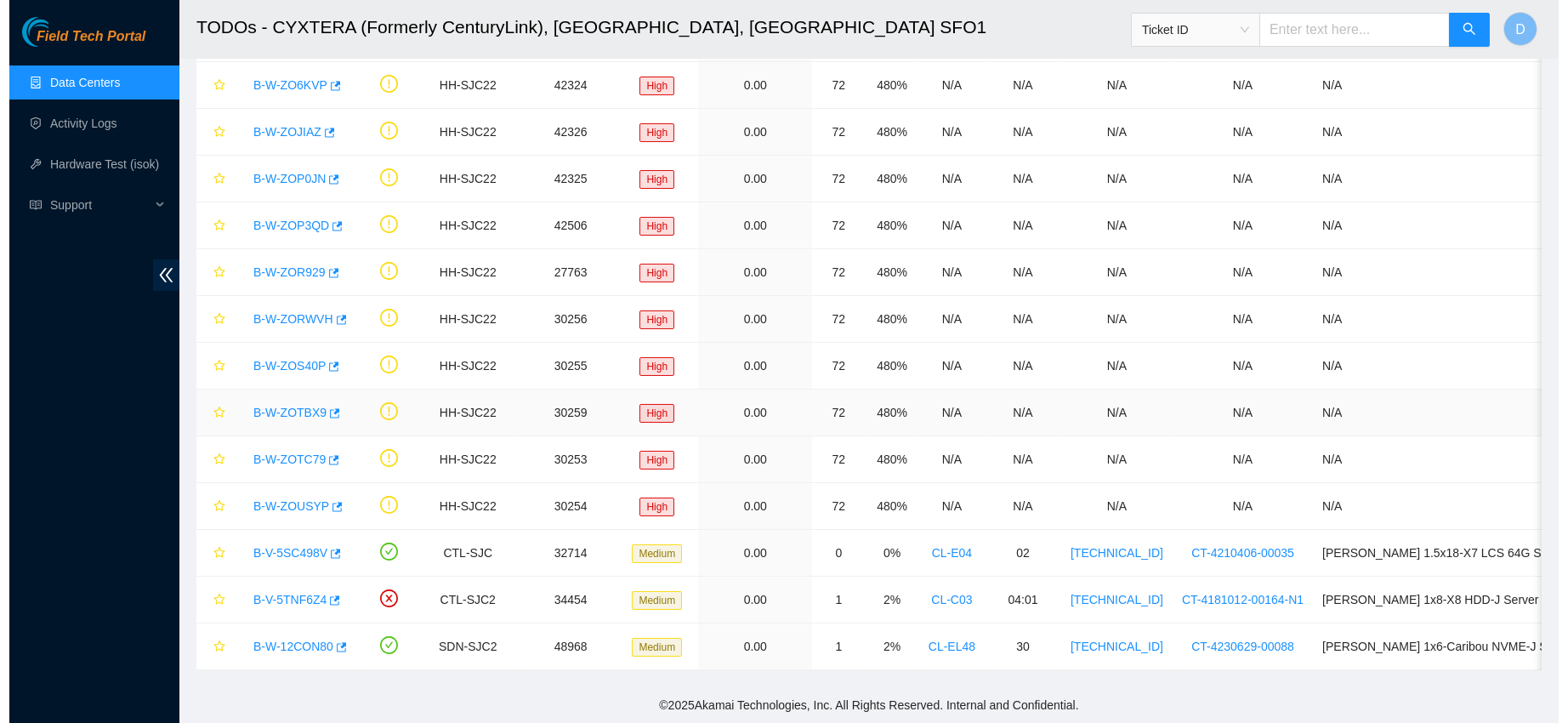
scroll to position [99, 0]
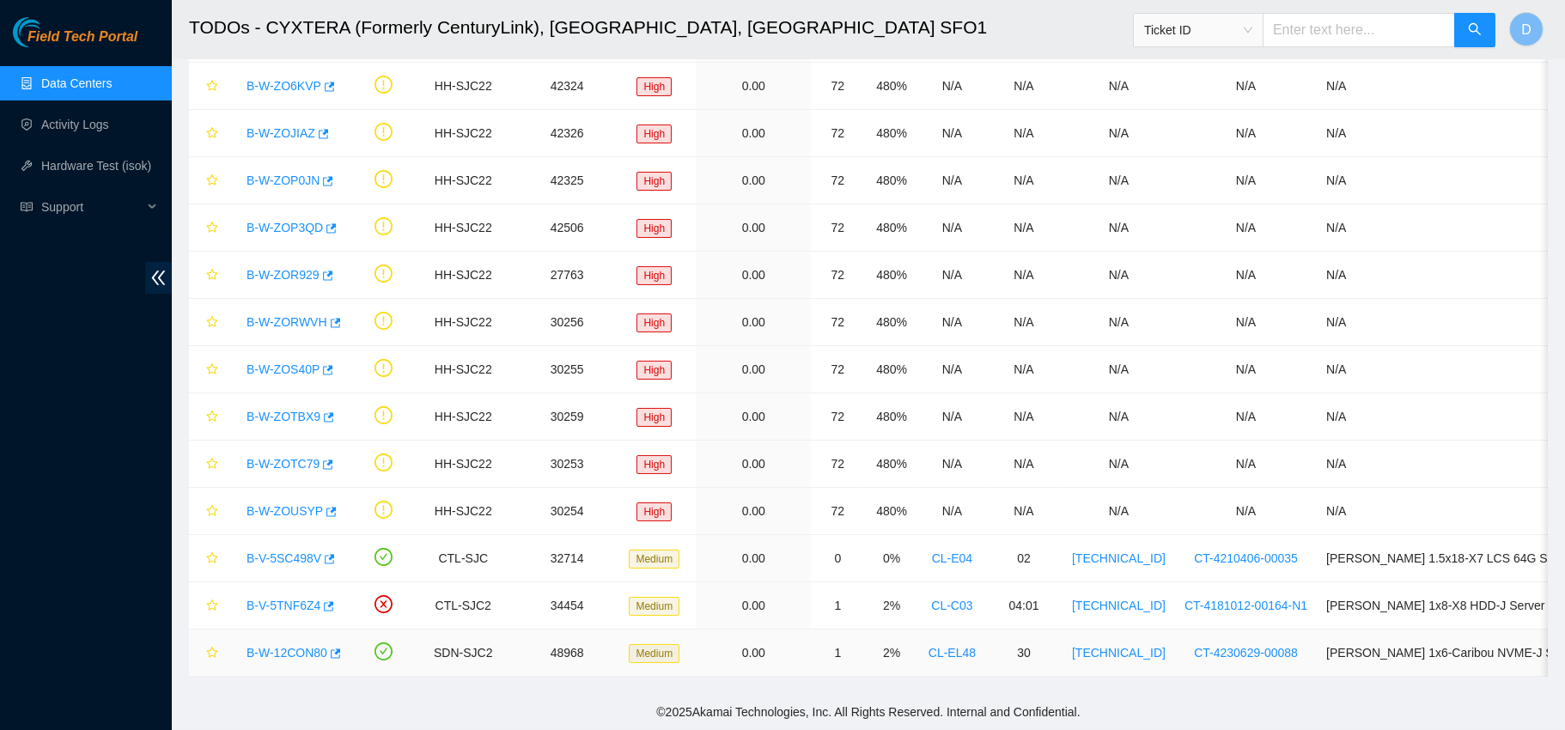
click at [283, 646] on link "B-W-12CON80" at bounding box center [286, 653] width 81 height 14
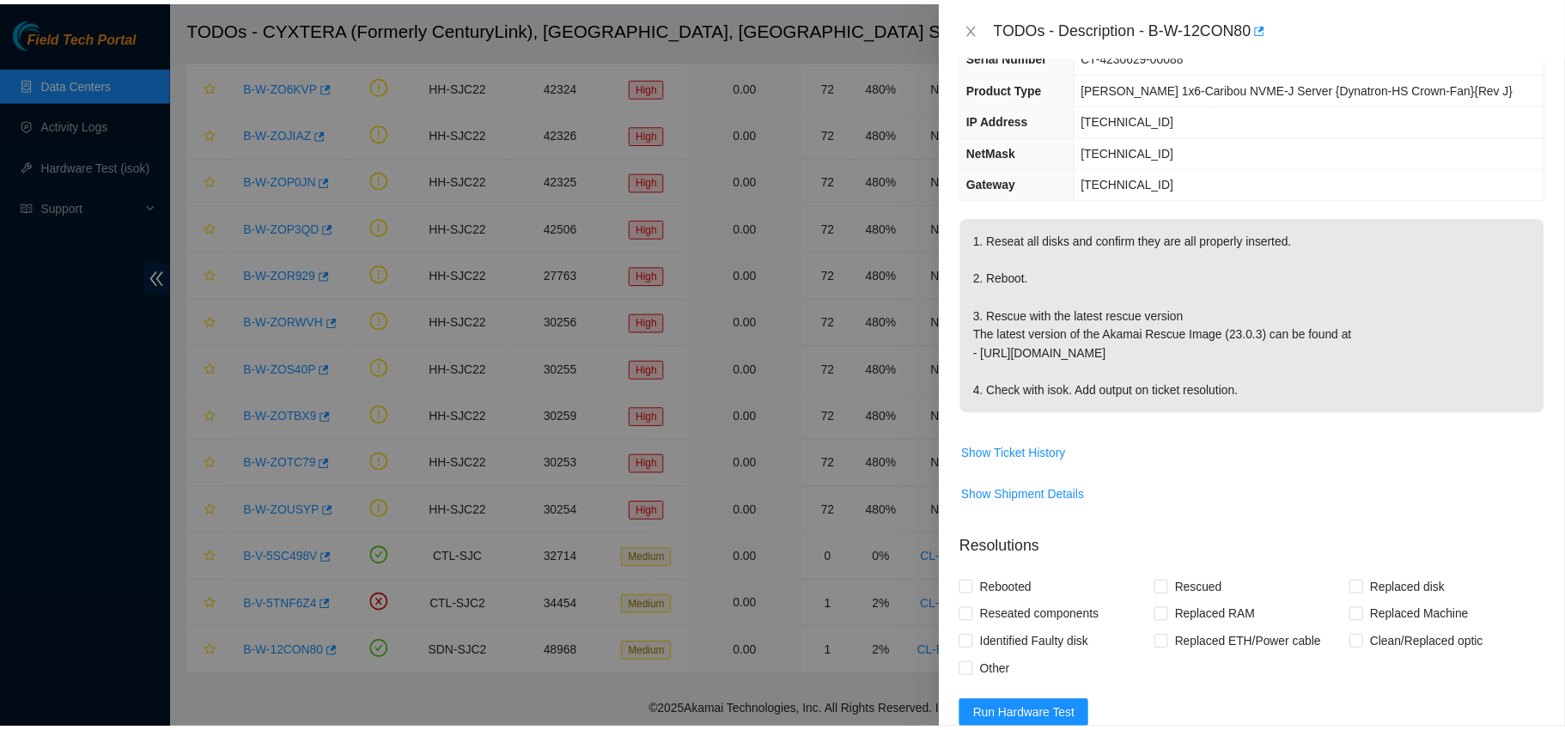
scroll to position [81, 0]
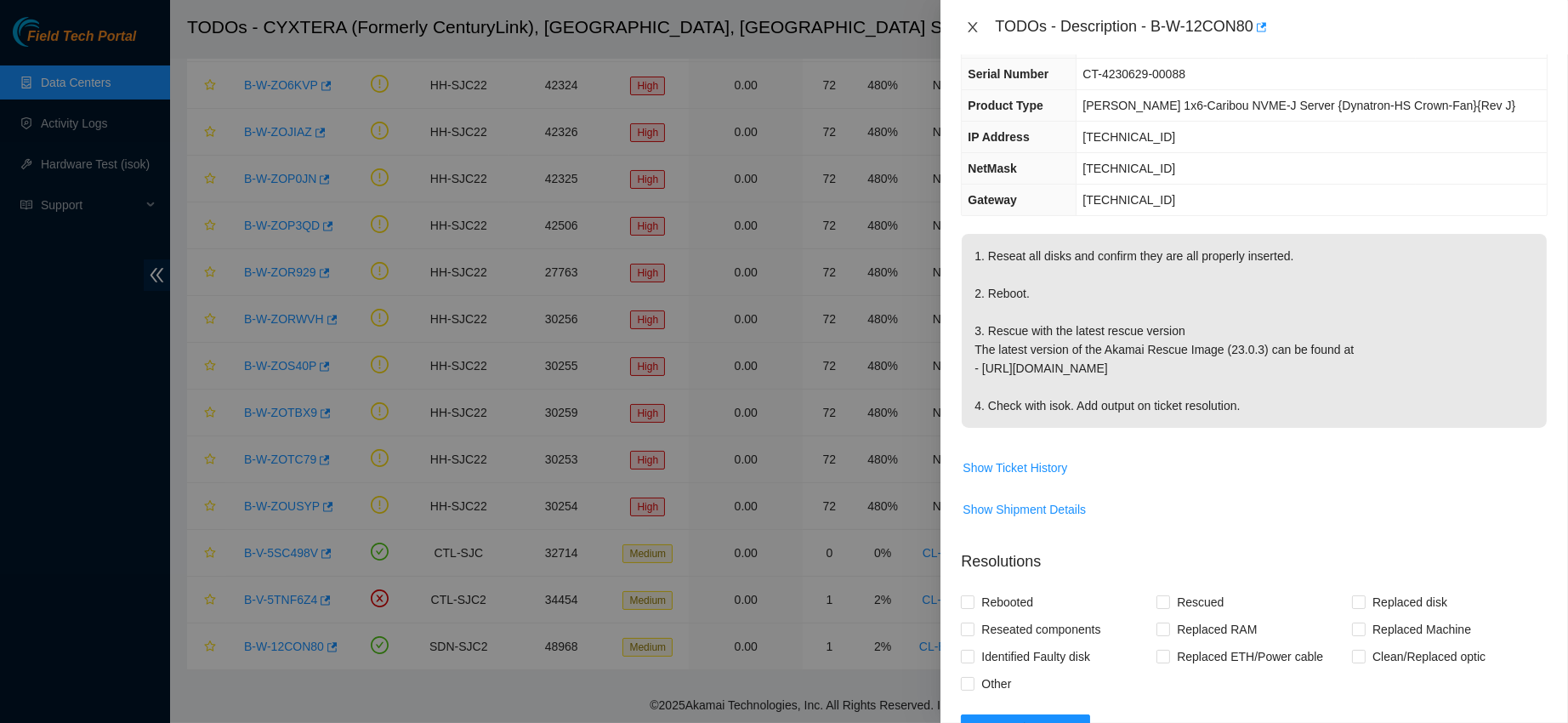
click at [974, 28] on icon "close" at bounding box center [973, 27] width 9 height 10
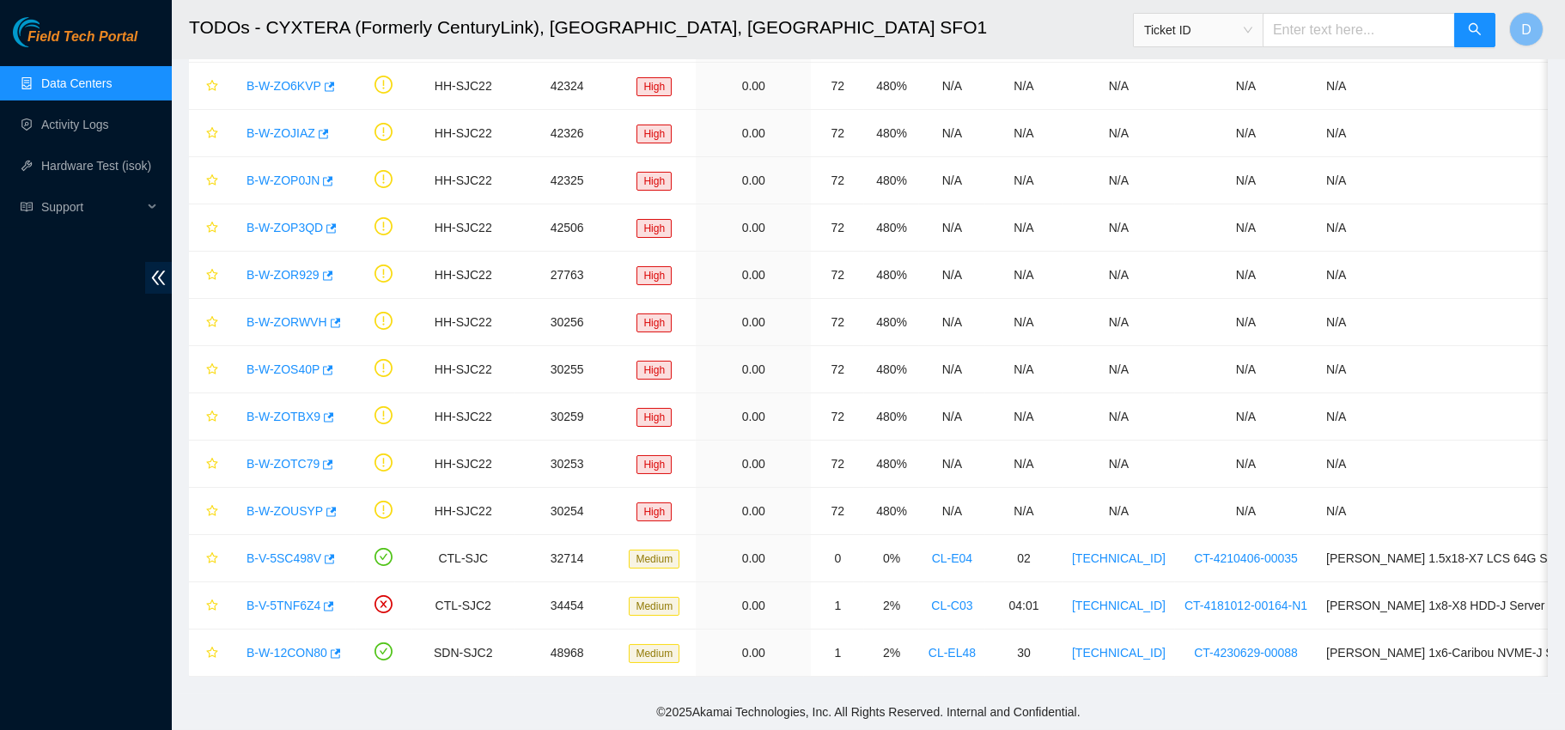
scroll to position [100, 0]
click at [112, 76] on link "Data Centers" at bounding box center [76, 83] width 70 height 14
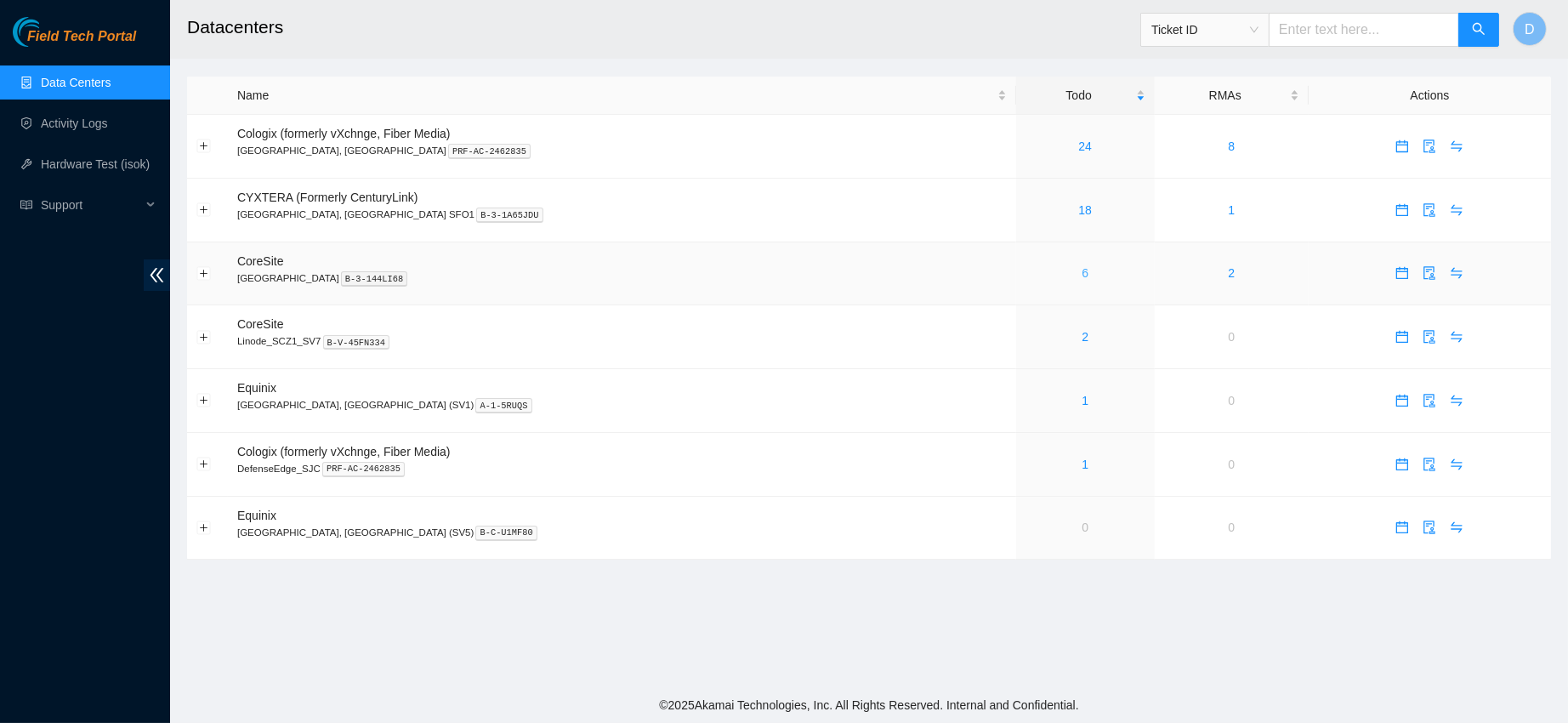
click at [1082, 274] on link "6" at bounding box center [1085, 273] width 7 height 14
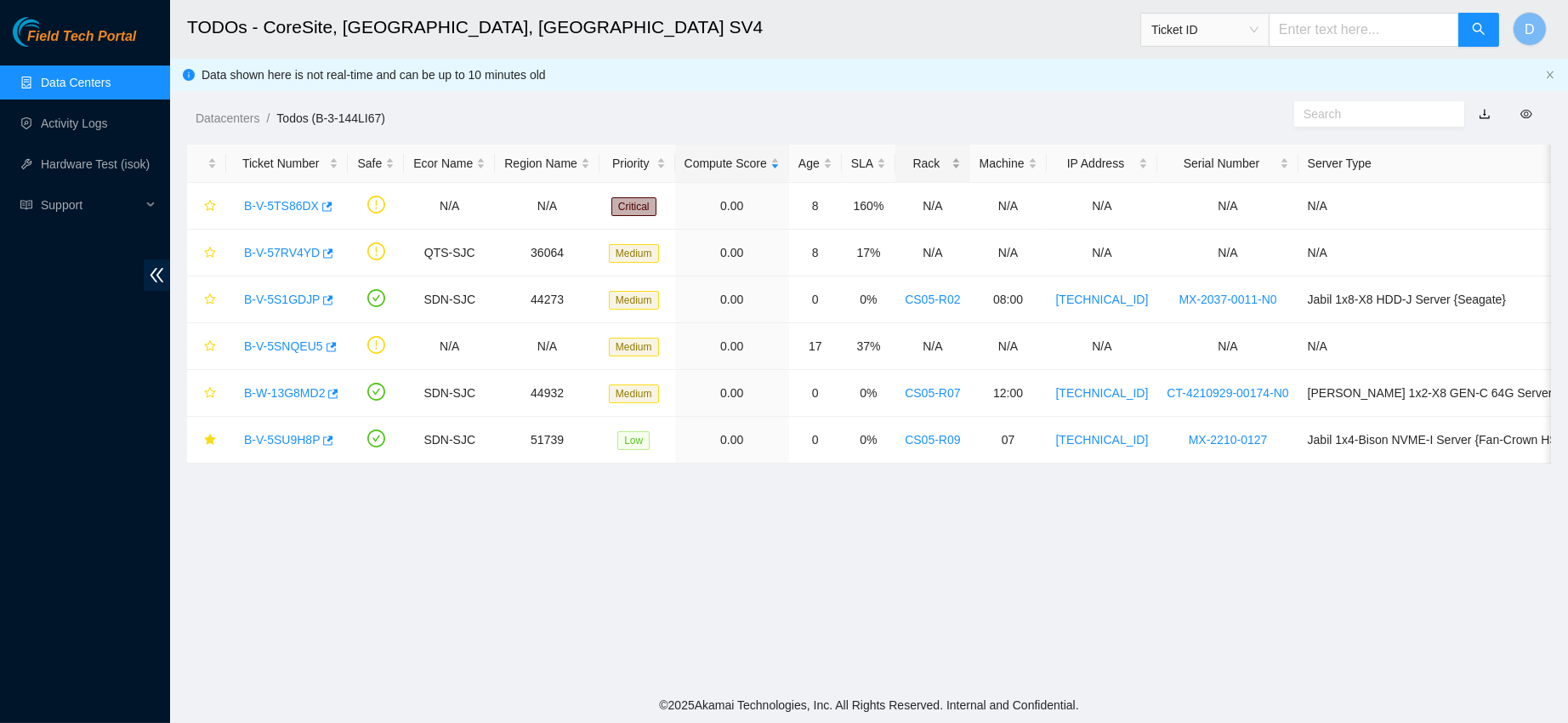
click at [914, 155] on div "Rack" at bounding box center [933, 162] width 55 height 19
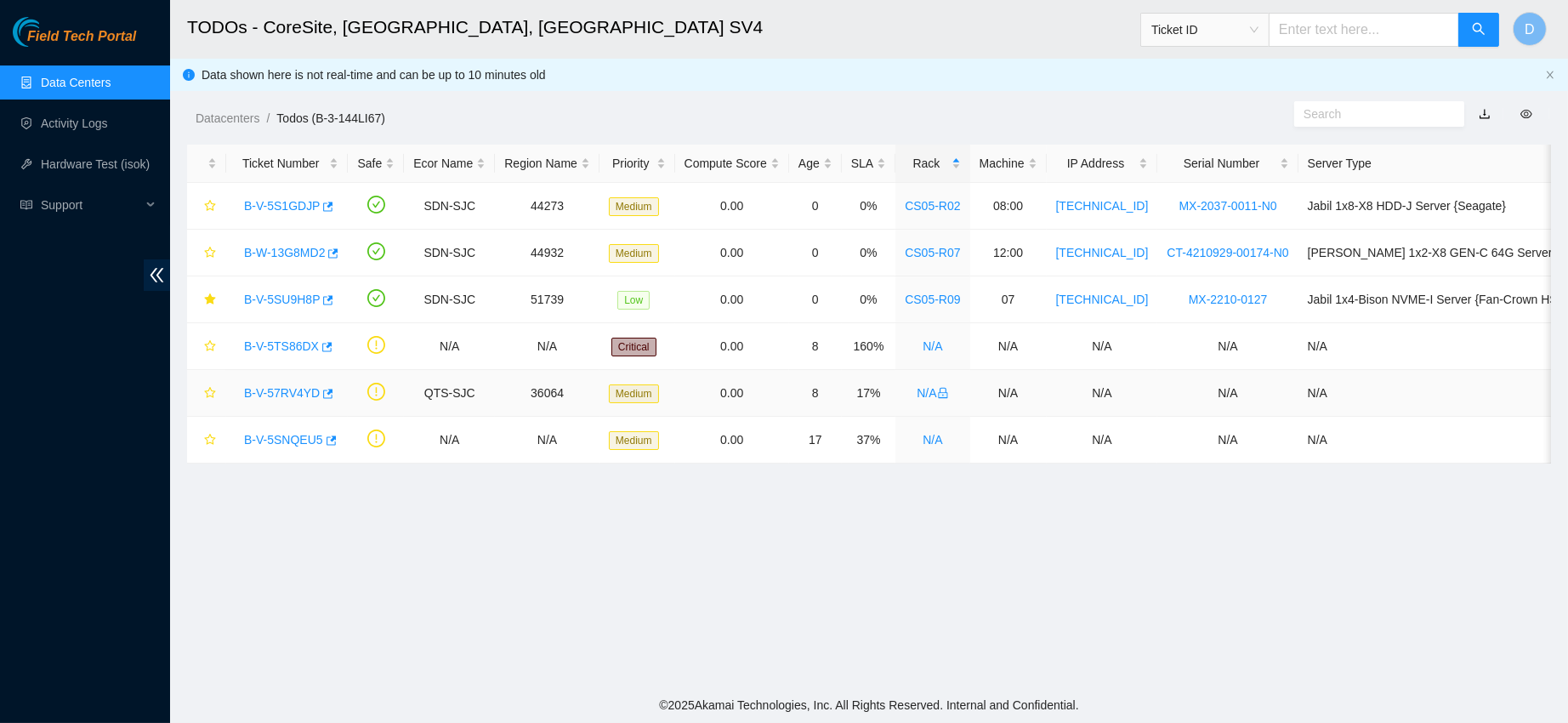
click at [293, 386] on link "B-V-57RV4YD" at bounding box center [281, 393] width 75 height 14
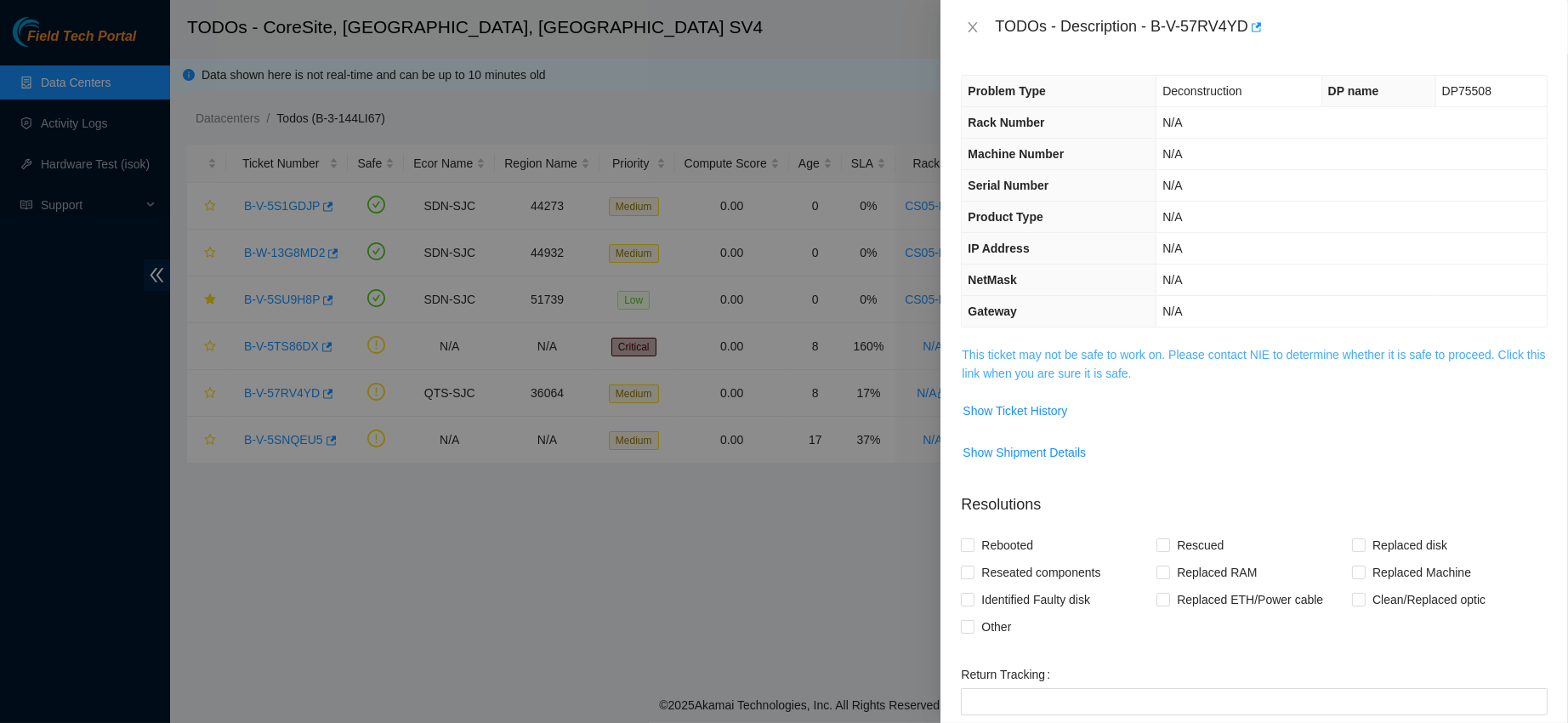
click at [1022, 373] on link "This ticket may not be safe to work on. Please contact NIE to determine whether…" at bounding box center [1253, 363] width 583 height 33
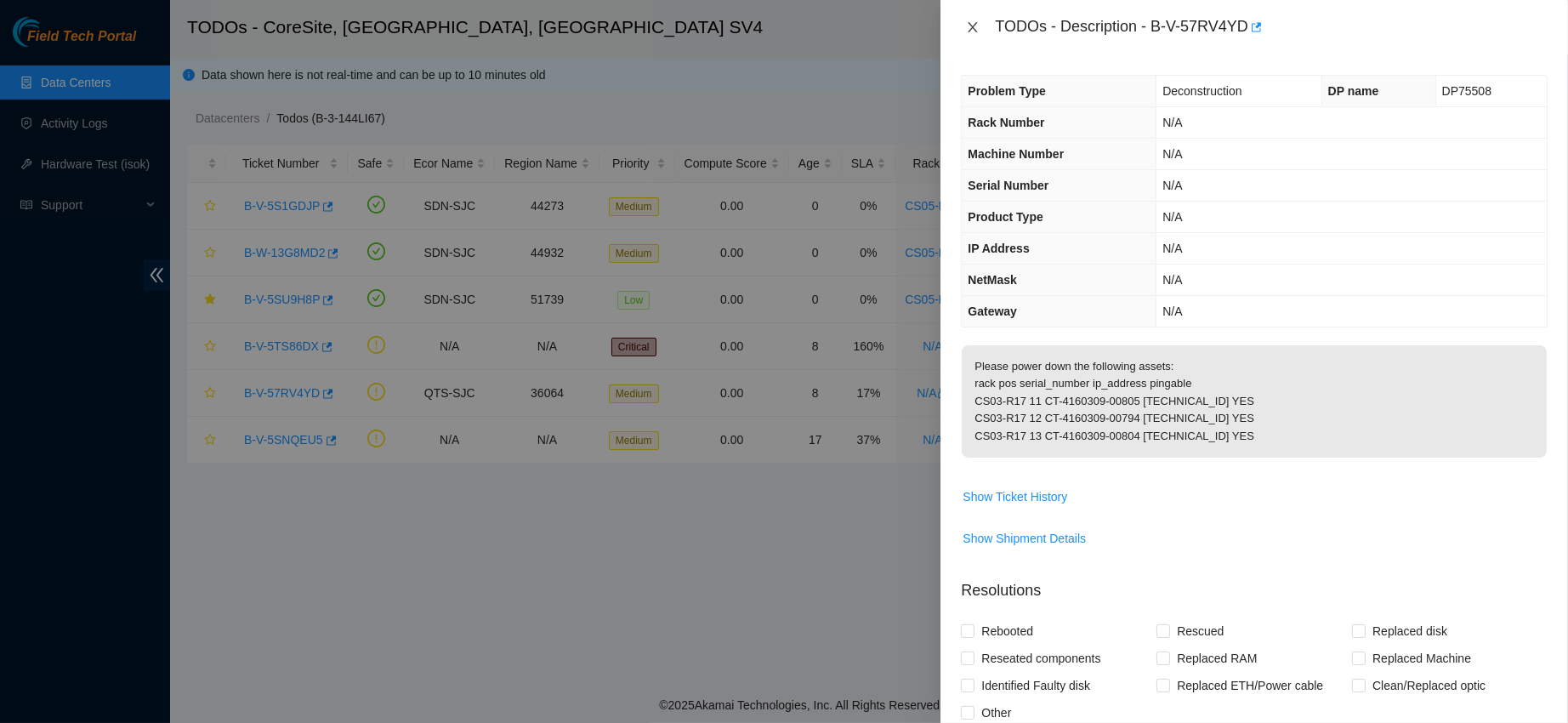
click at [968, 27] on icon "close" at bounding box center [974, 28] width 14 height 14
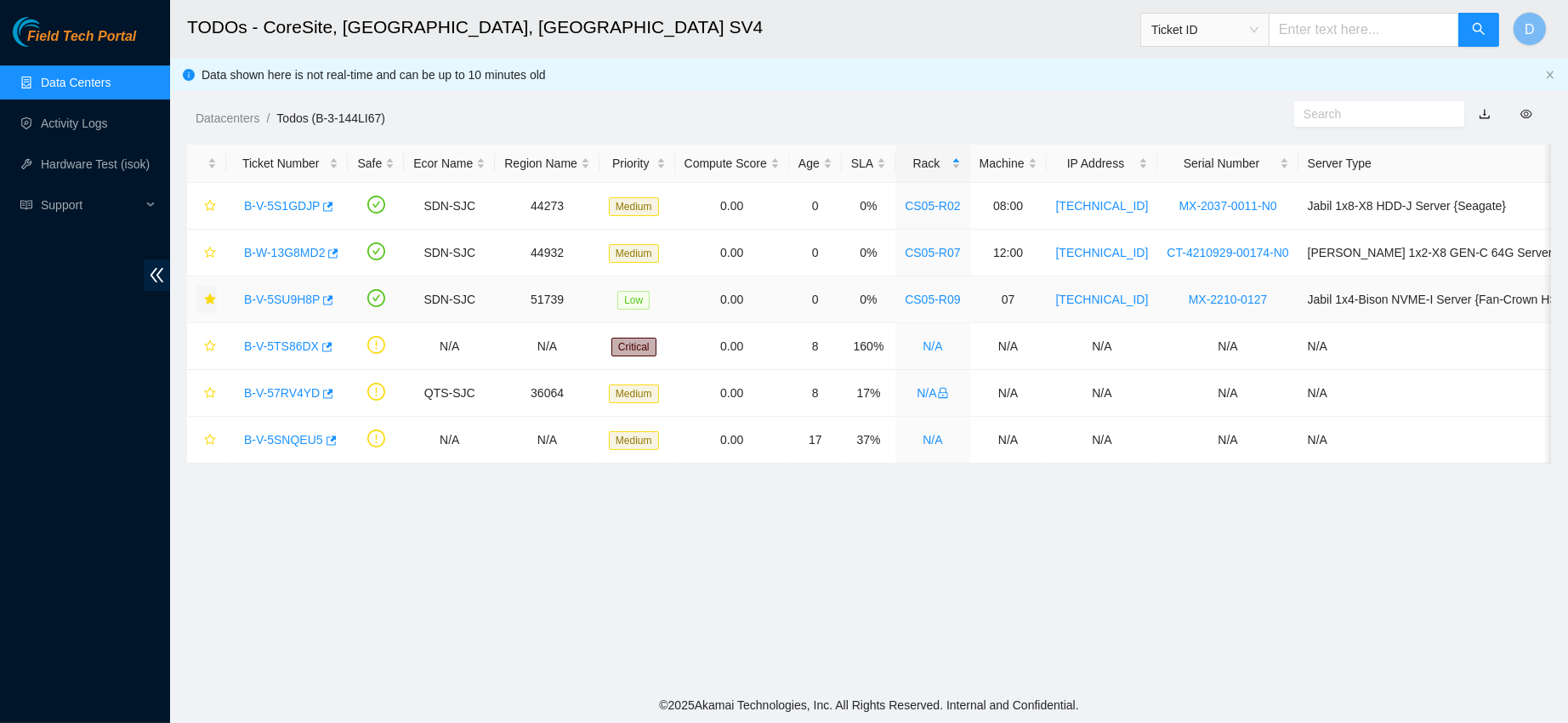
click at [212, 299] on icon "star" at bounding box center [209, 298] width 11 height 11
click at [279, 301] on link "B-V-5SU9H8P" at bounding box center [281, 299] width 75 height 14
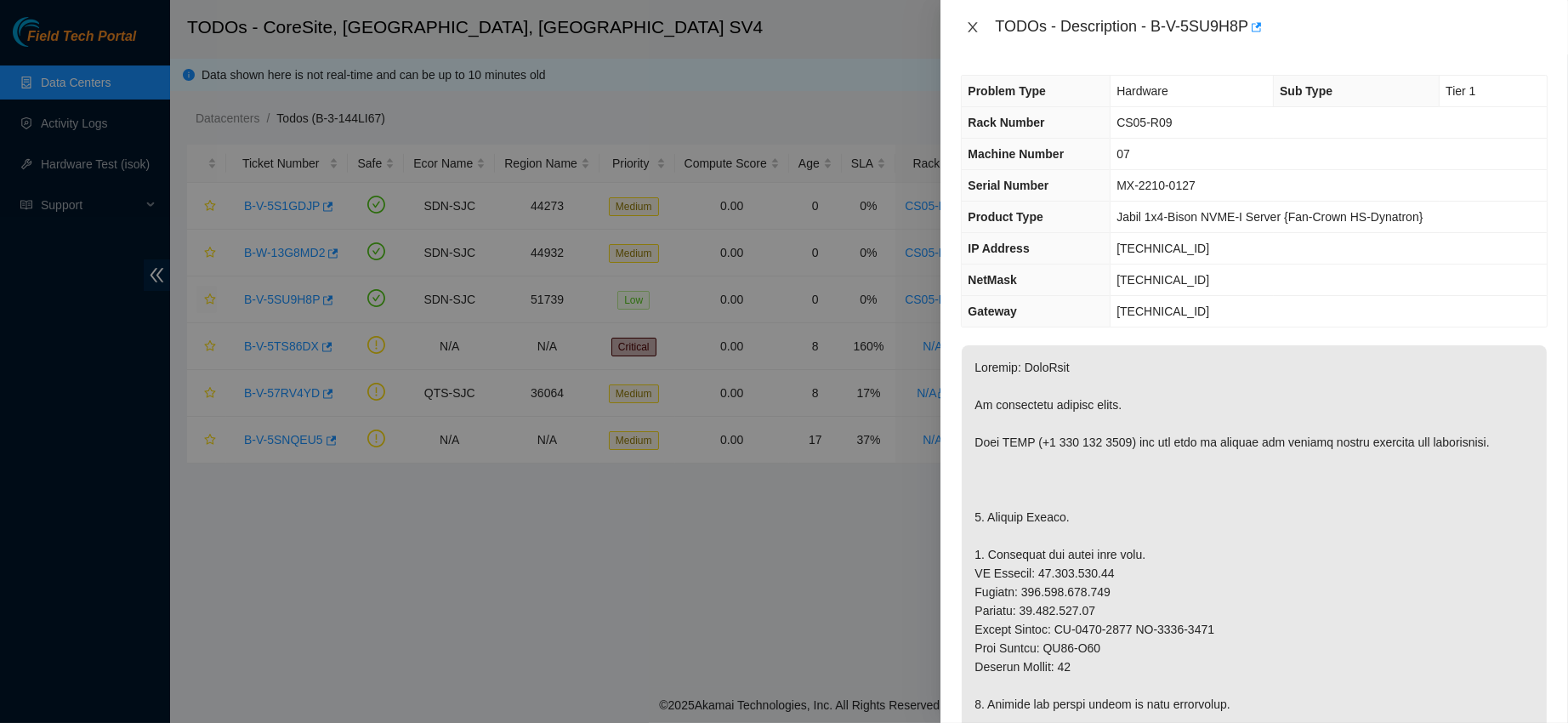
click at [979, 22] on icon "close" at bounding box center [974, 28] width 14 height 14
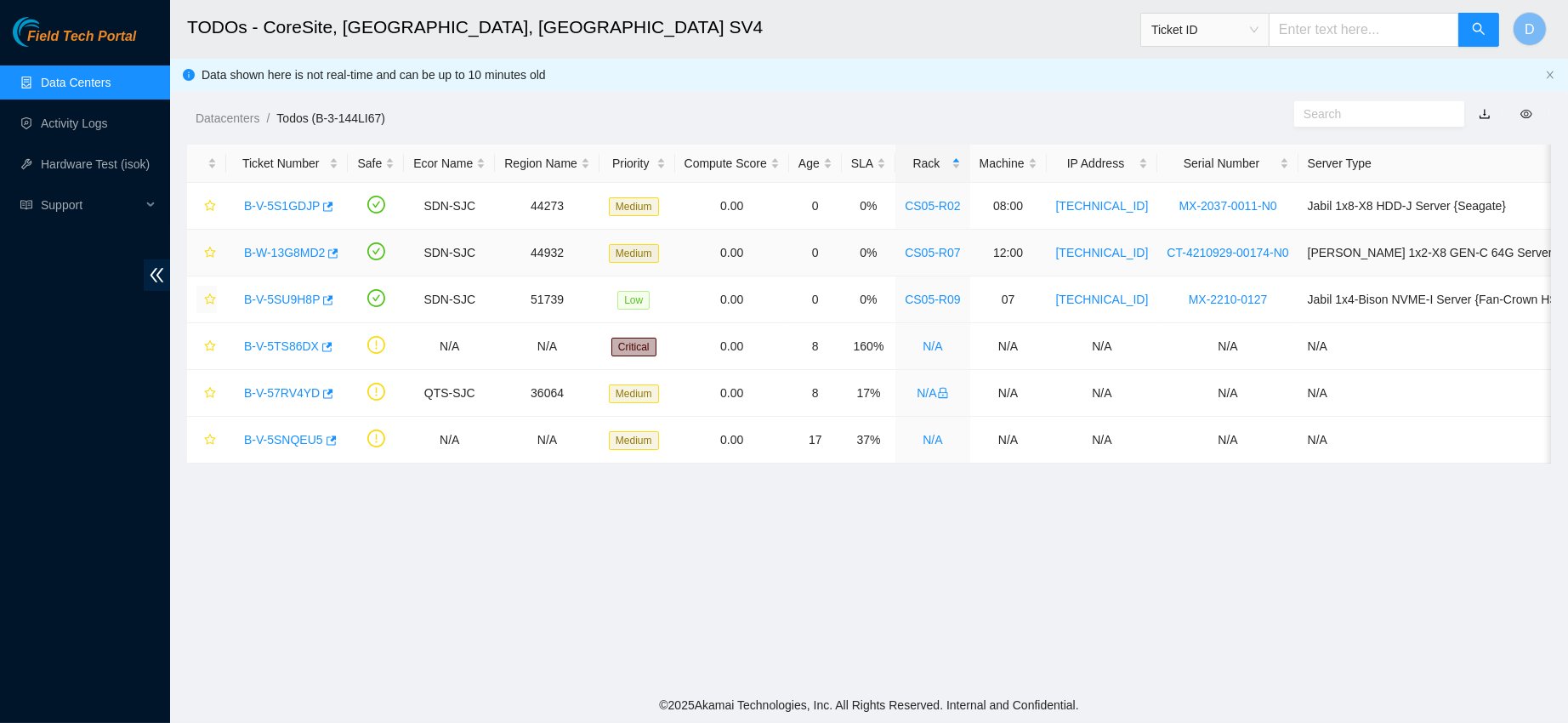
click at [280, 250] on link "B-W-13G8MD2" at bounding box center [284, 253] width 81 height 14
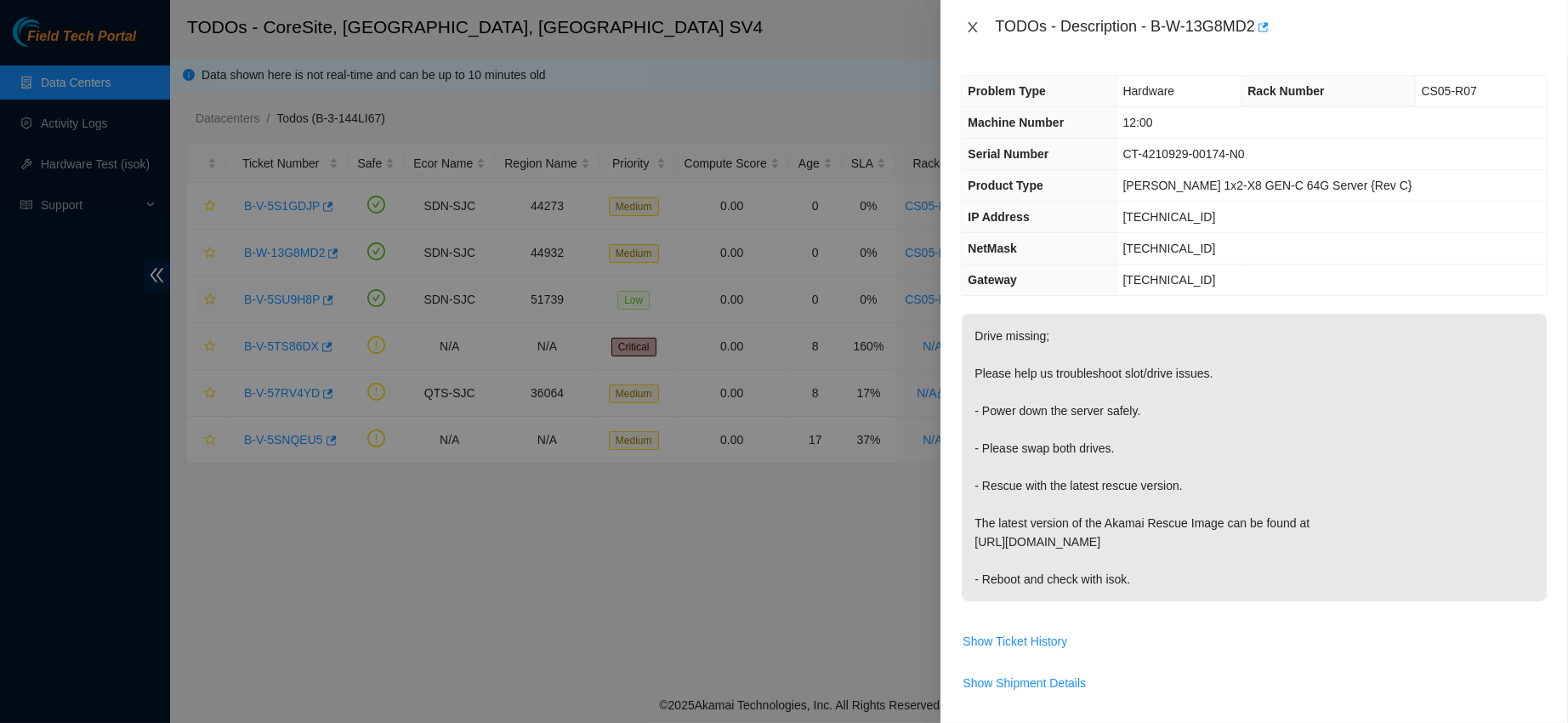
click at [973, 24] on icon "close" at bounding box center [974, 28] width 14 height 14
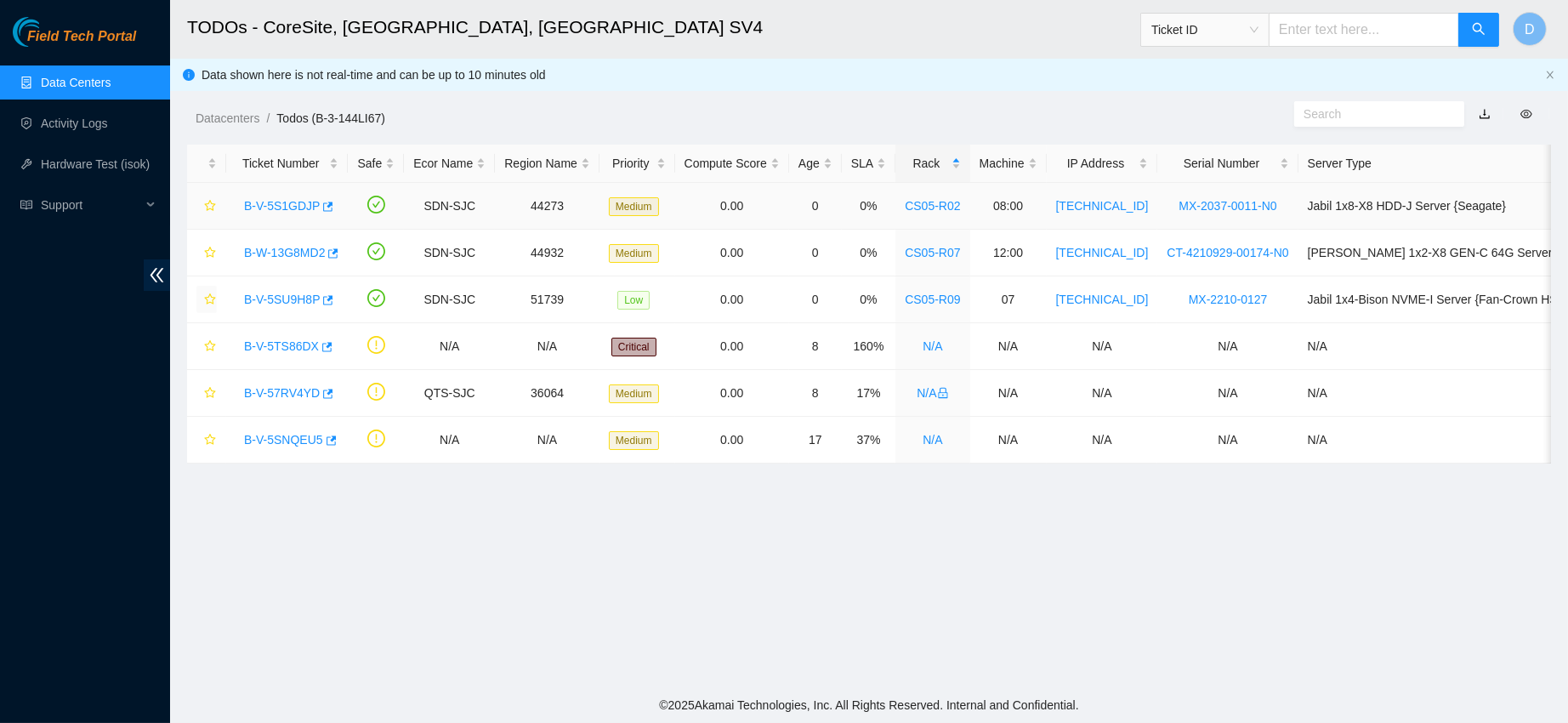
click at [280, 209] on link "B-V-5S1GDJP" at bounding box center [281, 206] width 75 height 14
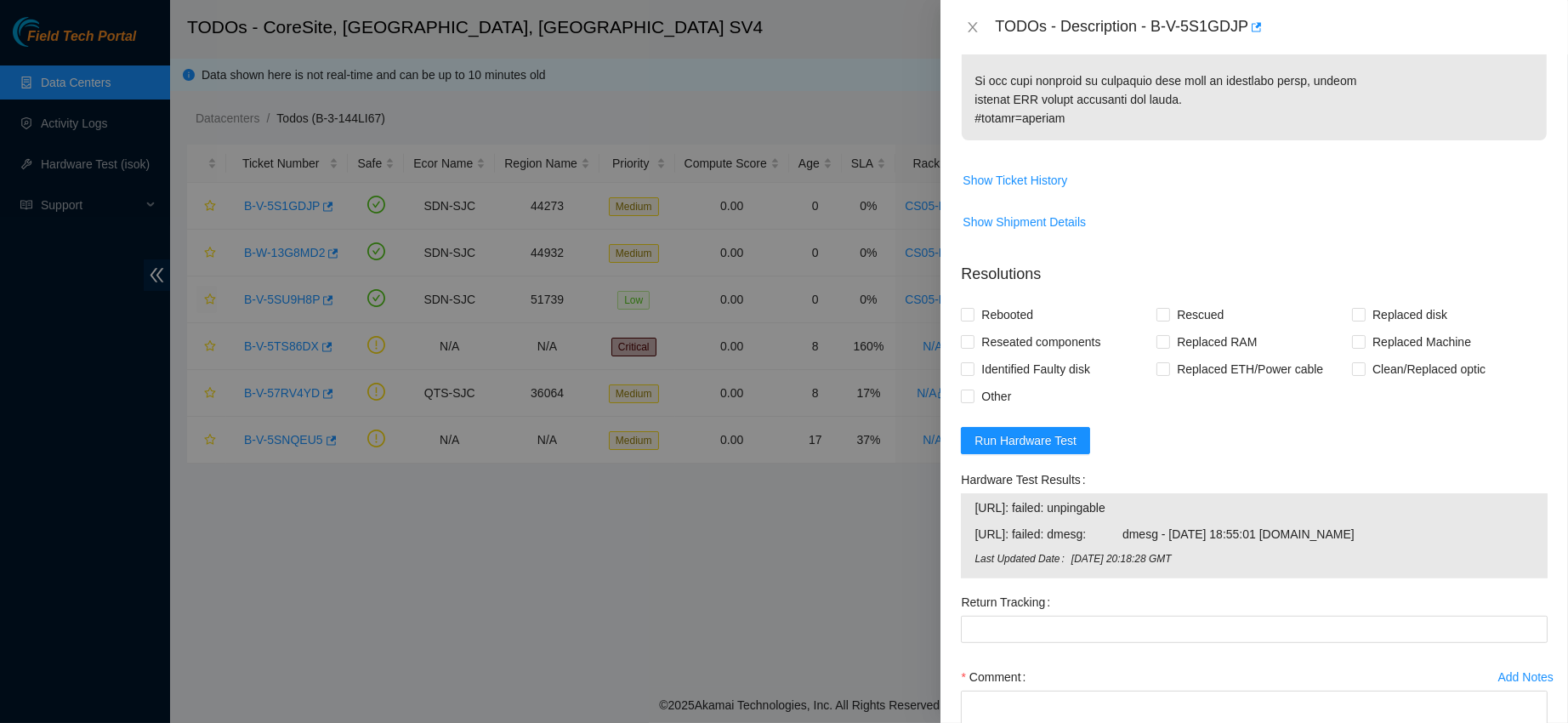
scroll to position [1558, 0]
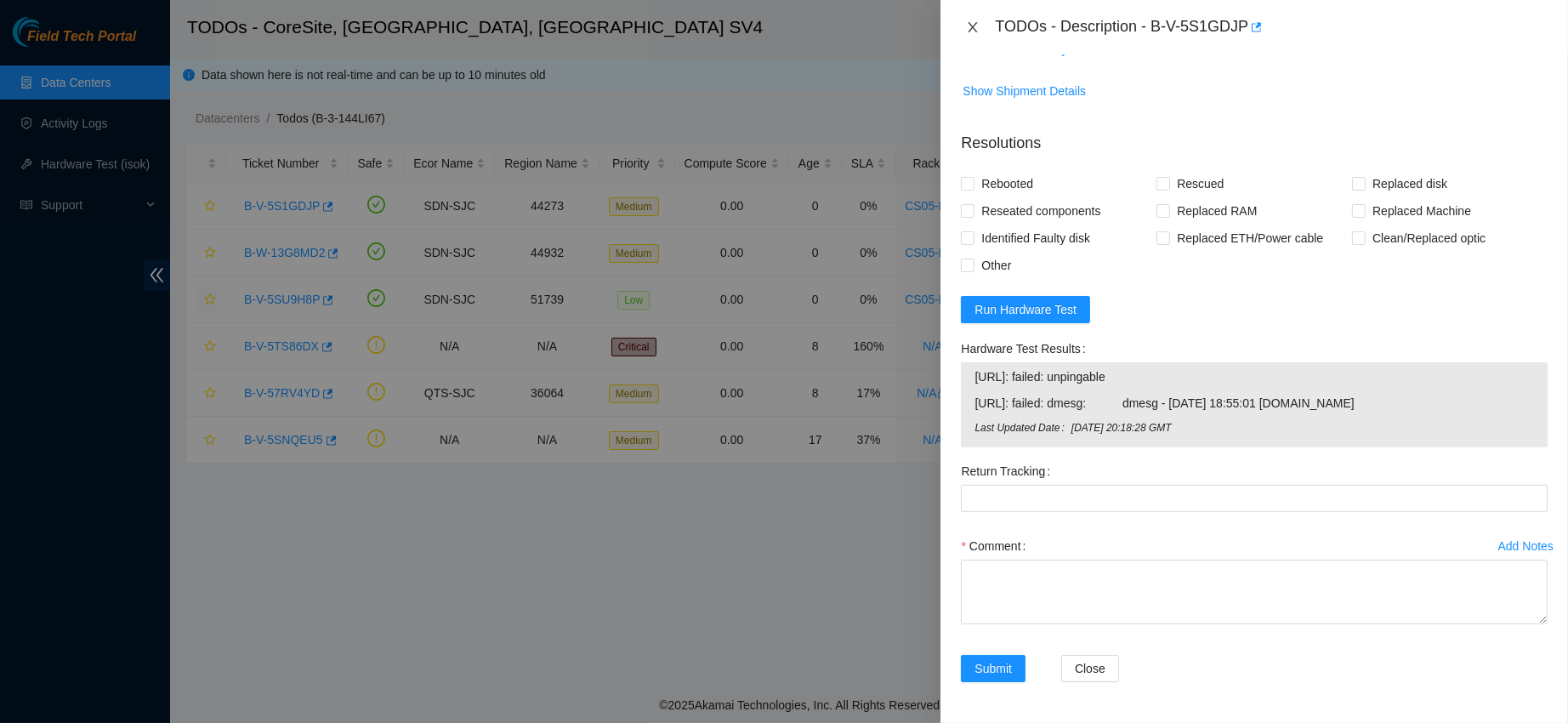
click at [973, 24] on icon "close" at bounding box center [974, 28] width 14 height 14
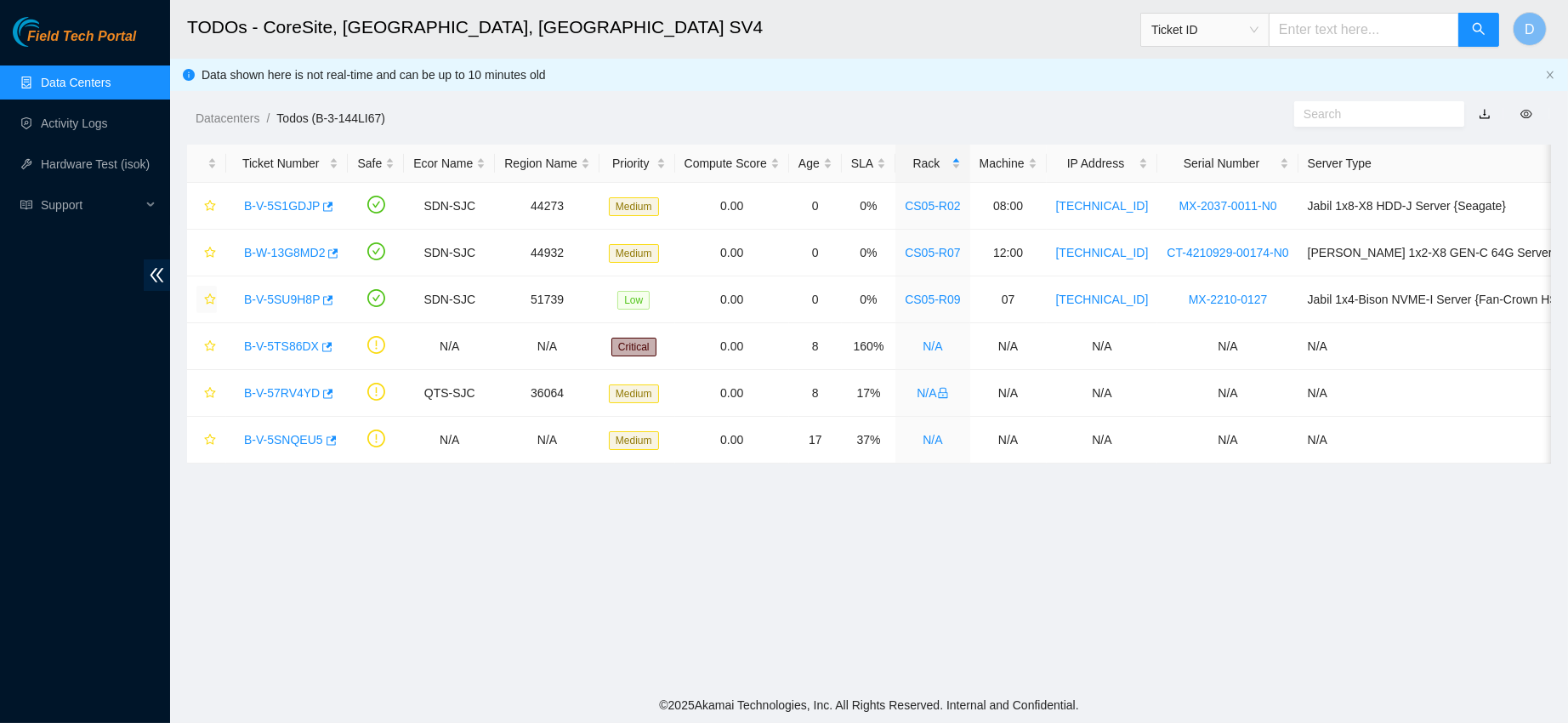
scroll to position [437, 0]
click at [290, 254] on link "B-W-13G8MD2" at bounding box center [284, 253] width 81 height 14
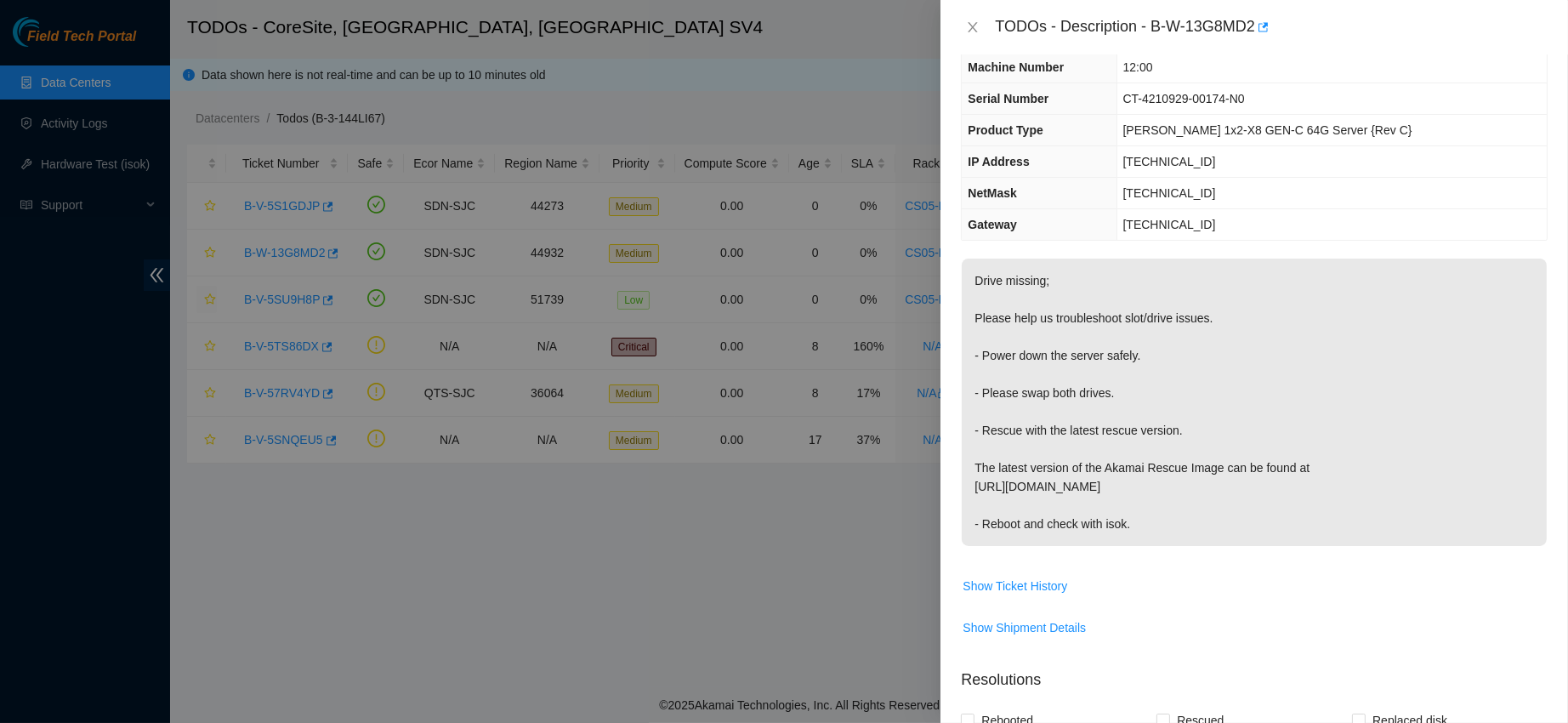
scroll to position [0, 0]
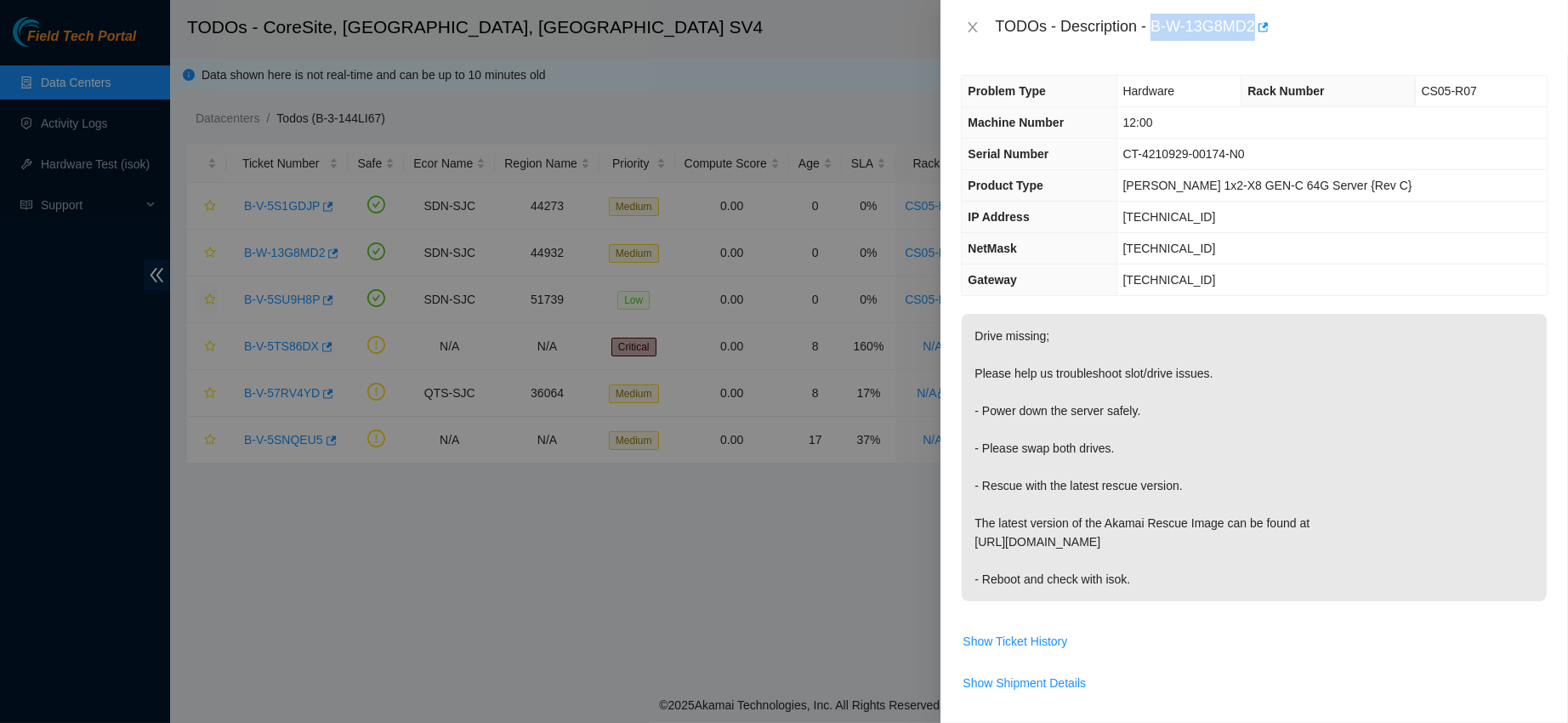
drag, startPoint x: 1207, startPoint y: 23, endPoint x: 1376, endPoint y: 21, distance: 169.0
click at [1376, 21] on div "TODOs - Description - B-W-13G8MD2" at bounding box center [1272, 27] width 553 height 27
copy div "B-W-13G8MD2"
click at [974, 29] on icon "close" at bounding box center [974, 28] width 14 height 14
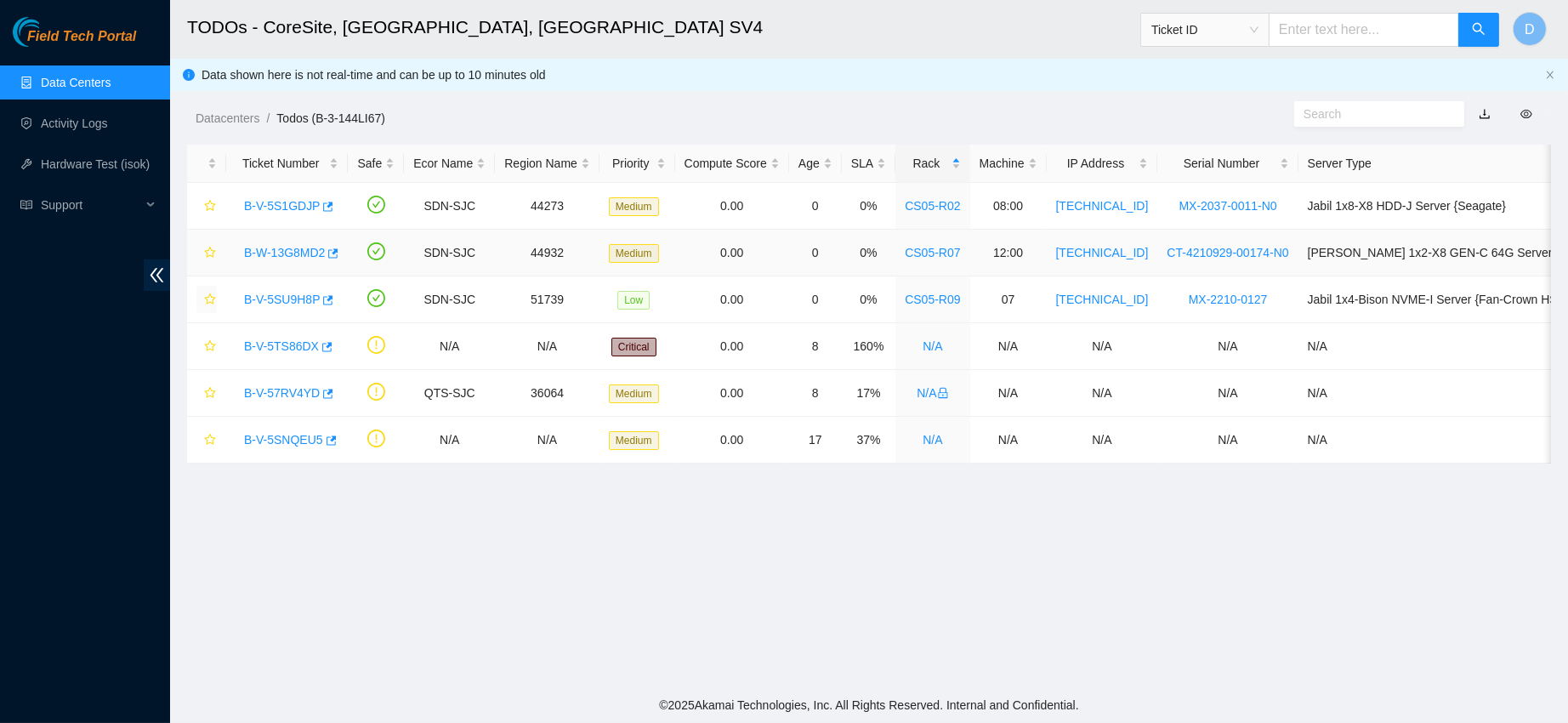
click at [266, 246] on link "B-W-13G8MD2" at bounding box center [284, 253] width 81 height 14
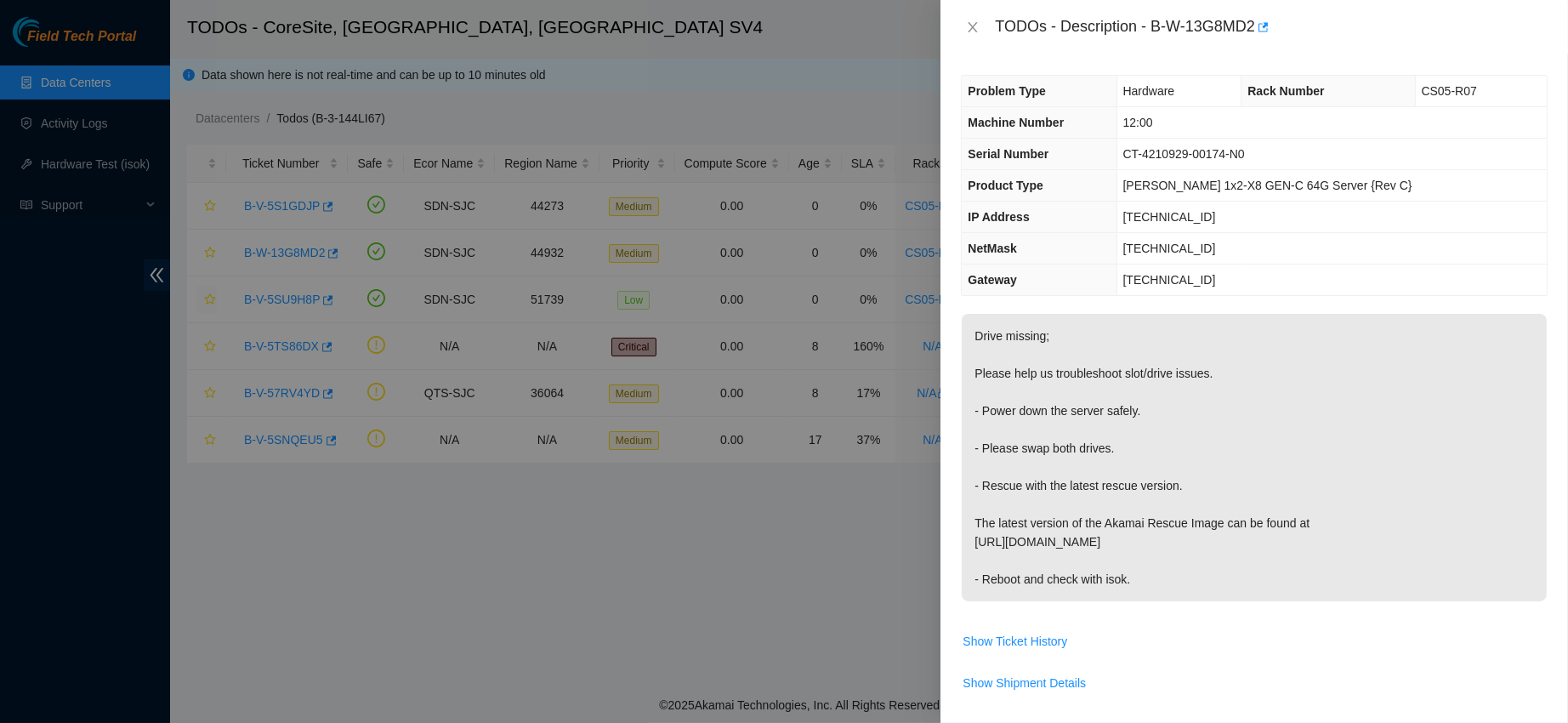
click at [981, 18] on div "TODOs - Description - B-W-13G8MD2" at bounding box center [1254, 27] width 587 height 27
click at [971, 24] on icon "close" at bounding box center [973, 27] width 9 height 10
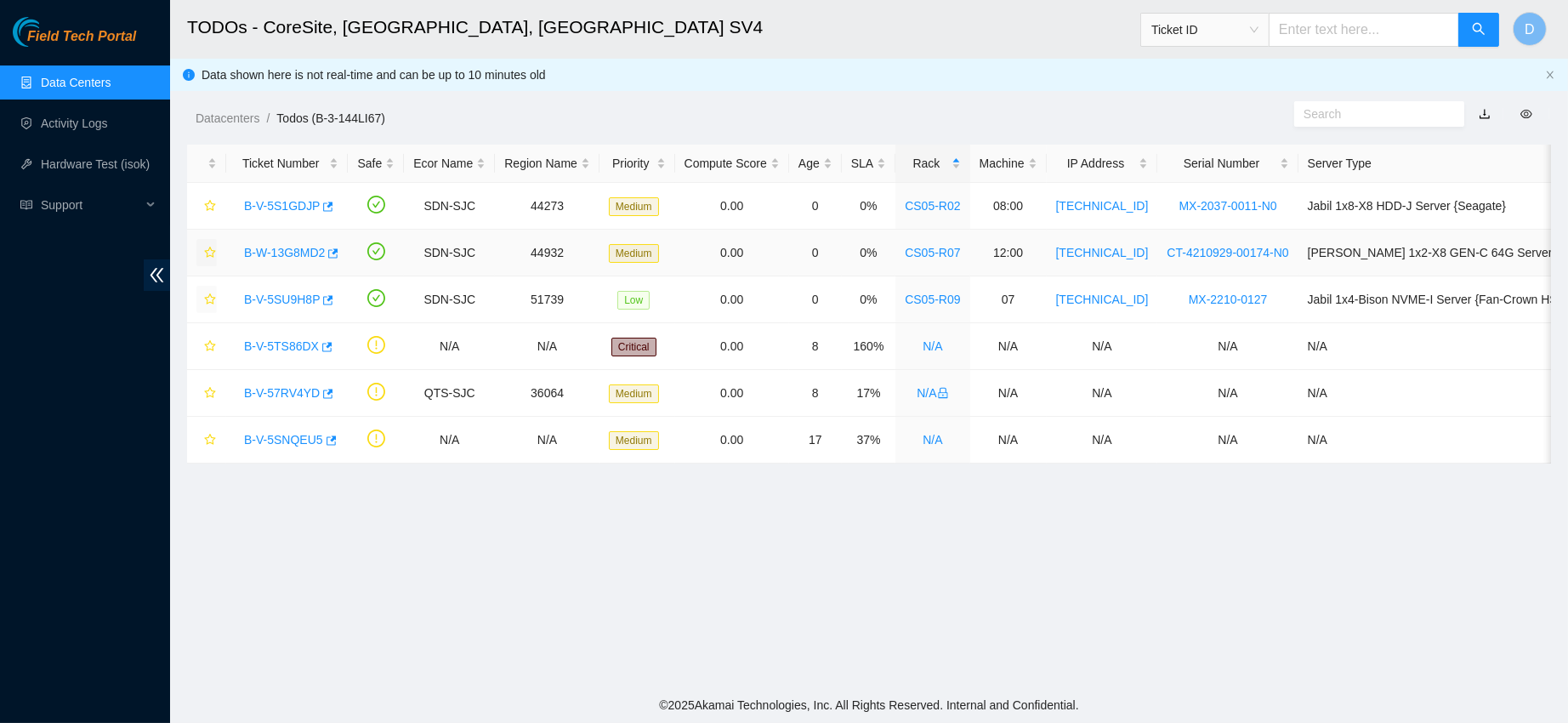
click at [216, 248] on button "button" at bounding box center [206, 252] width 21 height 27
click at [69, 75] on link "Data Centers" at bounding box center [75, 82] width 69 height 14
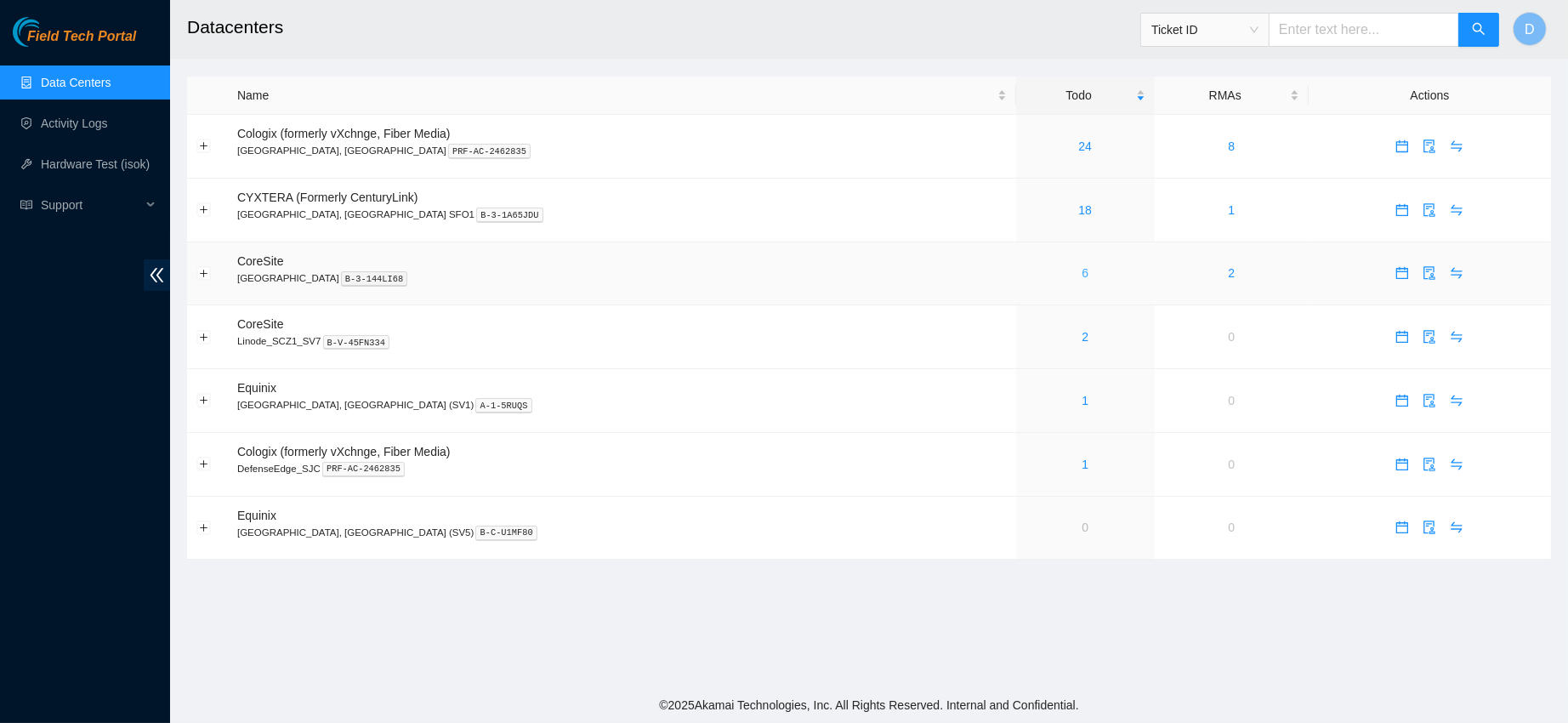
click at [1082, 276] on link "6" at bounding box center [1085, 273] width 7 height 14
